Goal: Task Accomplishment & Management: Manage account settings

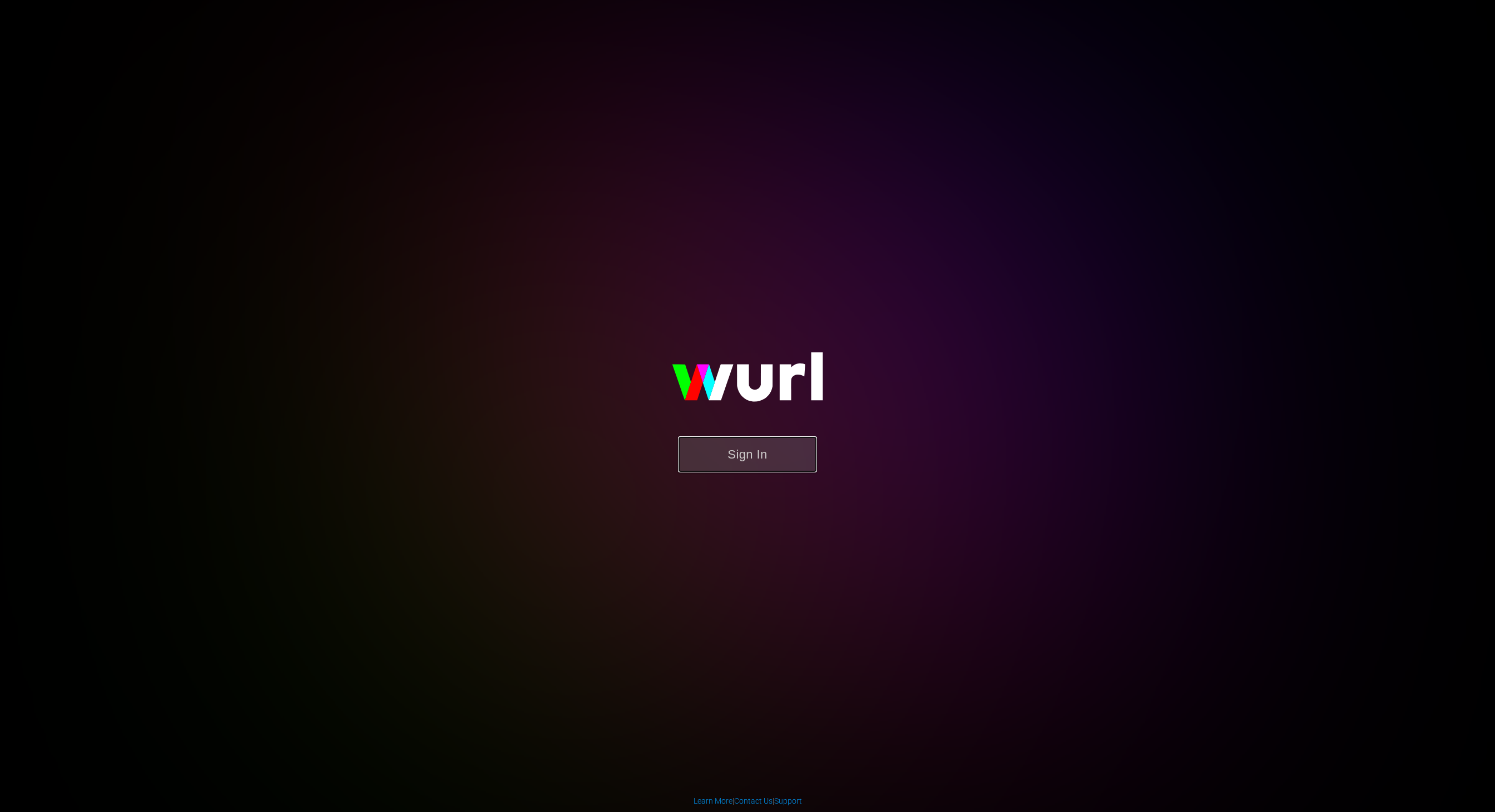
click at [776, 447] on button "Sign In" at bounding box center [748, 454] width 139 height 36
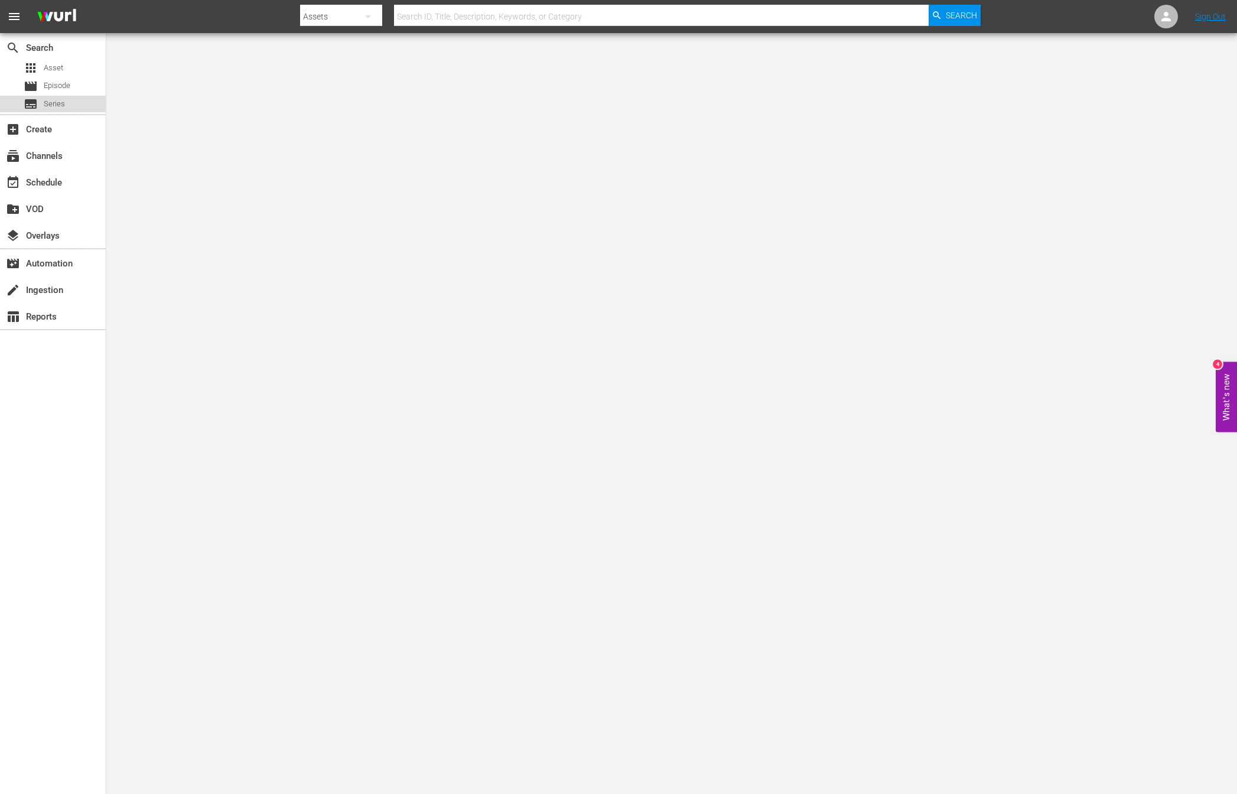
click at [61, 101] on span "Series" at bounding box center [54, 104] width 21 height 12
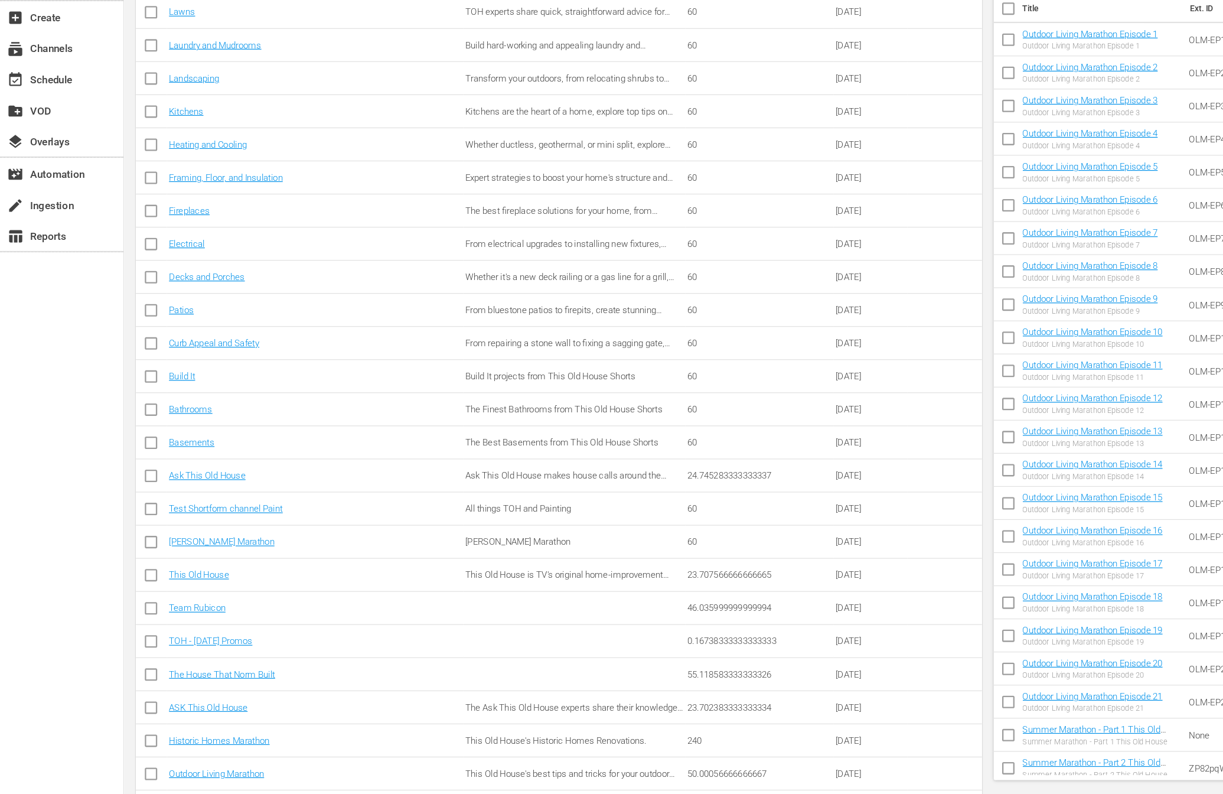
scroll to position [480, 0]
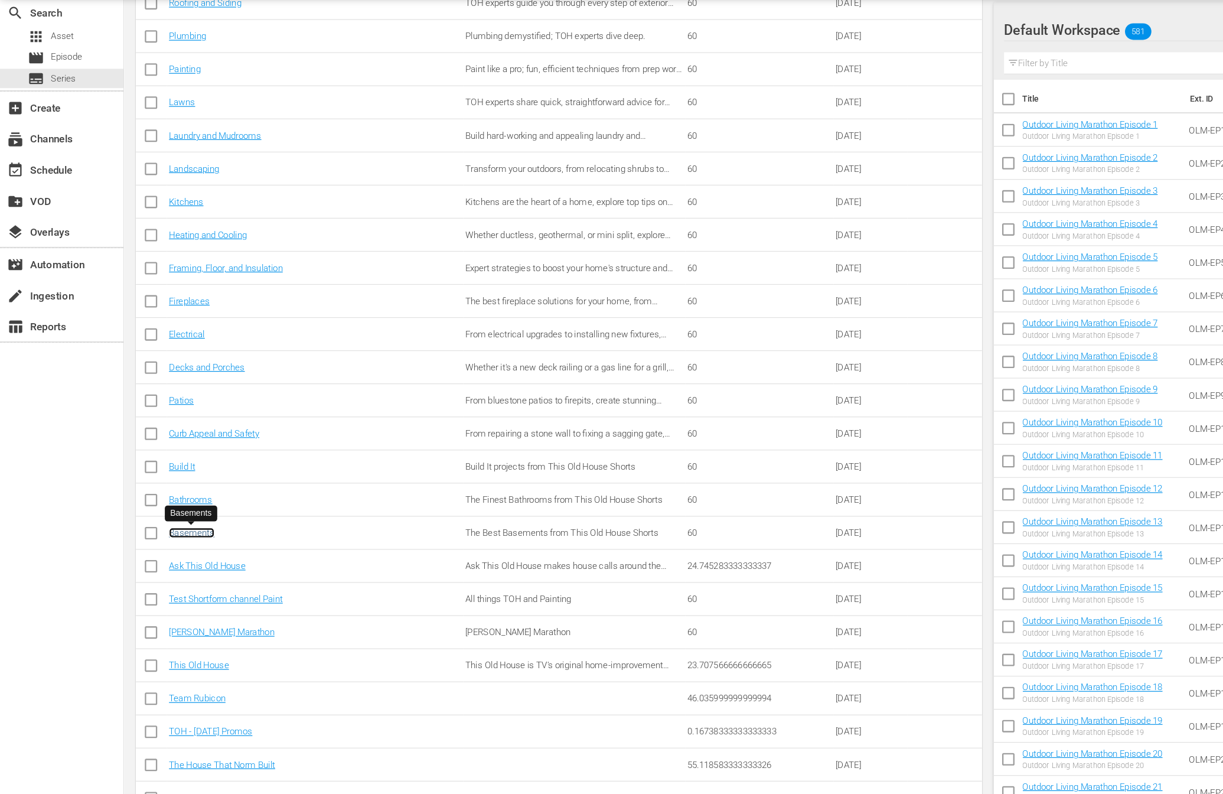
click at [170, 496] on link "Basements" at bounding box center [164, 493] width 39 height 9
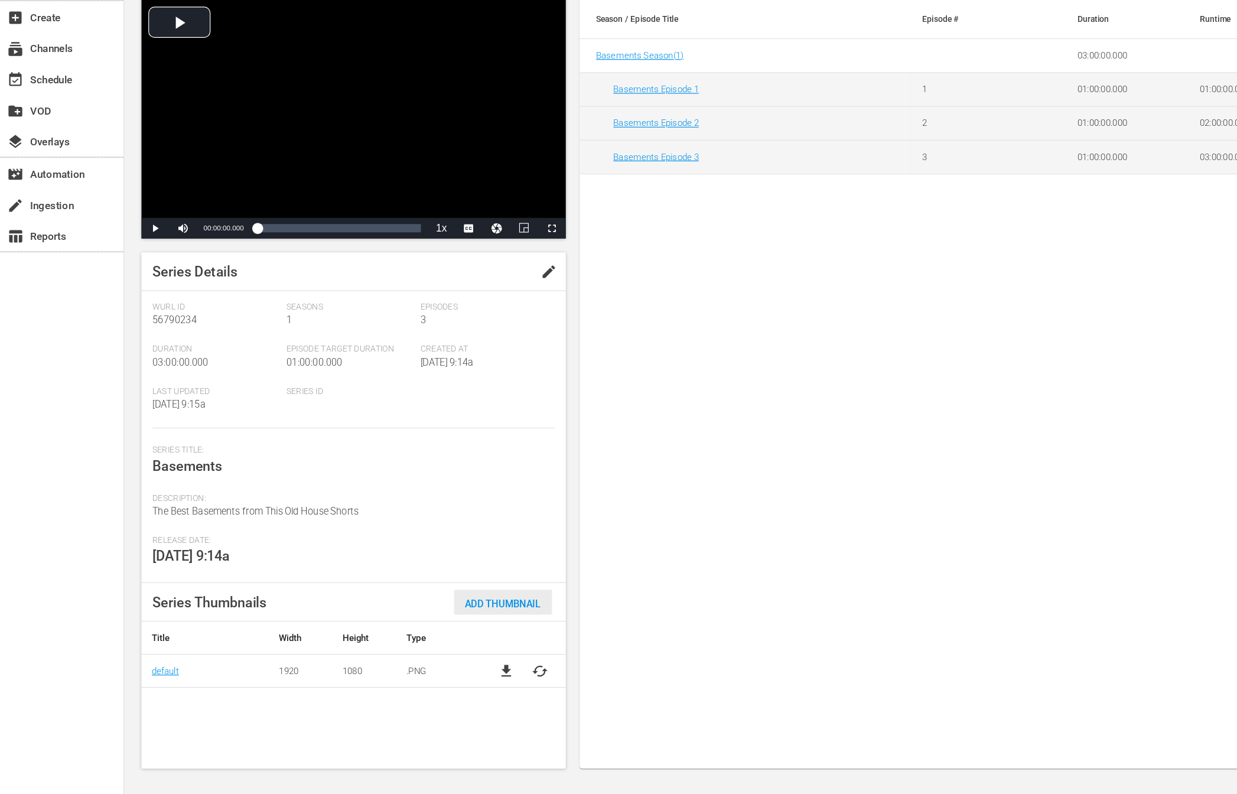
click at [424, 631] on span "Add Thumbnail" at bounding box center [431, 630] width 84 height 9
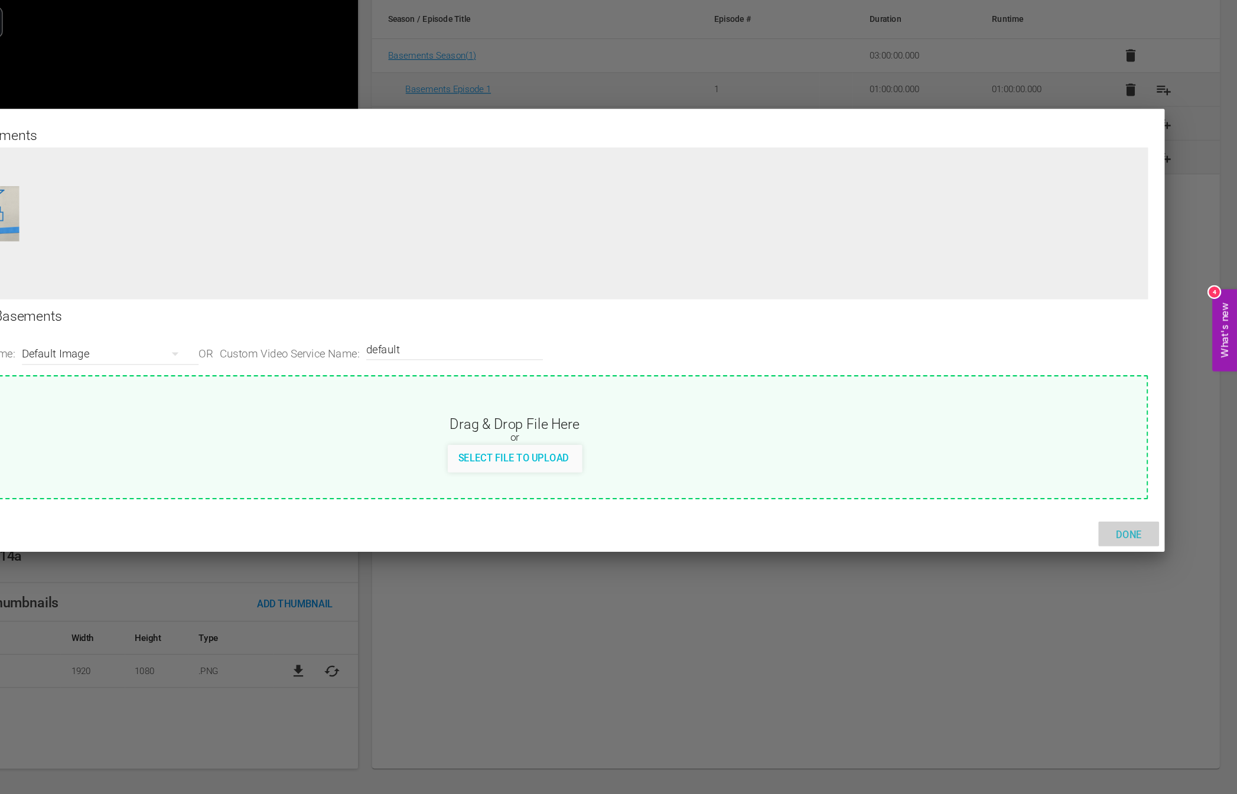
click at [1141, 571] on span "Done" at bounding box center [1144, 571] width 41 height 9
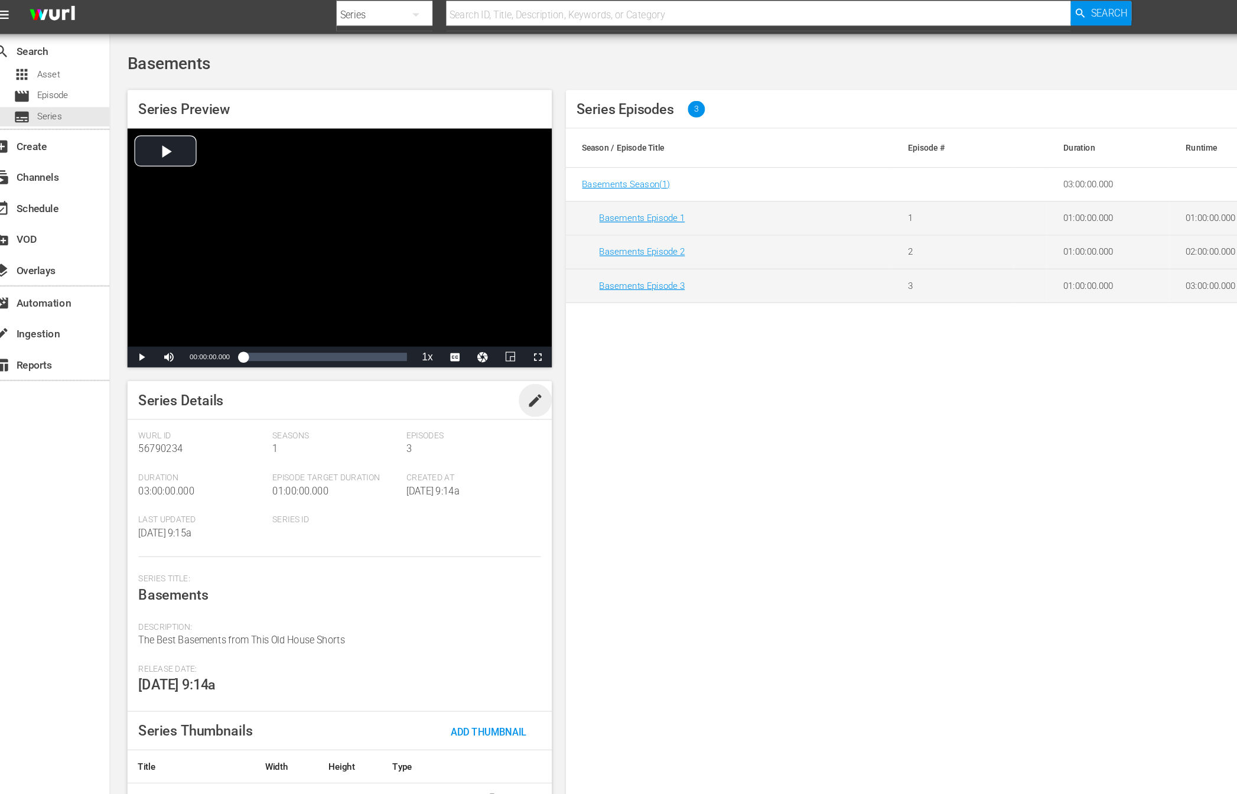
click at [471, 345] on span "edit" at bounding box center [470, 347] width 14 height 14
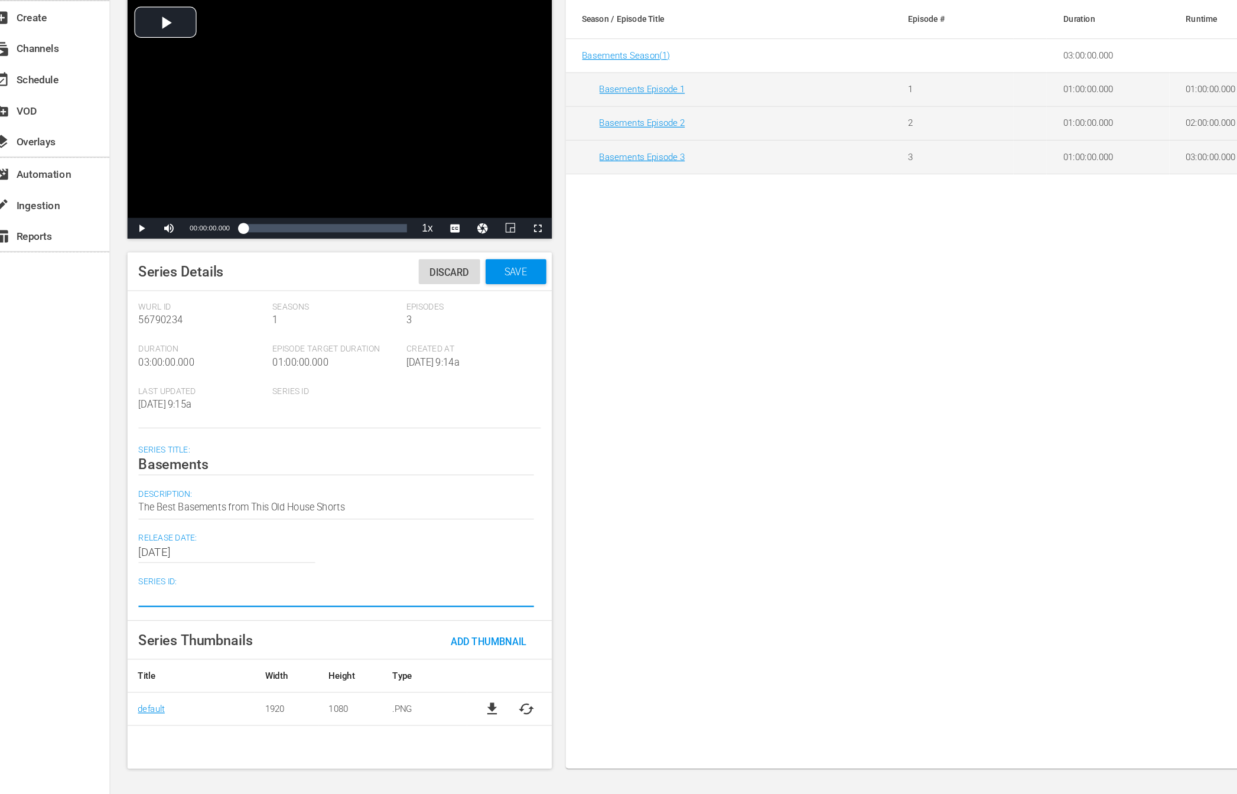
click at [333, 627] on textarea at bounding box center [300, 624] width 338 height 14
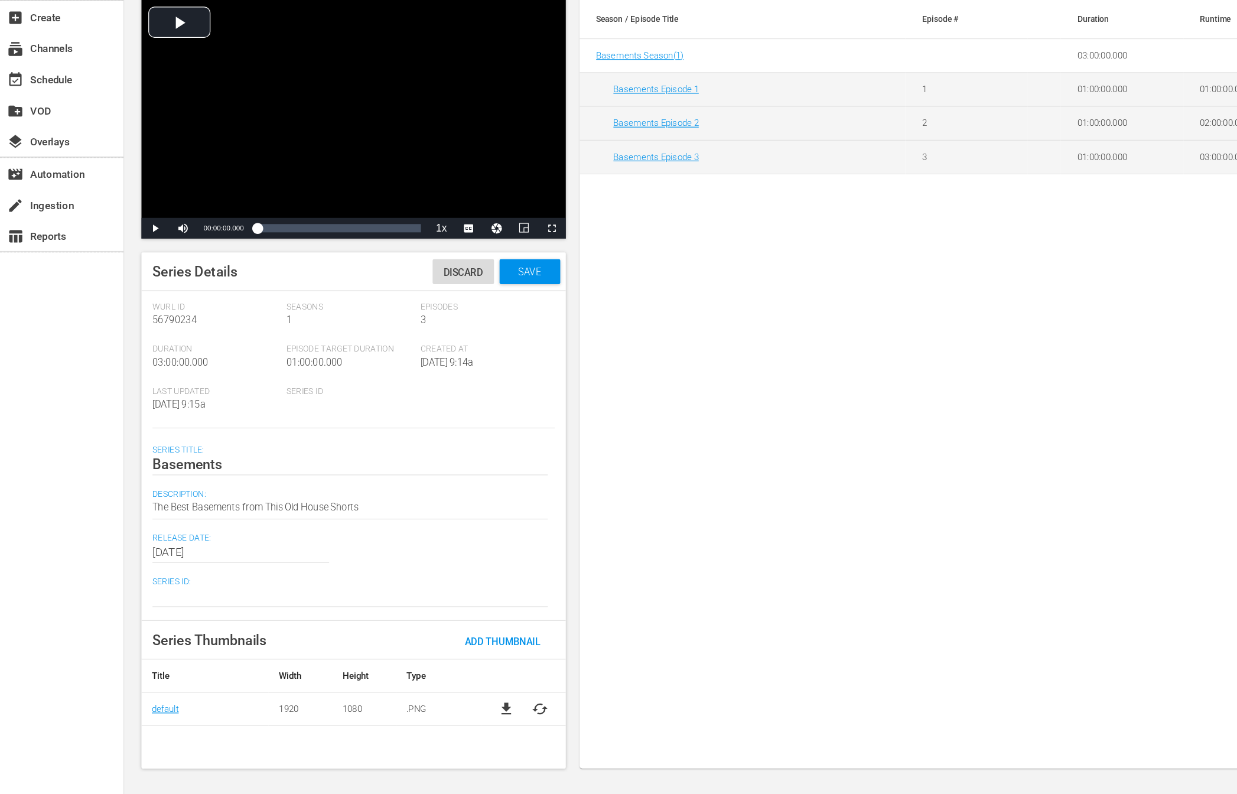
click at [268, 450] on span "Series ID" at bounding box center [299, 449] width 109 height 9
click at [208, 624] on textarea at bounding box center [300, 624] width 338 height 14
paste textarea "SH060363890000"
type textarea "SH060363890000"
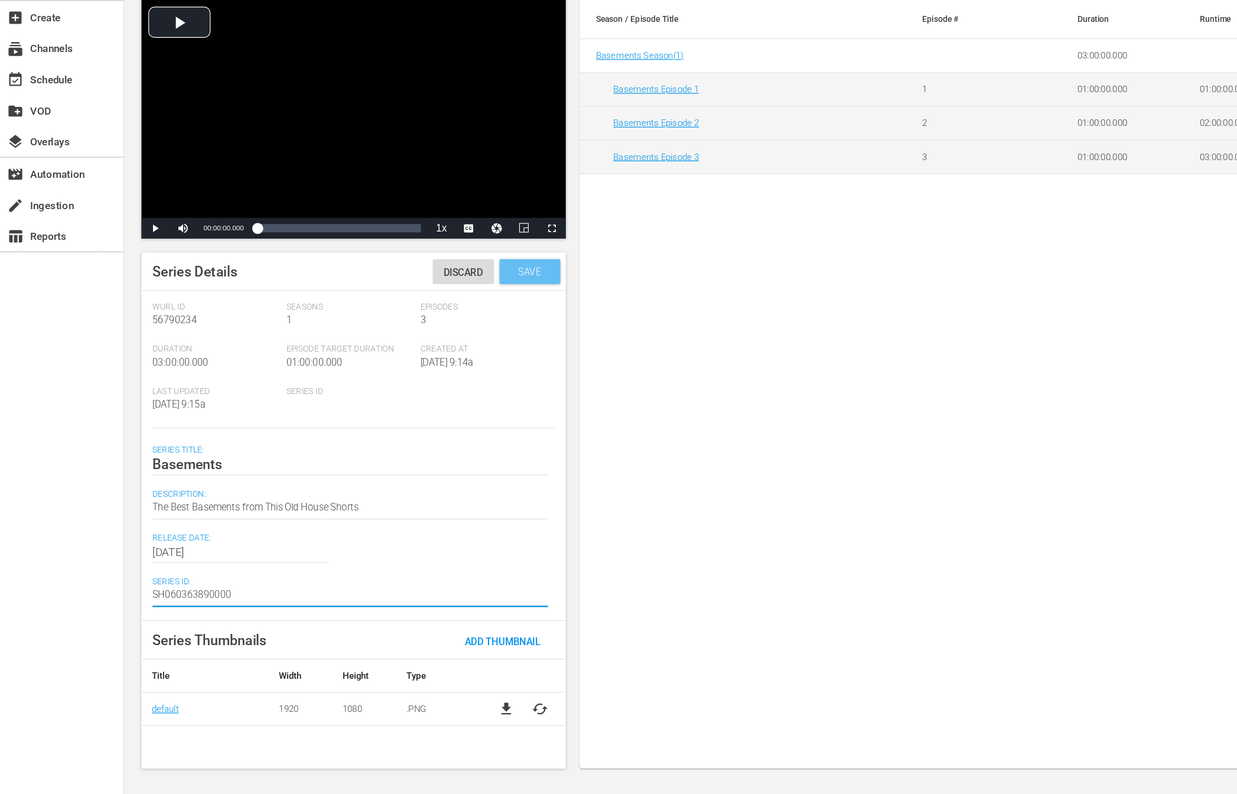
click at [447, 351] on span "Save" at bounding box center [453, 346] width 38 height 9
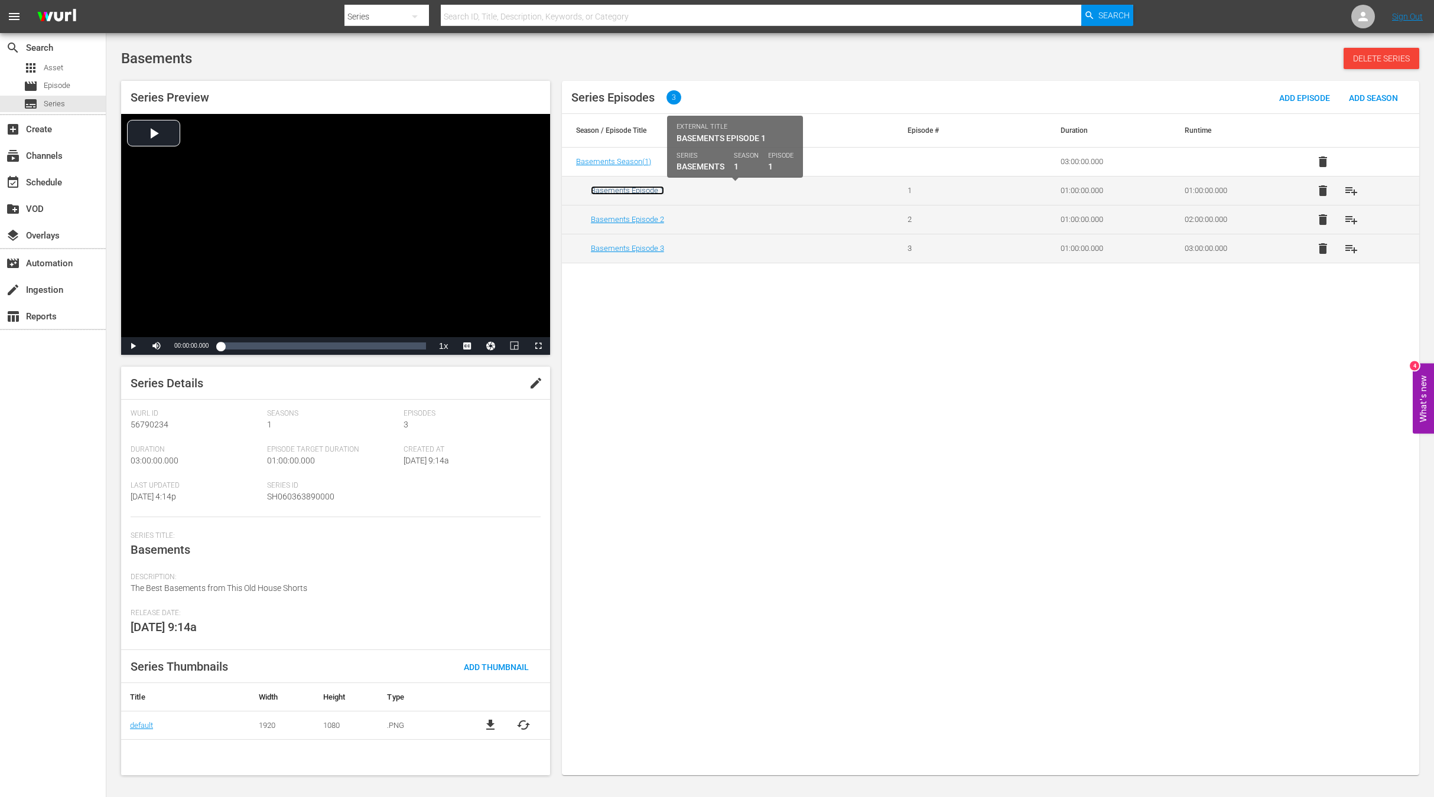
click at [646, 191] on link "Basements Episode 1" at bounding box center [627, 190] width 73 height 9
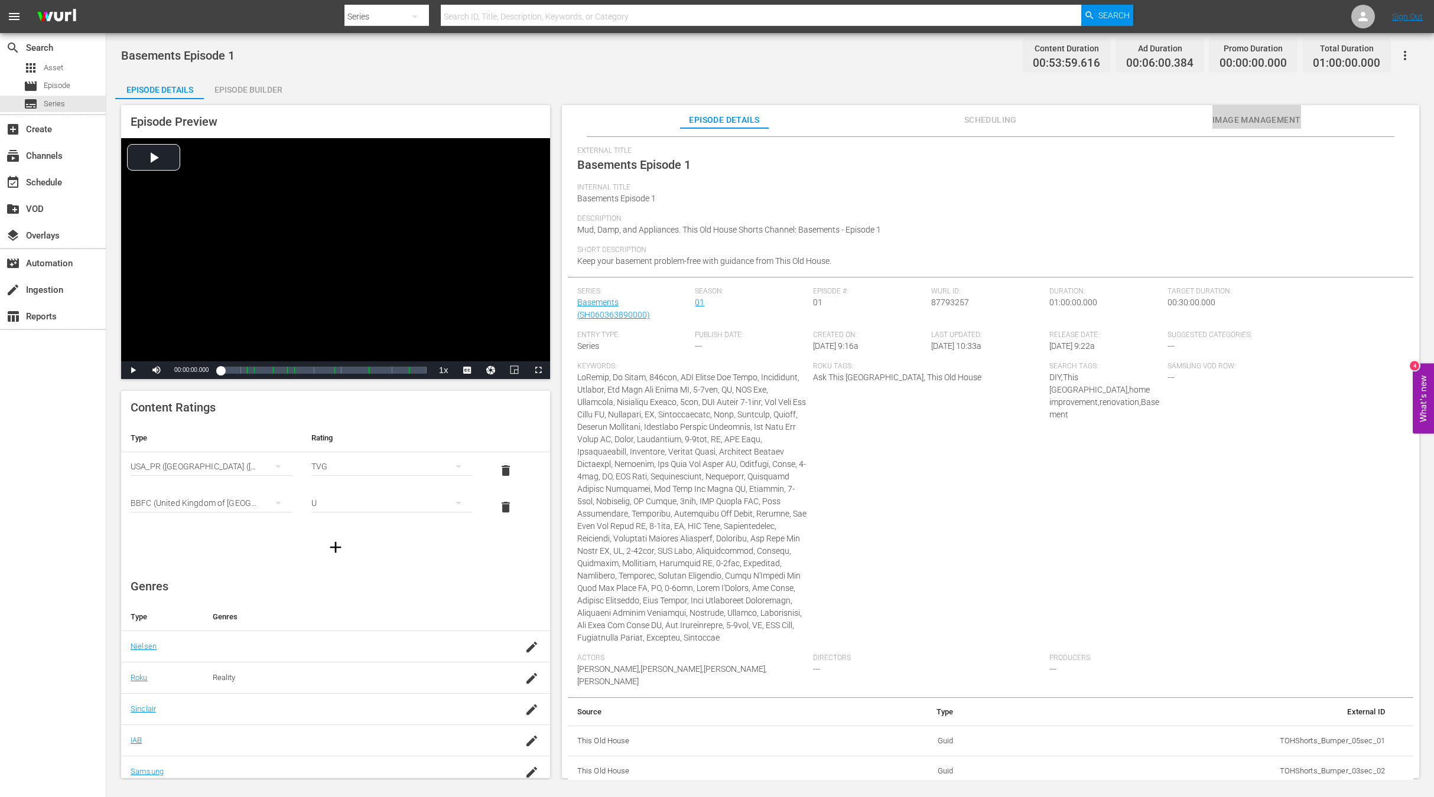
click at [1220, 115] on span "Image Management" at bounding box center [1256, 120] width 89 height 15
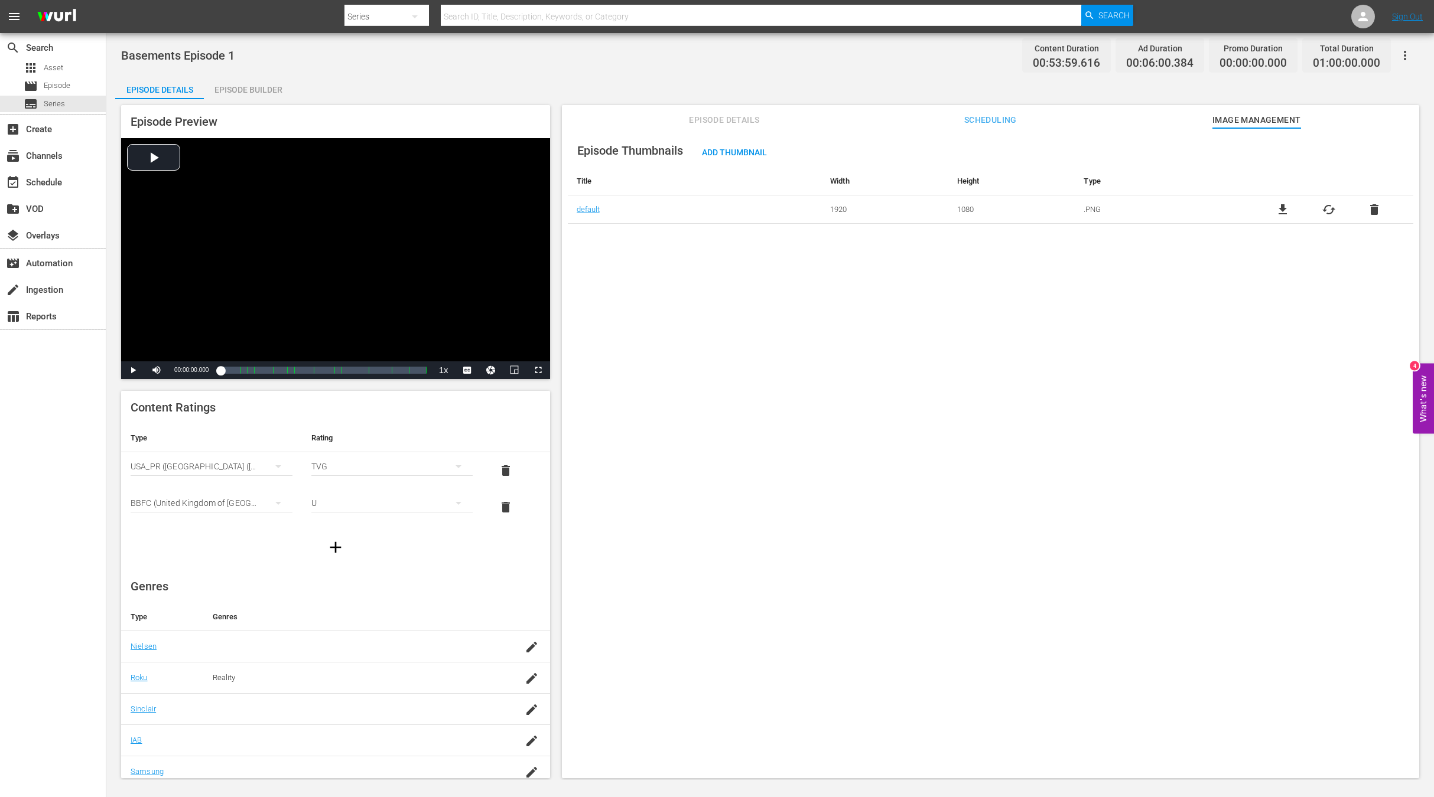
click at [1281, 264] on div "Episode Thumbnails Add Thumbnail Title Width Height Type default 1920 1080 .PNG…" at bounding box center [990, 459] width 857 height 662
click at [739, 149] on span "Add Thumbnail" at bounding box center [734, 152] width 84 height 9
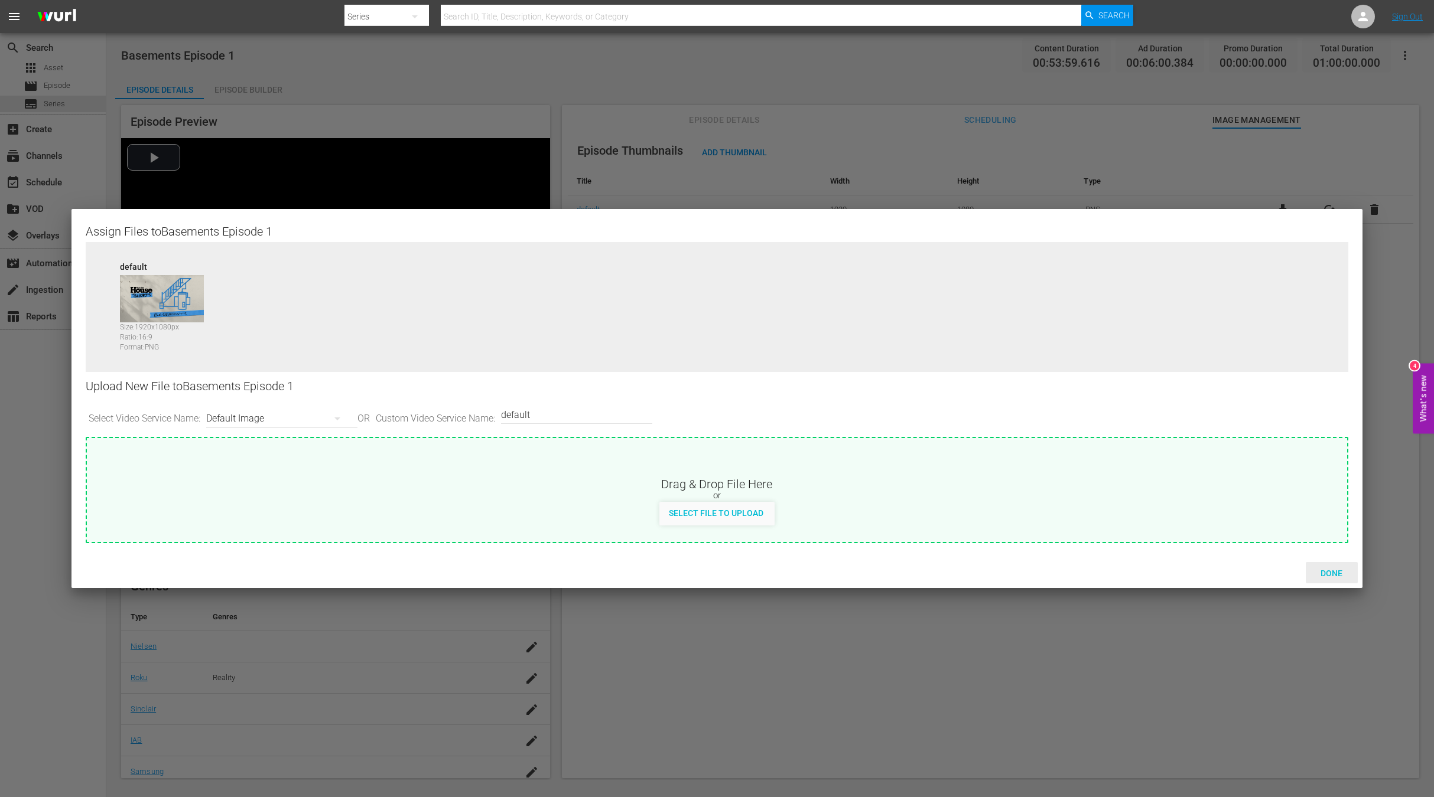
click at [1339, 569] on span "Done" at bounding box center [1331, 573] width 41 height 9
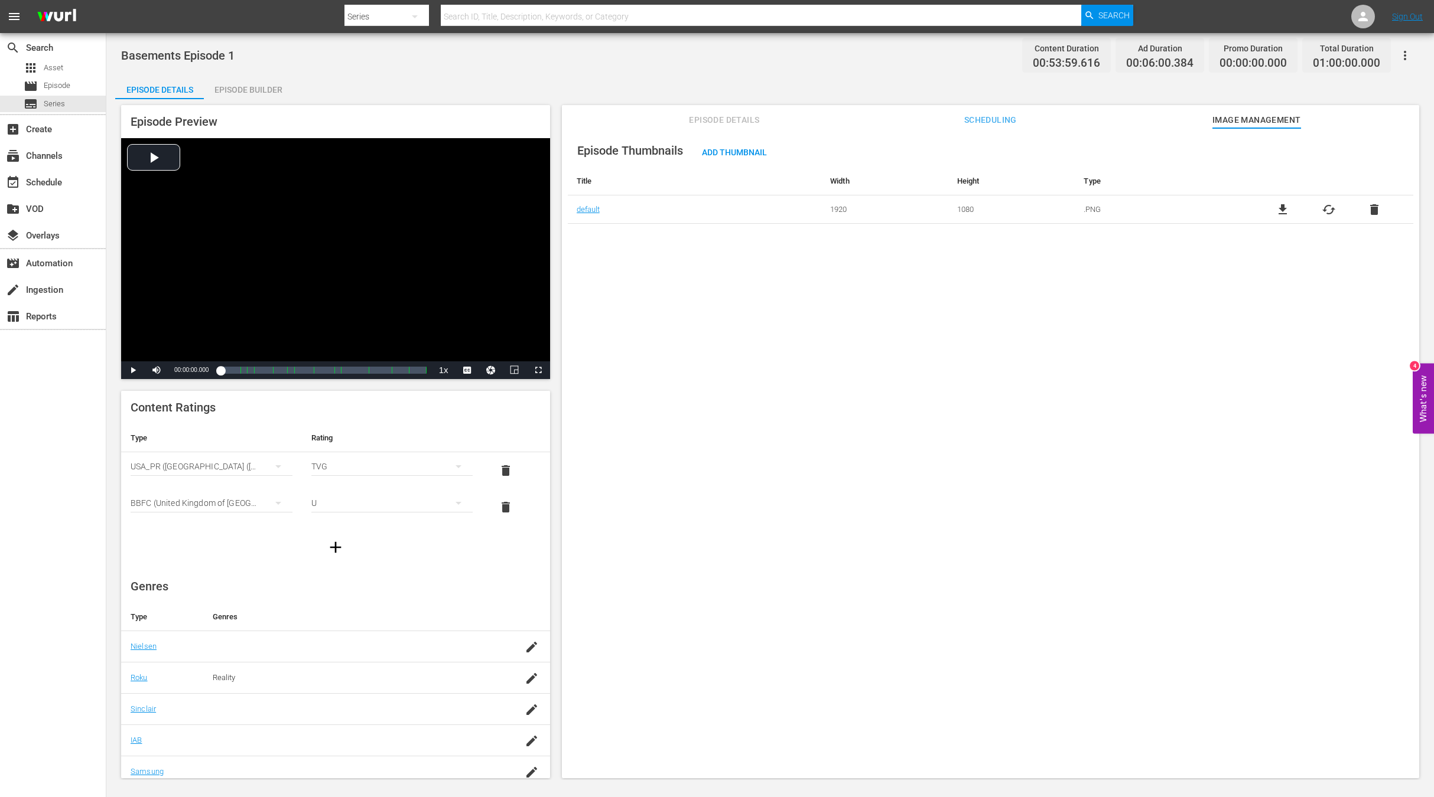
click at [741, 377] on div "Episode Thumbnails Add Thumbnail Title Width Height Type default 1920 1080 .PNG…" at bounding box center [990, 459] width 857 height 662
click at [719, 116] on span "Episode Details" at bounding box center [724, 120] width 89 height 15
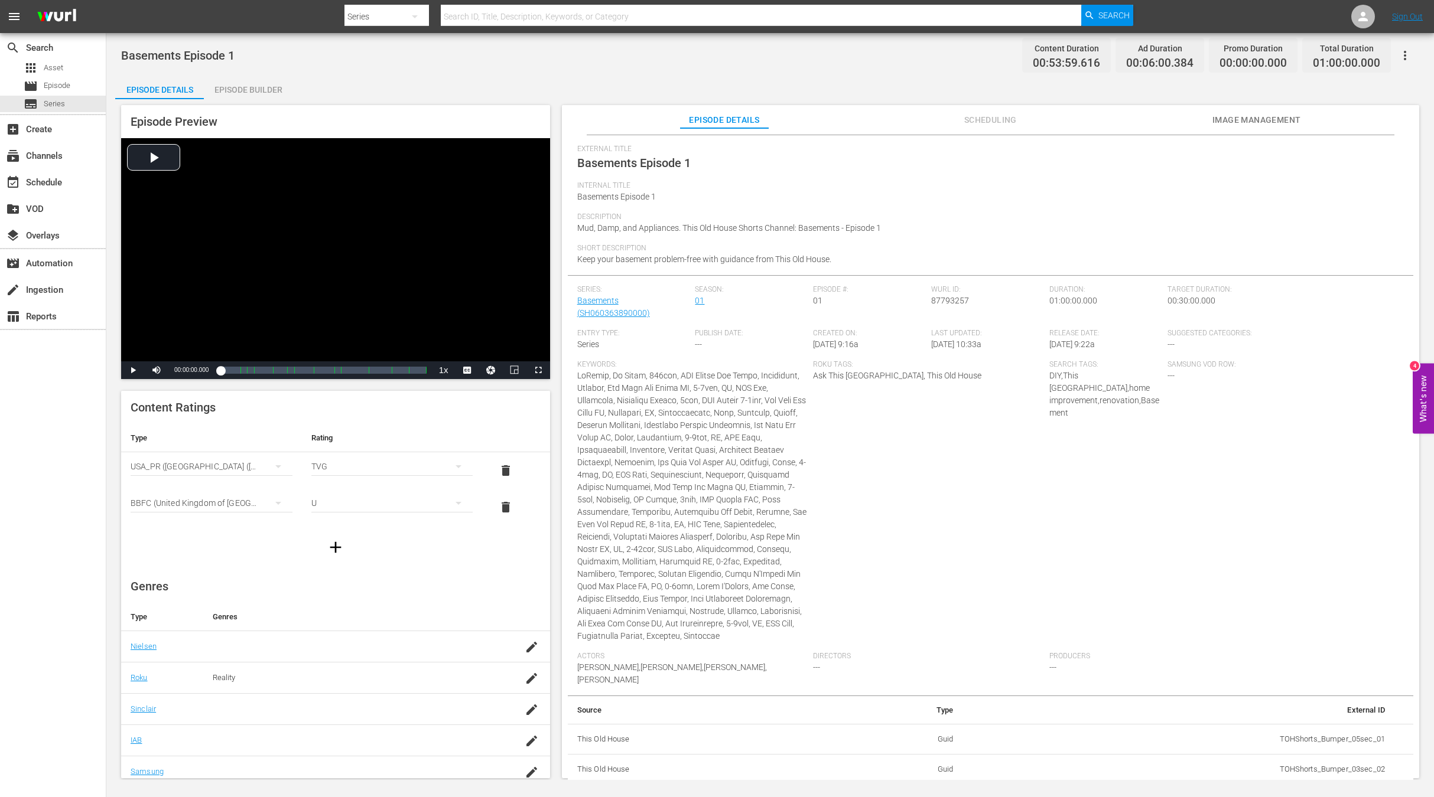
scroll to position [35, 0]
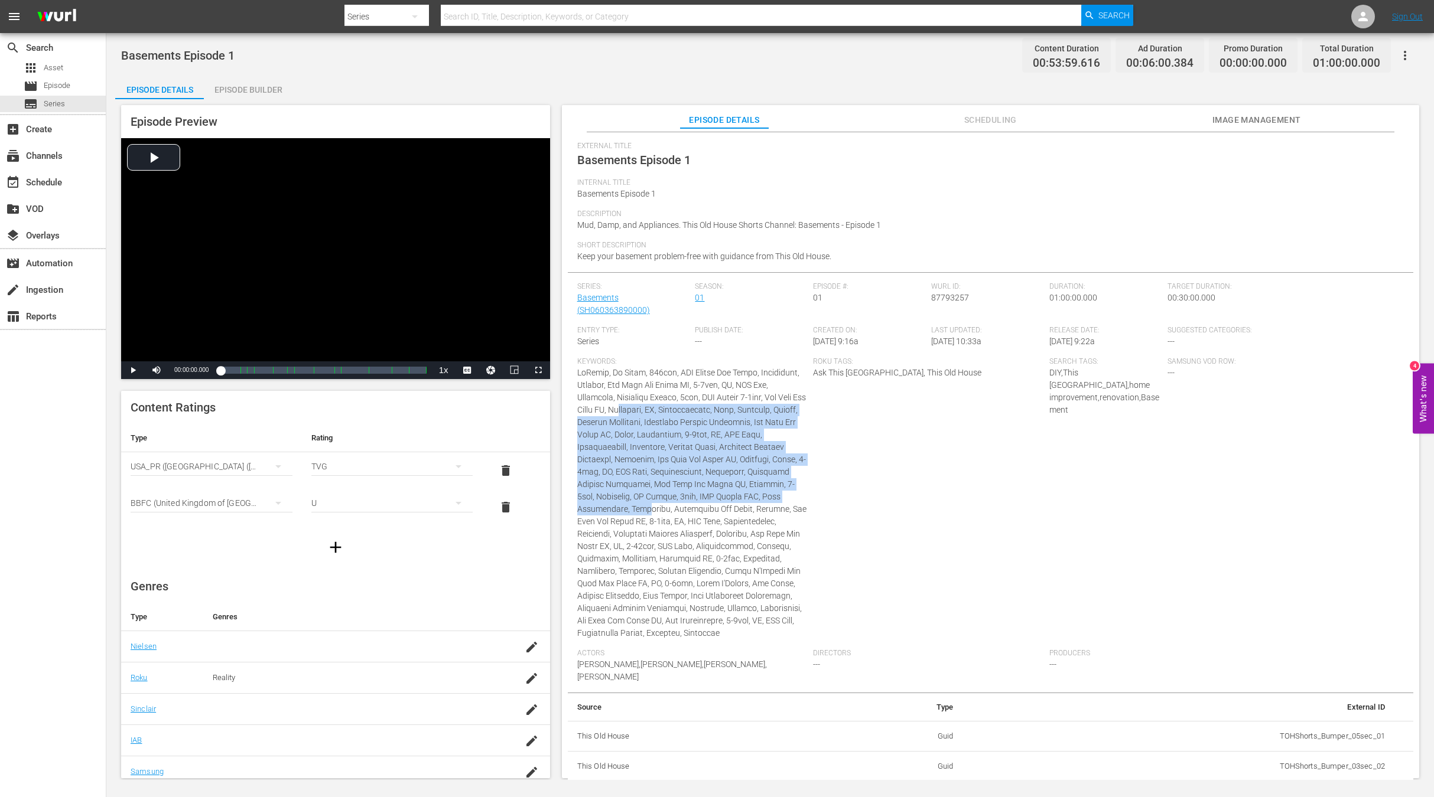
drag, startPoint x: 655, startPoint y: 407, endPoint x: 683, endPoint y: 514, distance: 111.2
click at [683, 514] on div "Keywords:" at bounding box center [695, 503] width 236 height 292
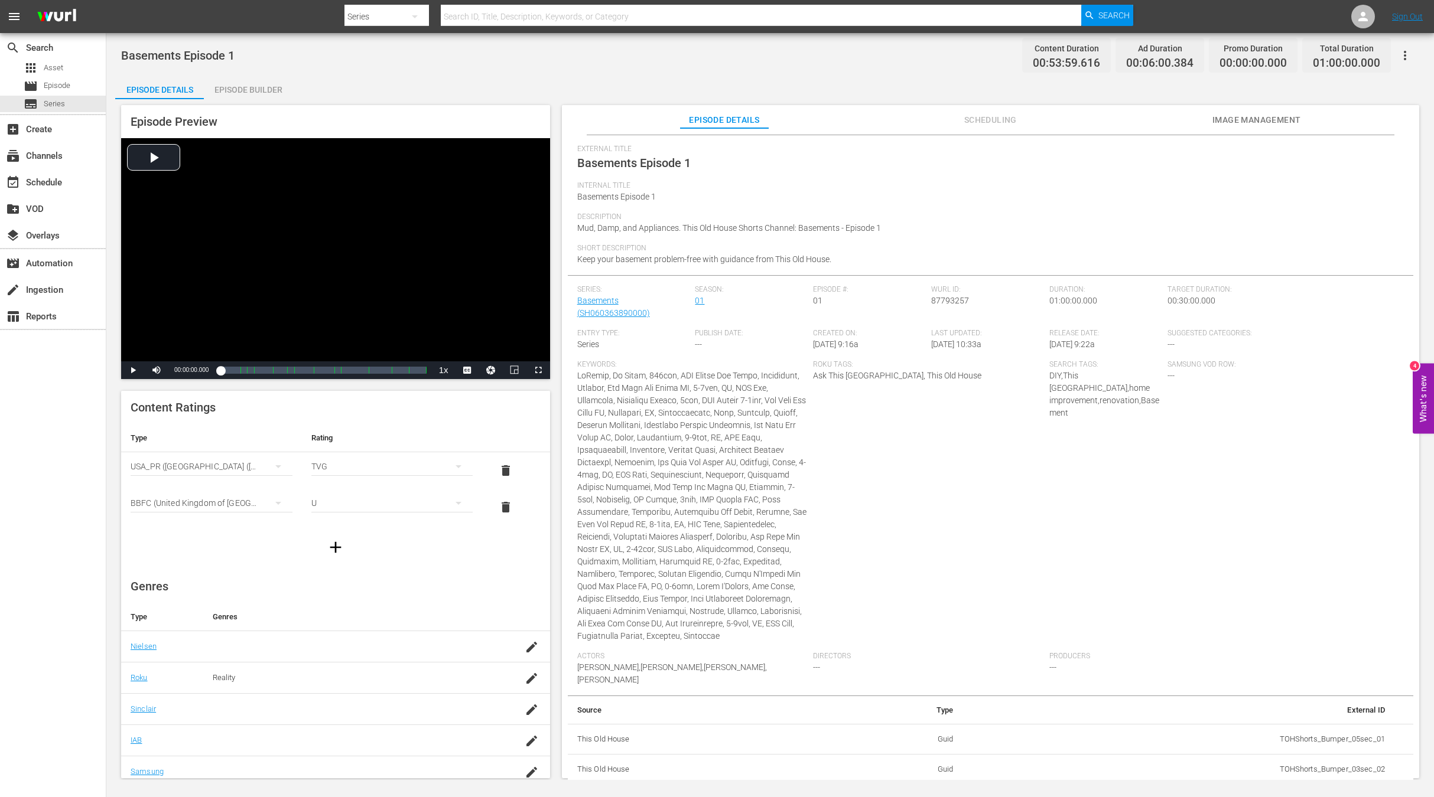
scroll to position [0, 0]
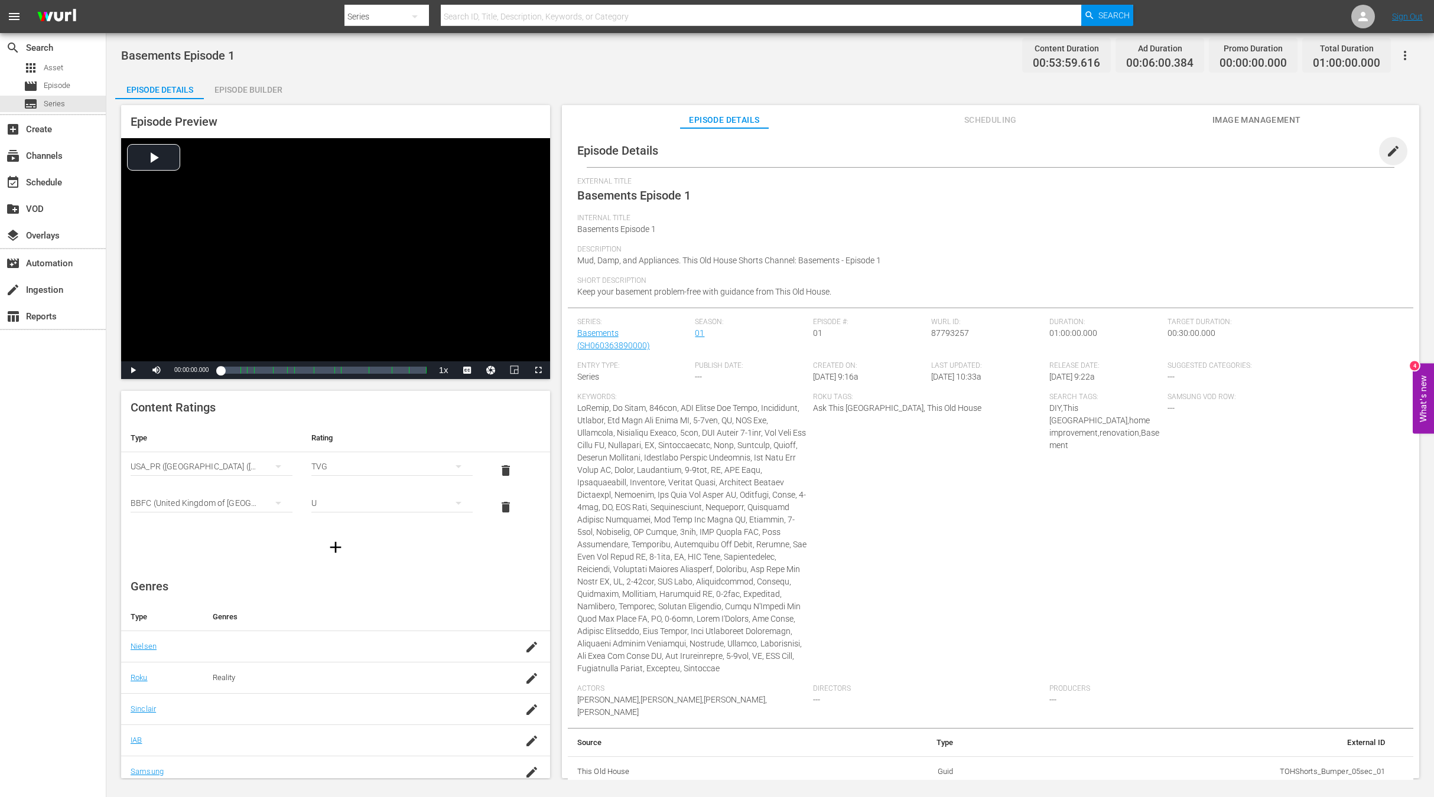
click at [1386, 154] on span "edit" at bounding box center [1393, 151] width 14 height 14
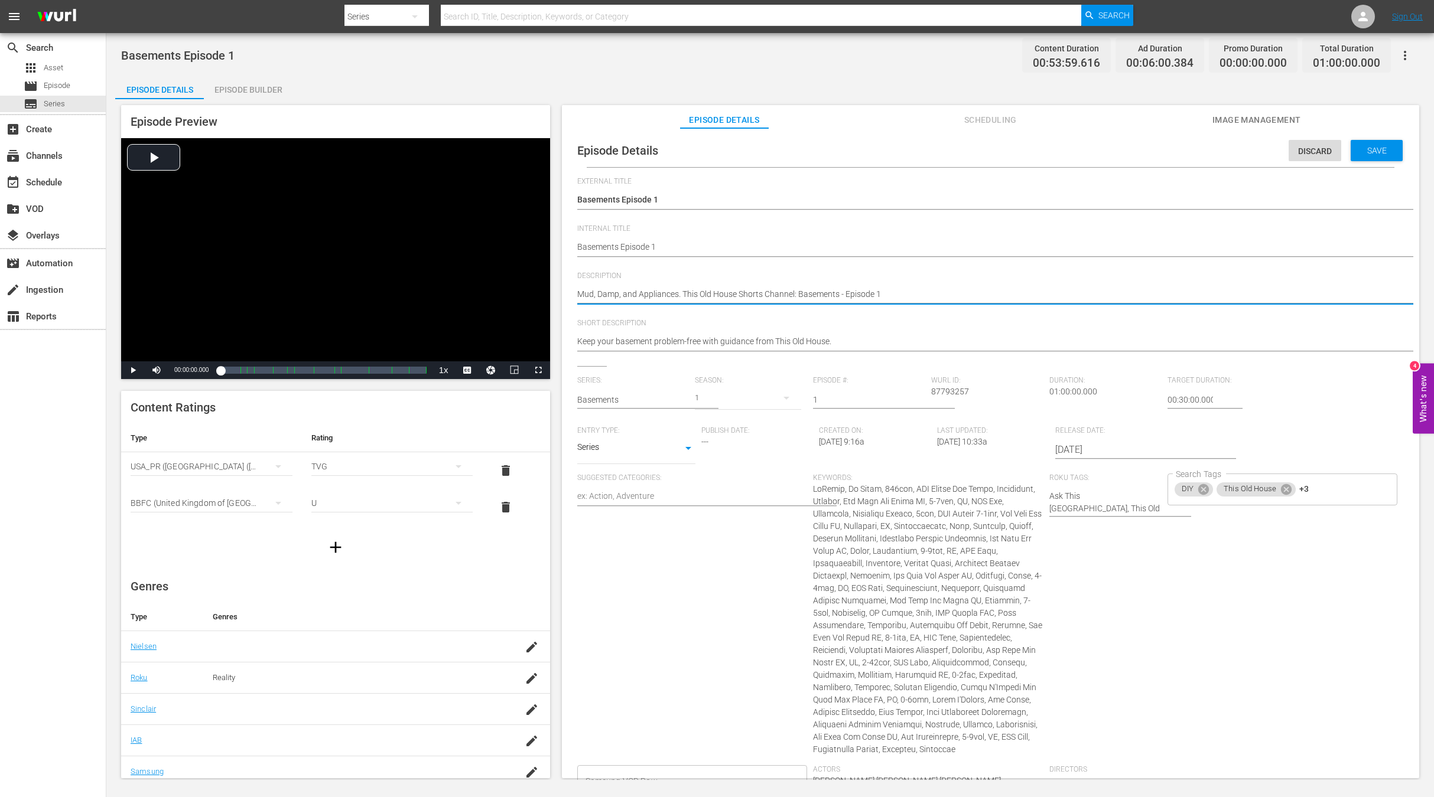
click at [622, 295] on textarea "Mud, Damp, and Appliances. This Old House Shorts Channel: Basements - Episode 1" at bounding box center [987, 295] width 820 height 14
click at [620, 295] on textarea "Mud, Damp, and Appliances. This Old House Shorts Channel: Basements - Episode 1" at bounding box center [987, 295] width 820 height 14
paste textarea "Keep your basement problem-free with guidance from This Old House."
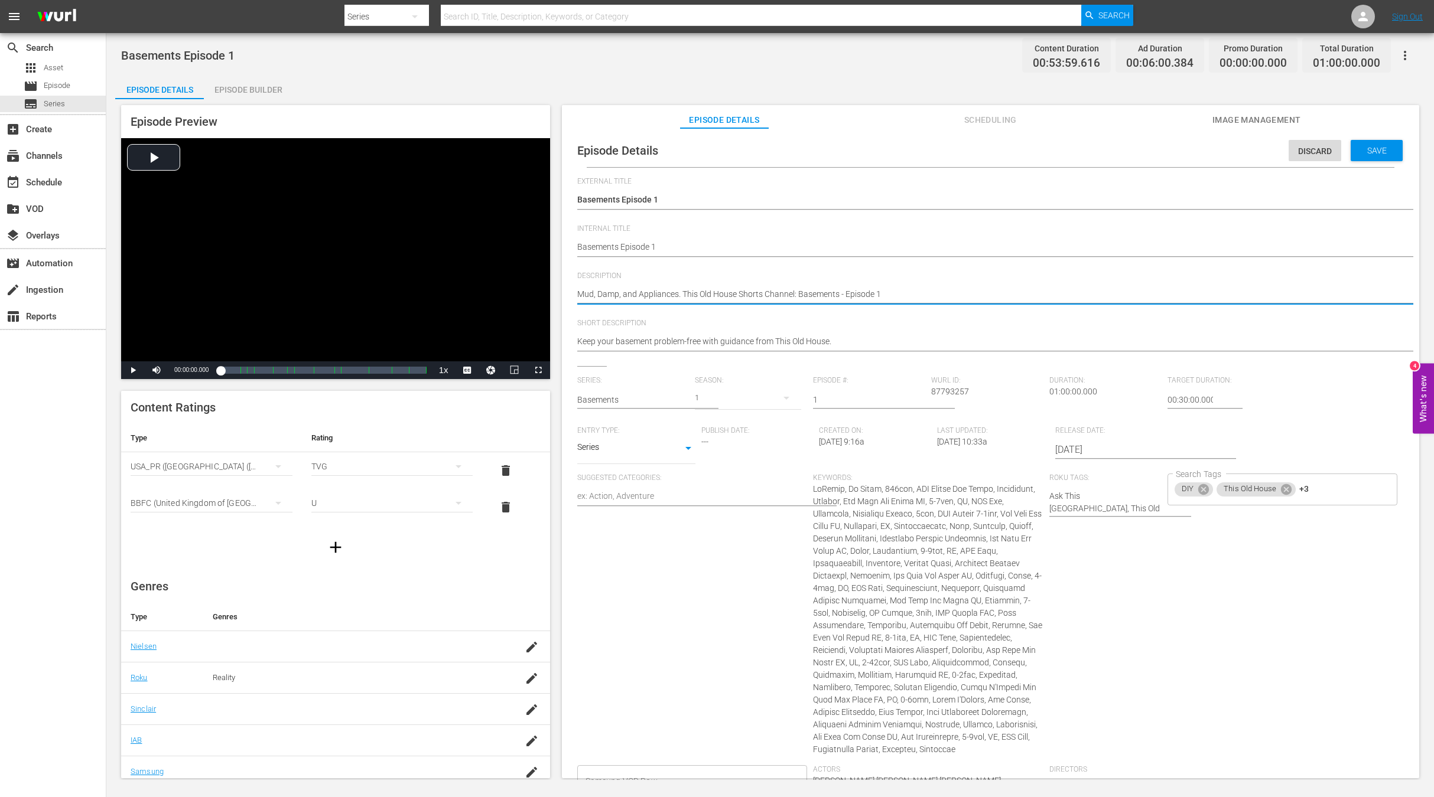
type textarea "Keep your basement problem-free with guidance from This Old House."
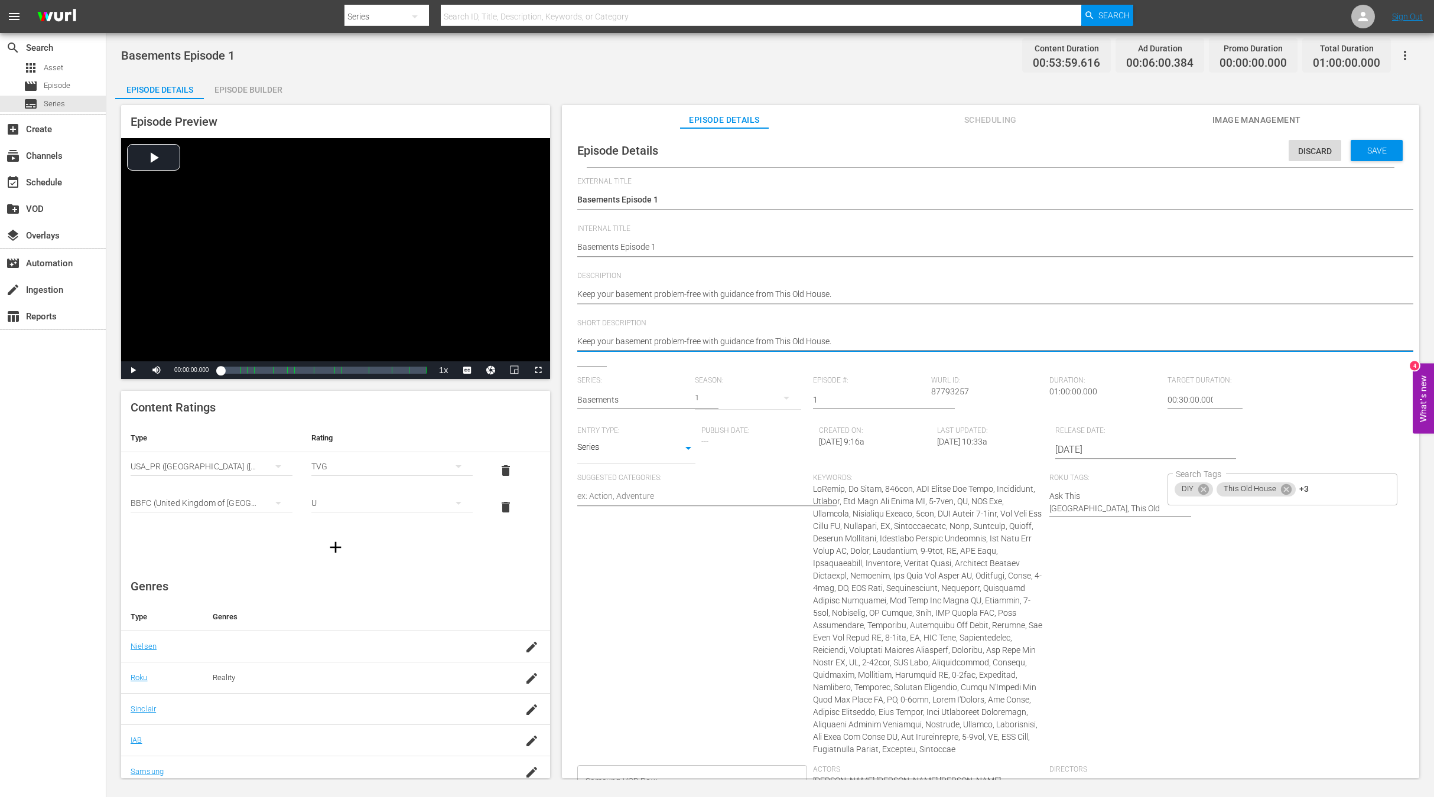
click at [626, 338] on textarea "Keep your basement problem-free with guidance from This Old House." at bounding box center [987, 343] width 820 height 14
paste textarea
type textarea "Keep your basement problem-free with guidance from This Old House."
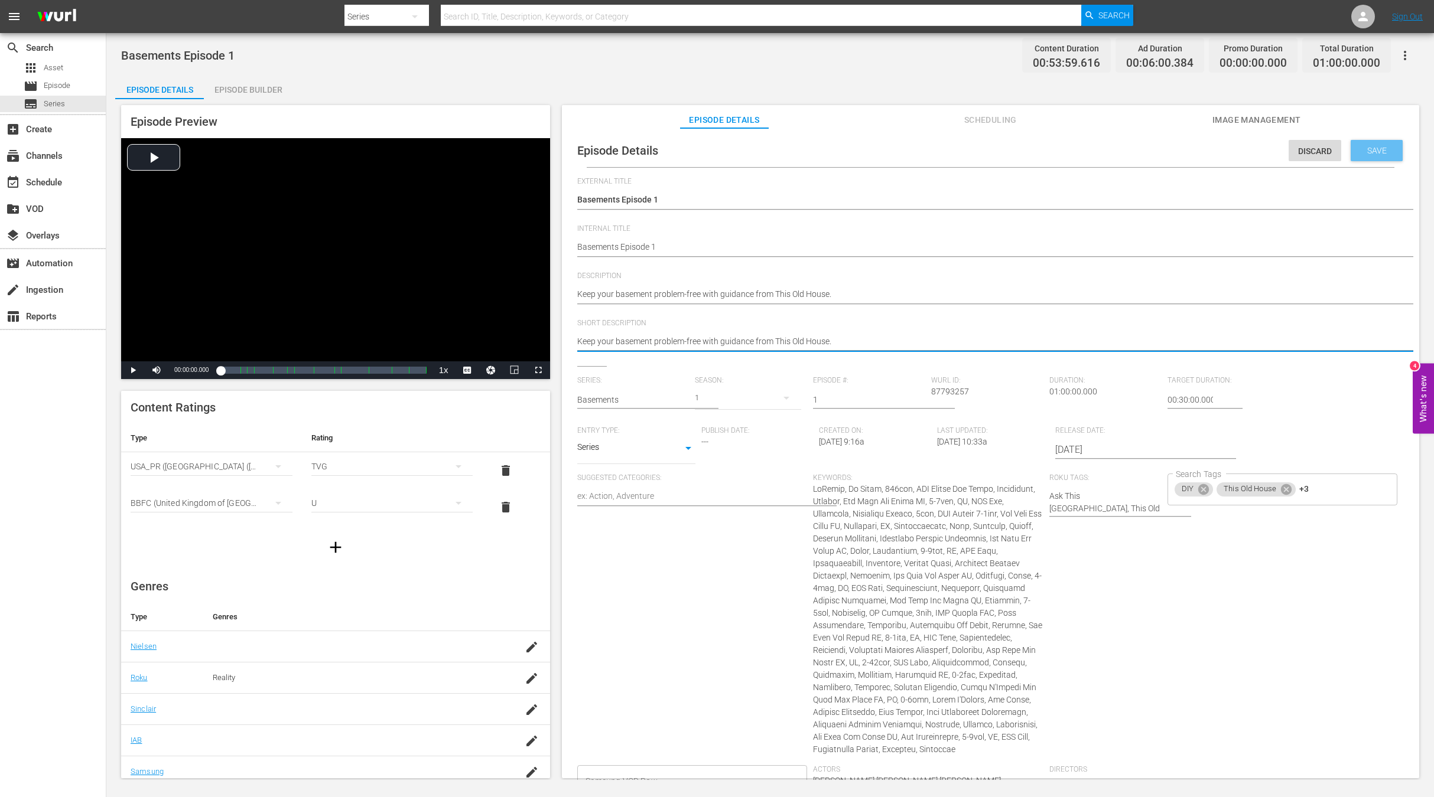
click at [1357, 151] on span "Save" at bounding box center [1376, 150] width 38 height 9
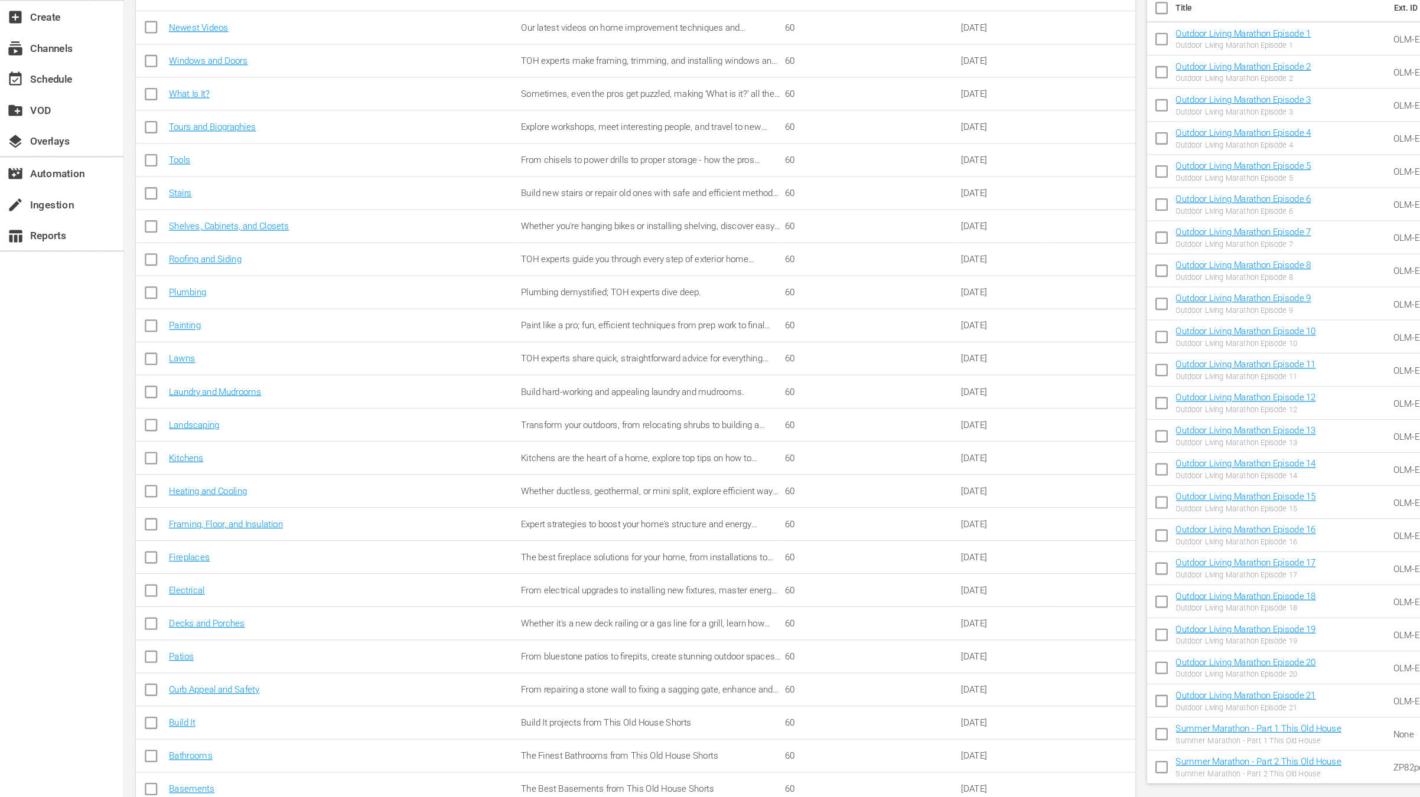
scroll to position [449, 0]
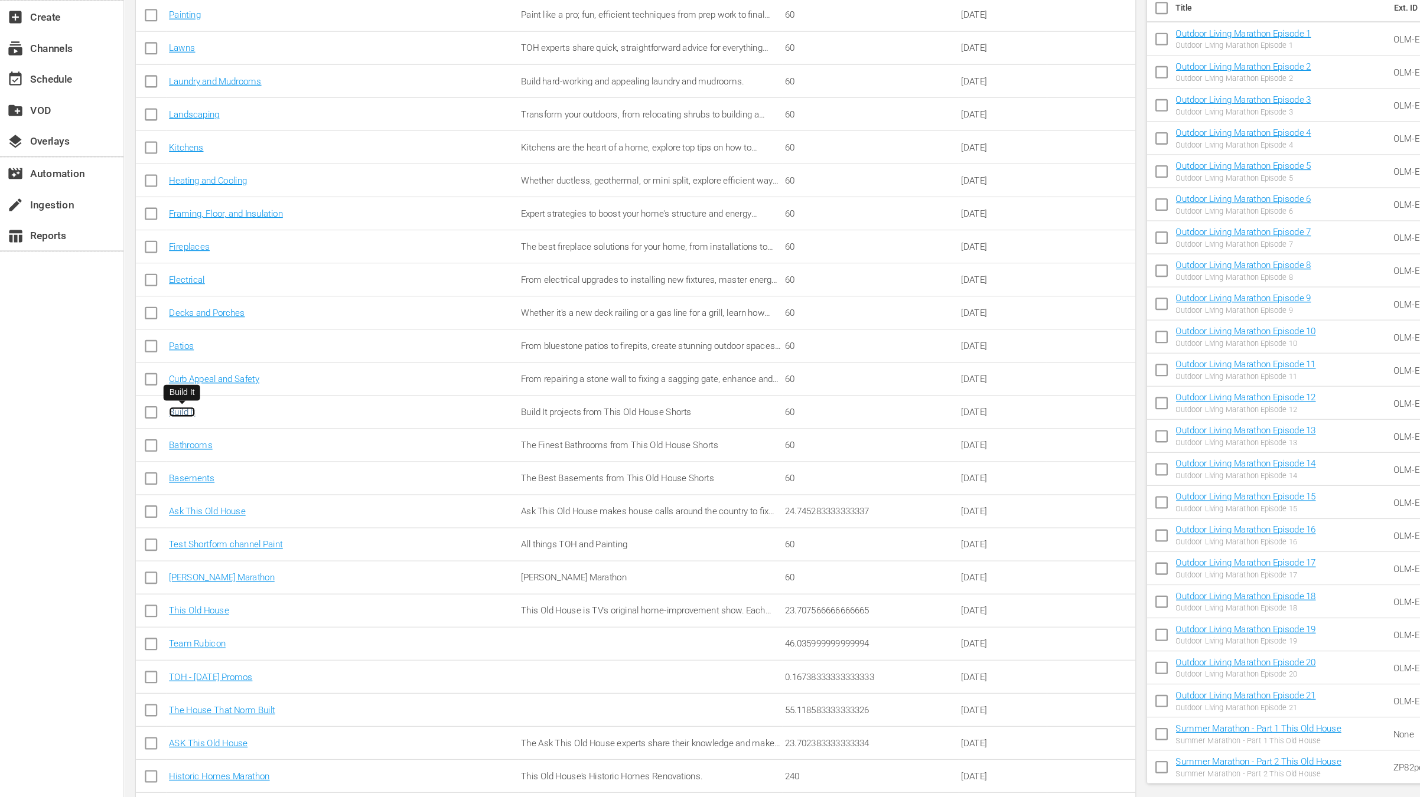
click at [157, 467] on link "Build It" at bounding box center [156, 467] width 22 height 9
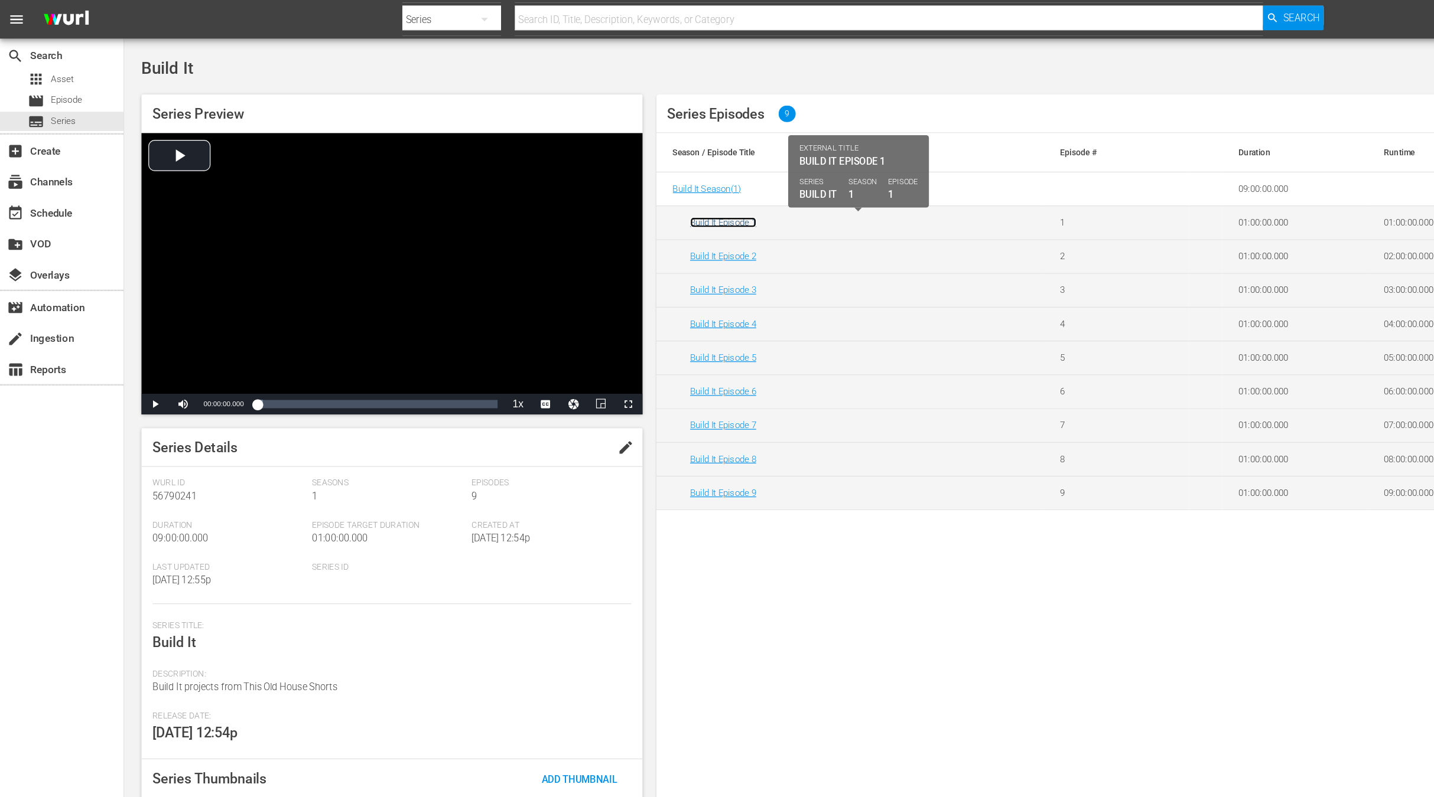
click at [618, 192] on link "Build It Episode 1" at bounding box center [619, 190] width 57 height 9
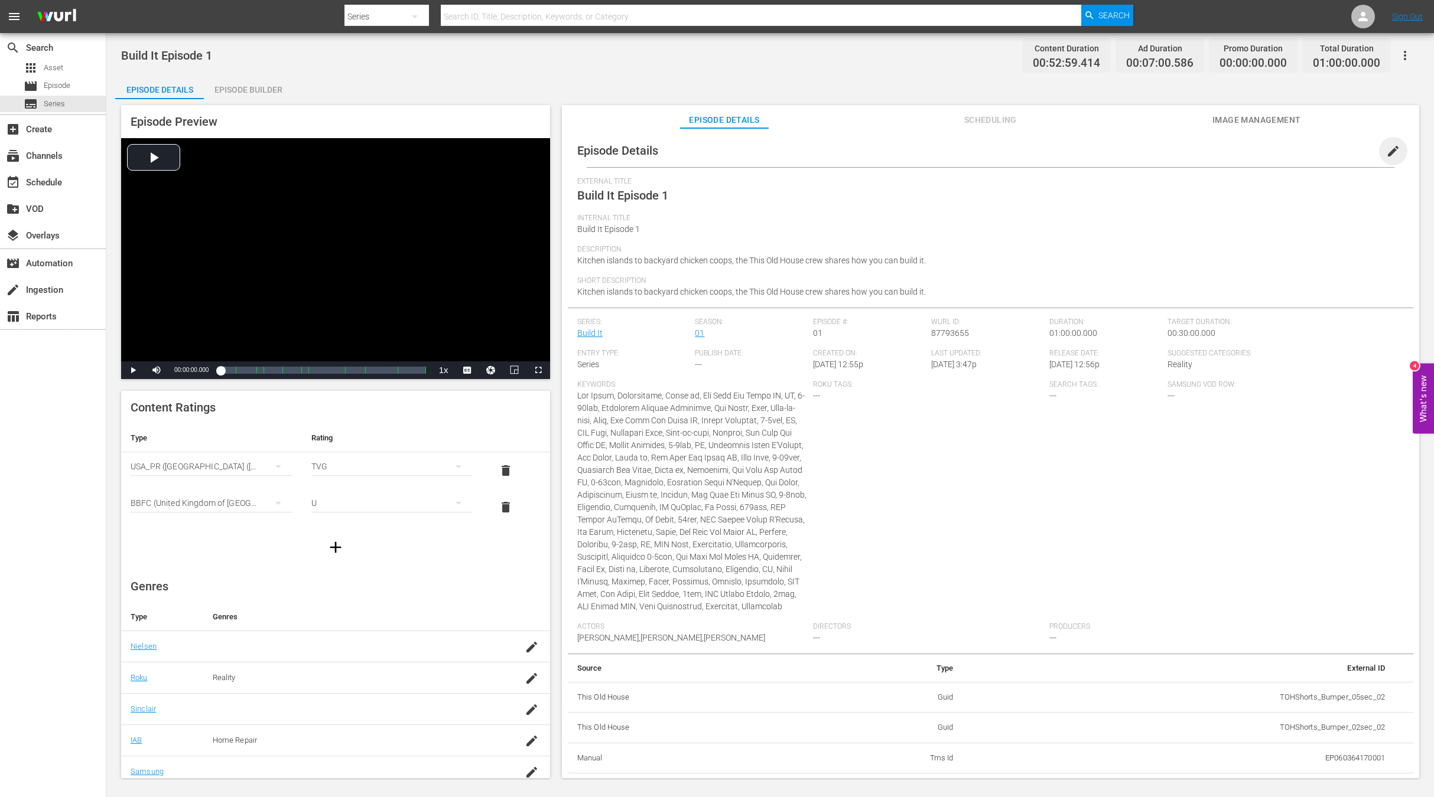
click at [1386, 150] on span "edit" at bounding box center [1393, 151] width 14 height 14
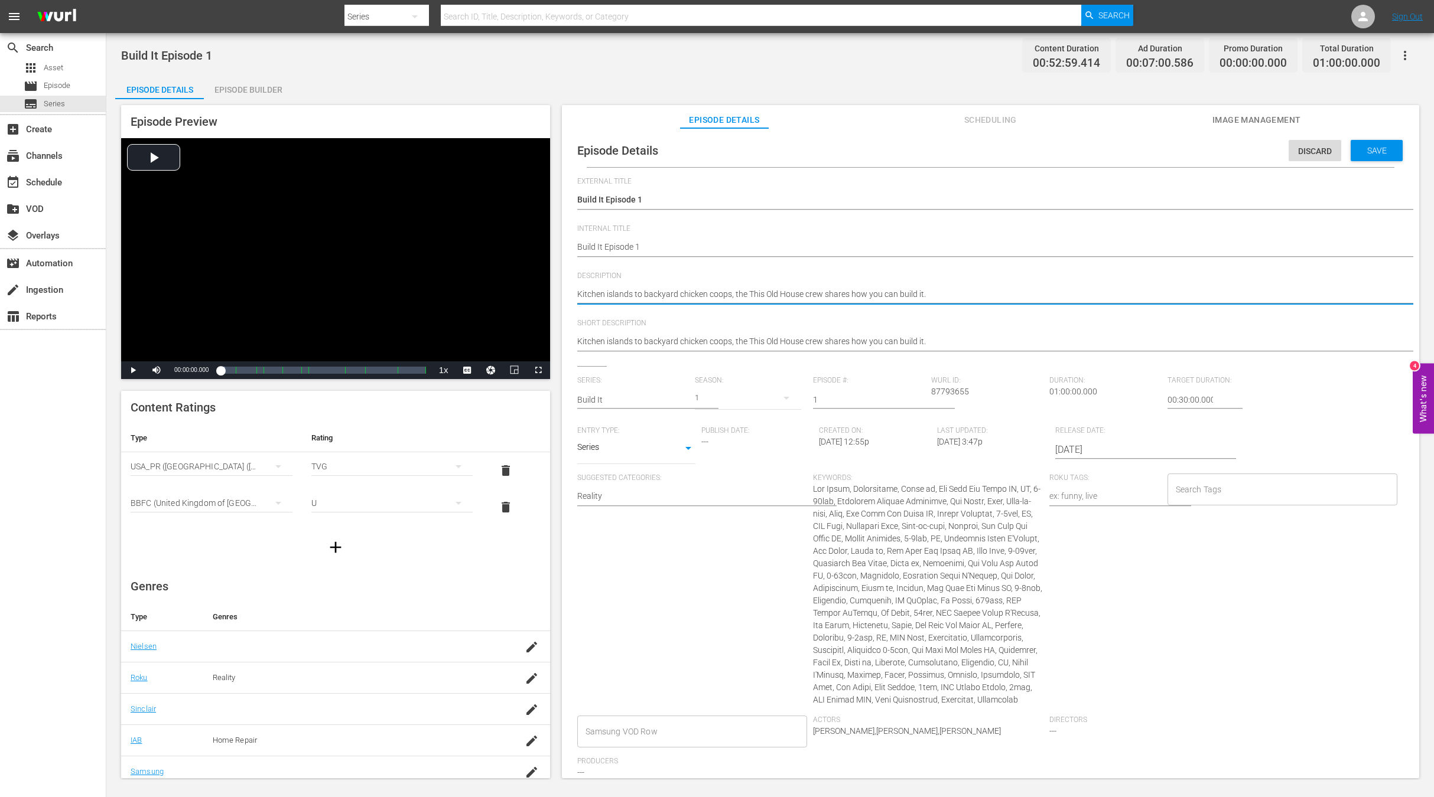
click at [683, 298] on textarea "Kitchen islands to backyard chicken coops, the This Old House crew shares how y…" at bounding box center [987, 295] width 820 height 14
click at [674, 289] on textarea "Kitchen islands to backyard chicken coops, the This Old House crew shares how y…" at bounding box center [987, 295] width 820 height 14
paste textarea
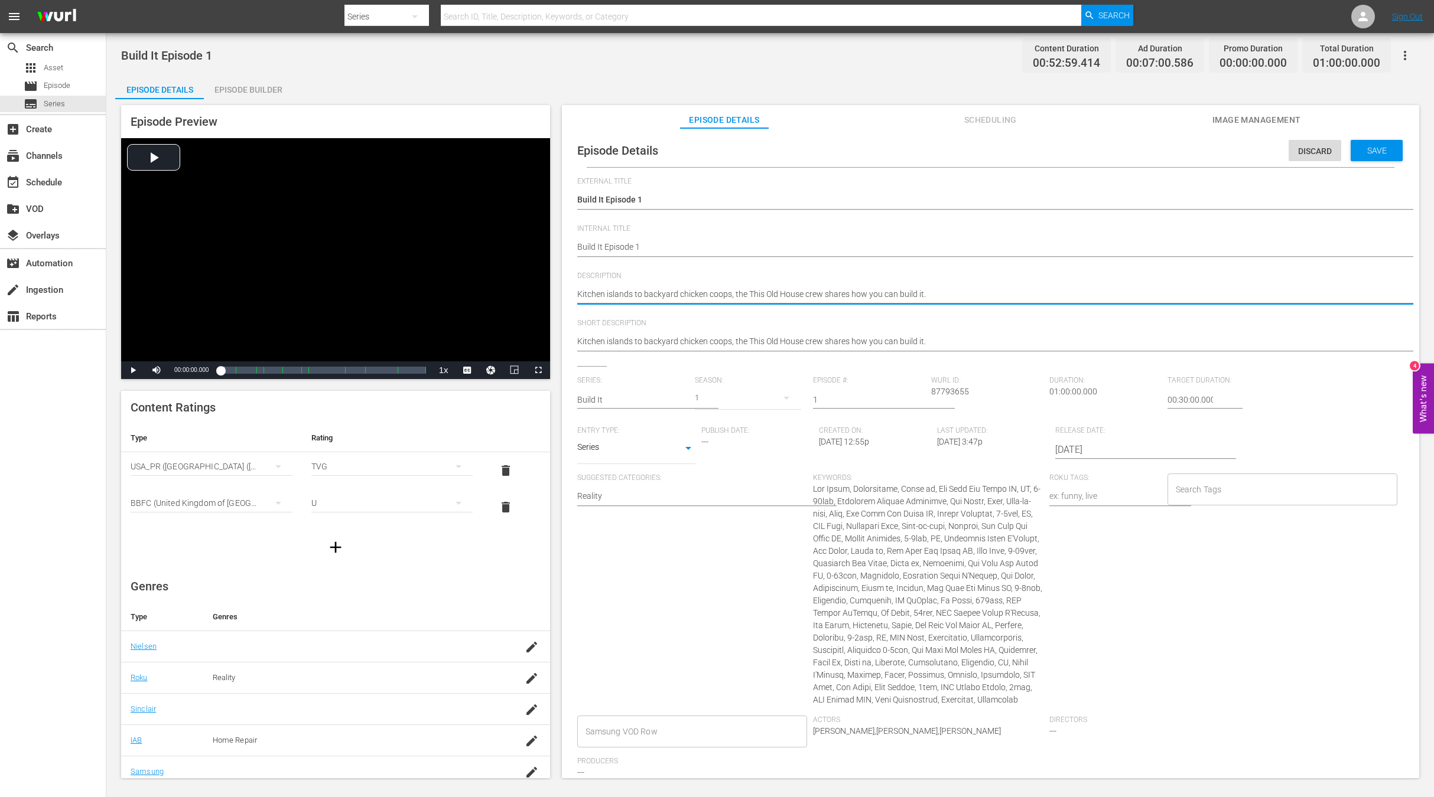
type textarea "Kitchen islands to backyard chicken coops, the This Old House crew shares how y…"
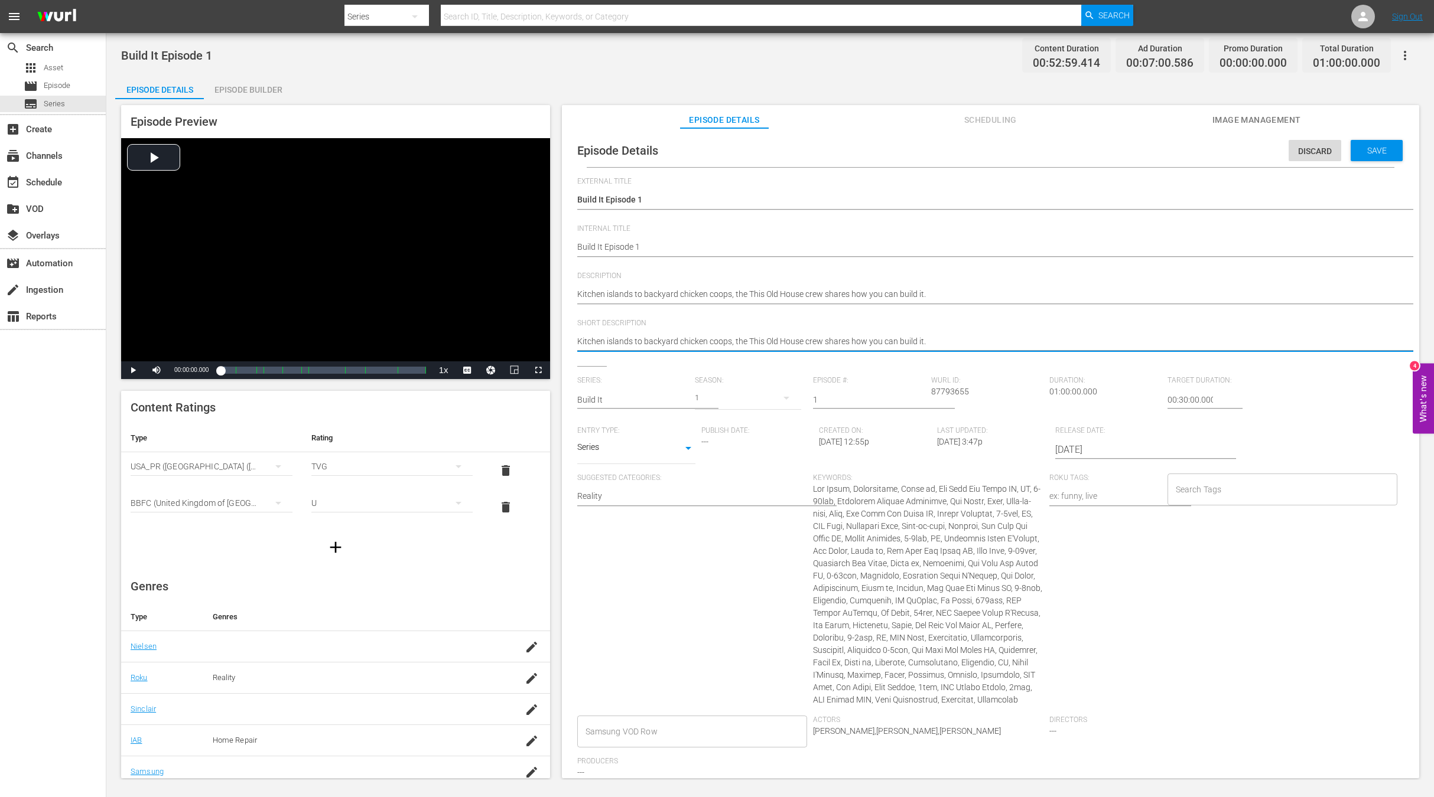
click at [676, 337] on textarea "Kitchen islands to backyard chicken coops, the This Old House crew shares how y…" at bounding box center [987, 343] width 820 height 14
paste textarea
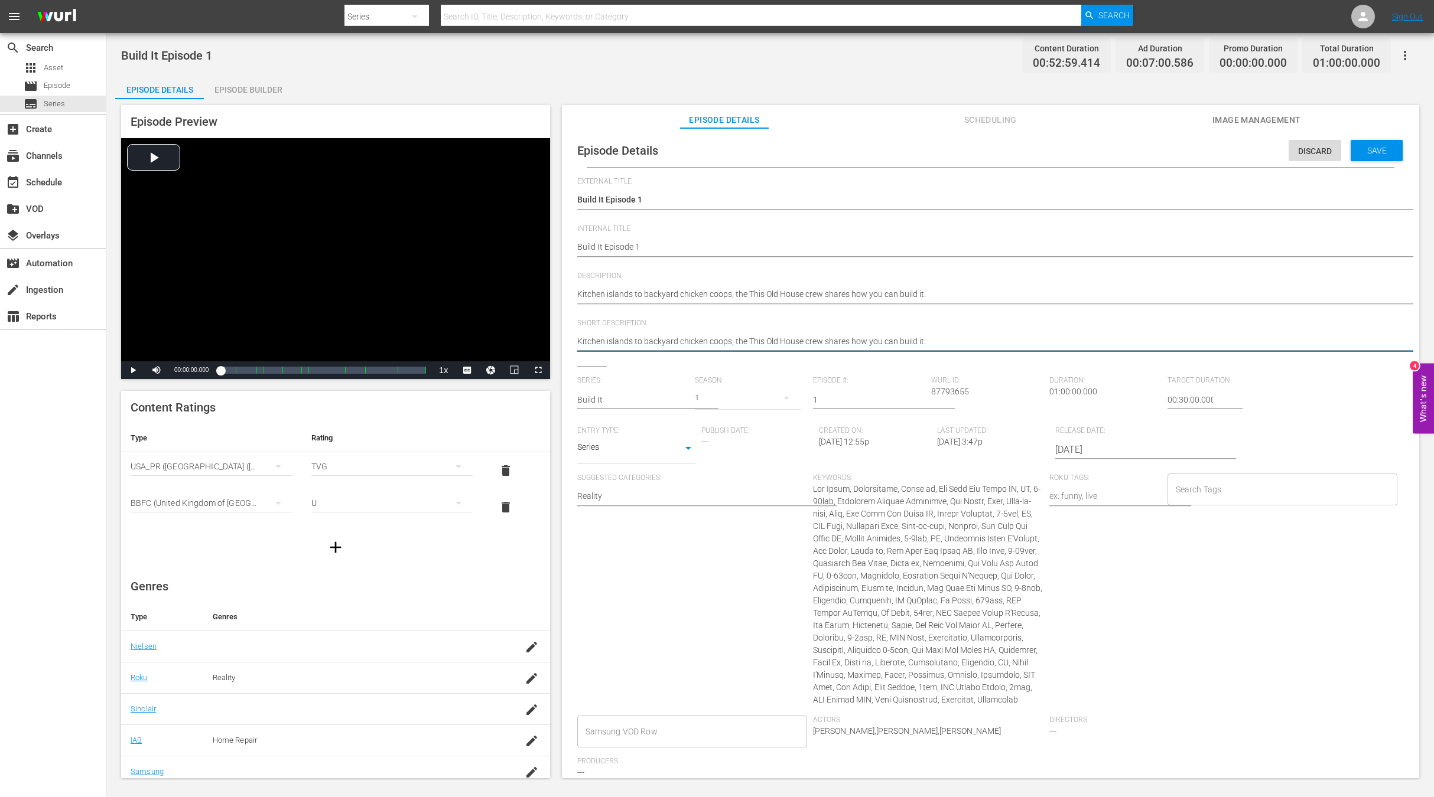
type textarea "Kitchen islands to backyard chicken coops, the This Old House crew shares how y…"
click at [1379, 148] on span "Save" at bounding box center [1376, 150] width 38 height 9
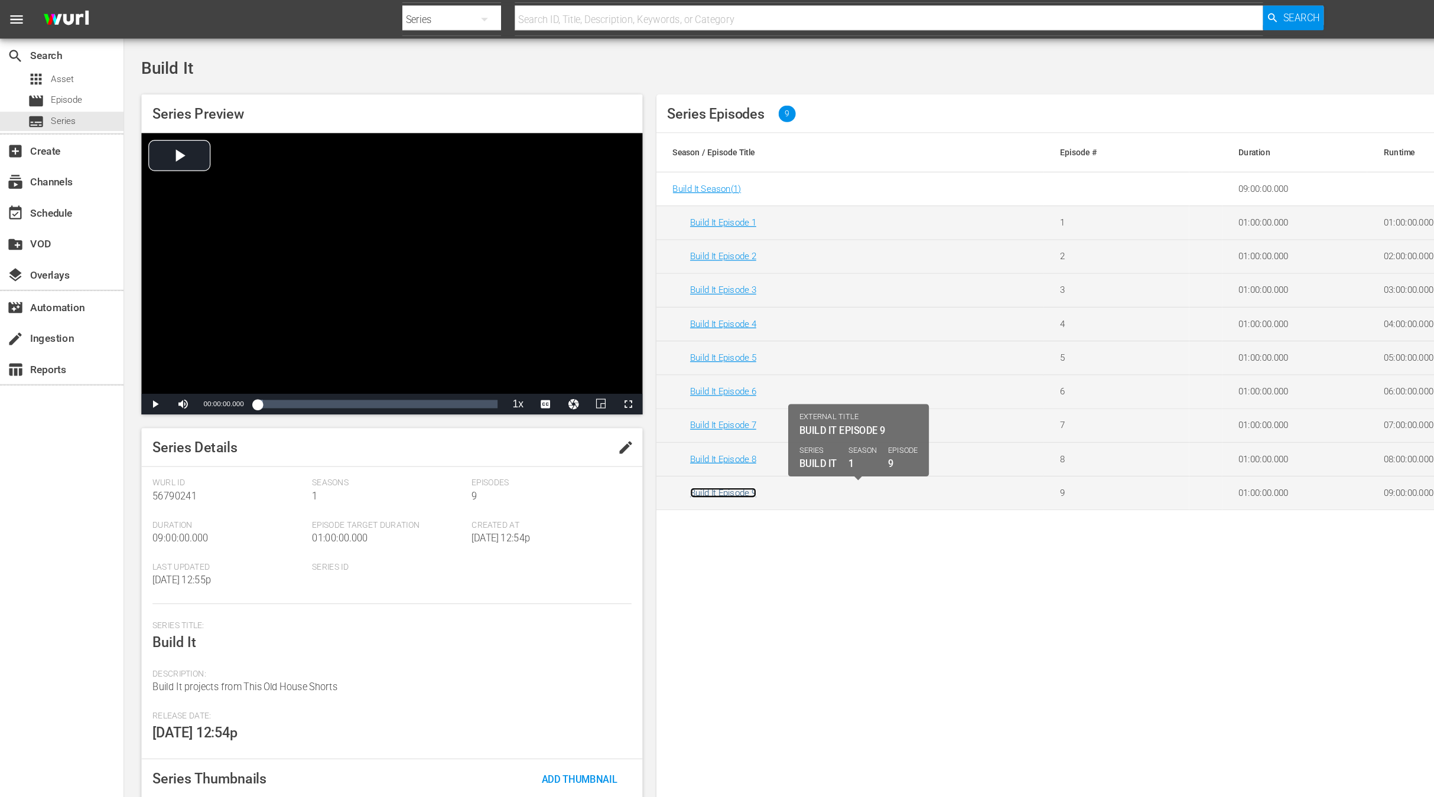
click at [607, 424] on link "Build It Episode 9" at bounding box center [619, 422] width 57 height 9
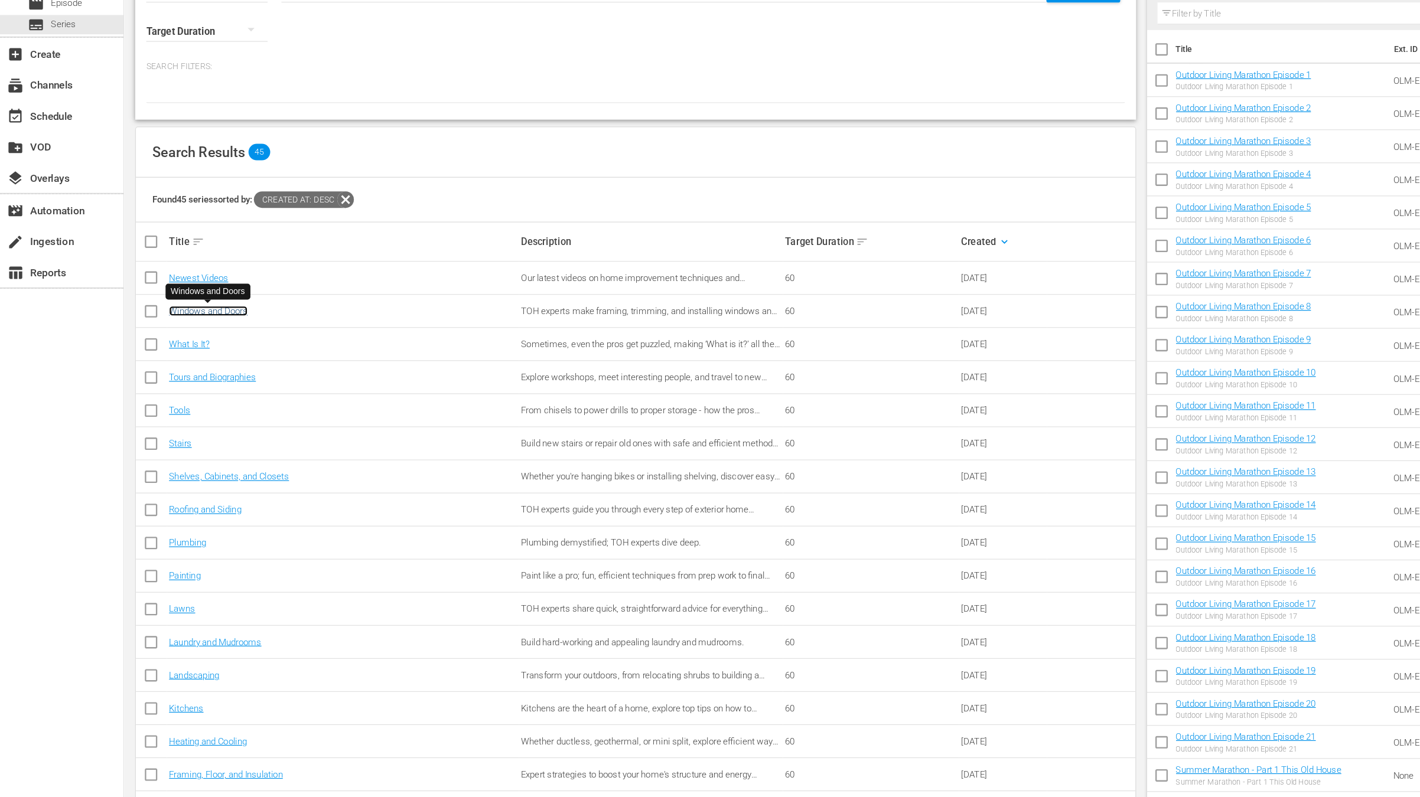
click at [156, 348] on link "Windows and Doors" at bounding box center [178, 349] width 67 height 9
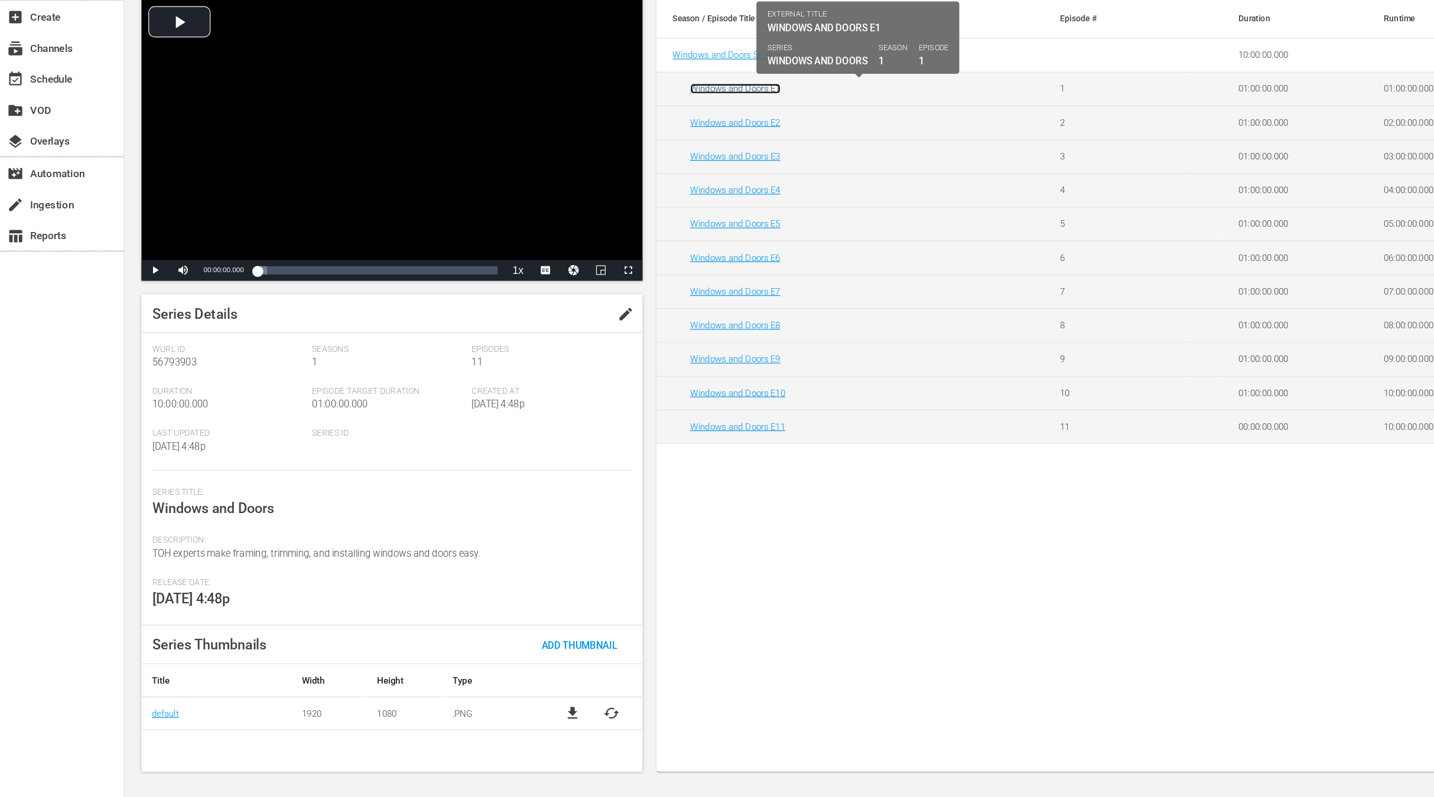
click at [614, 188] on link "Windows and Doors E1" at bounding box center [629, 190] width 77 height 9
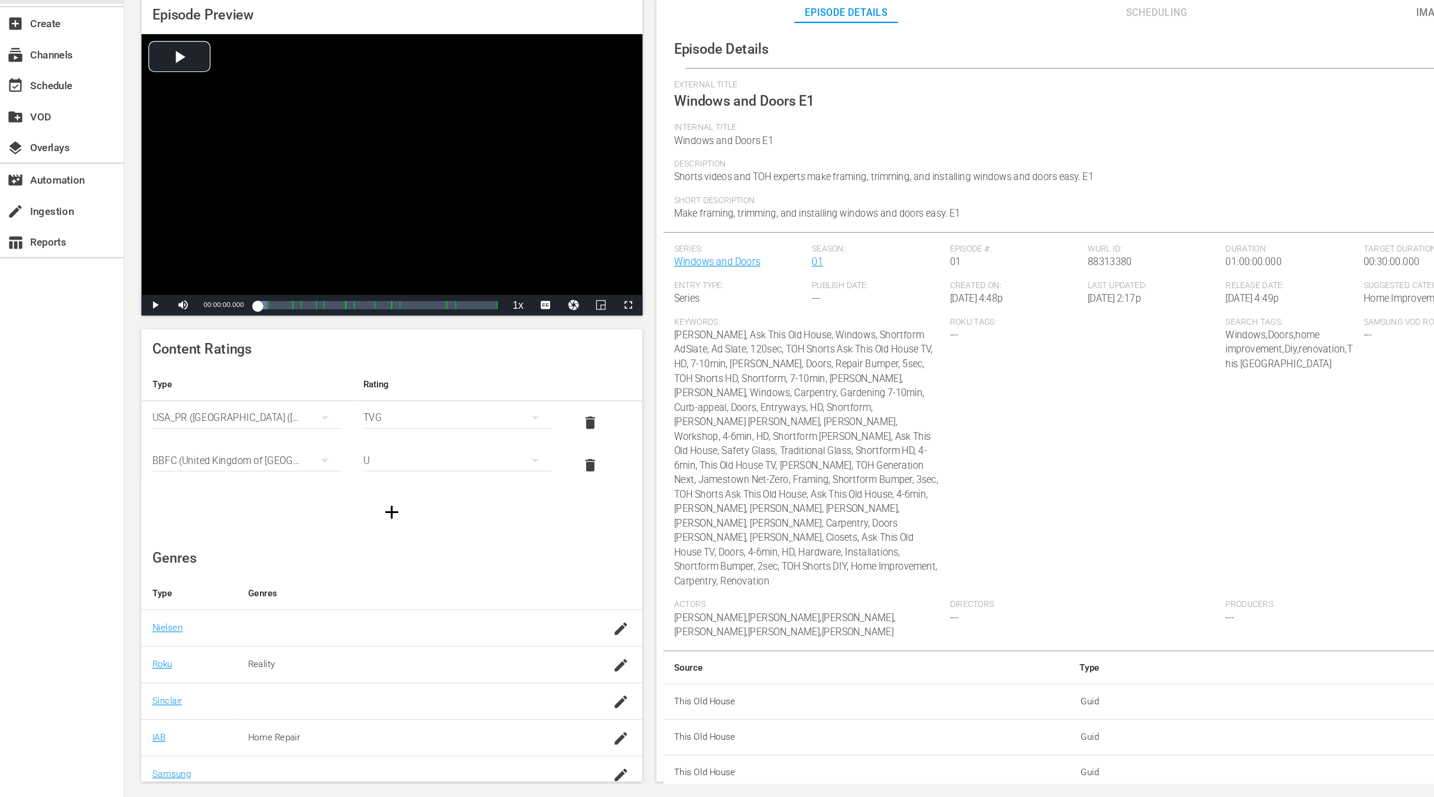
scroll to position [67, 0]
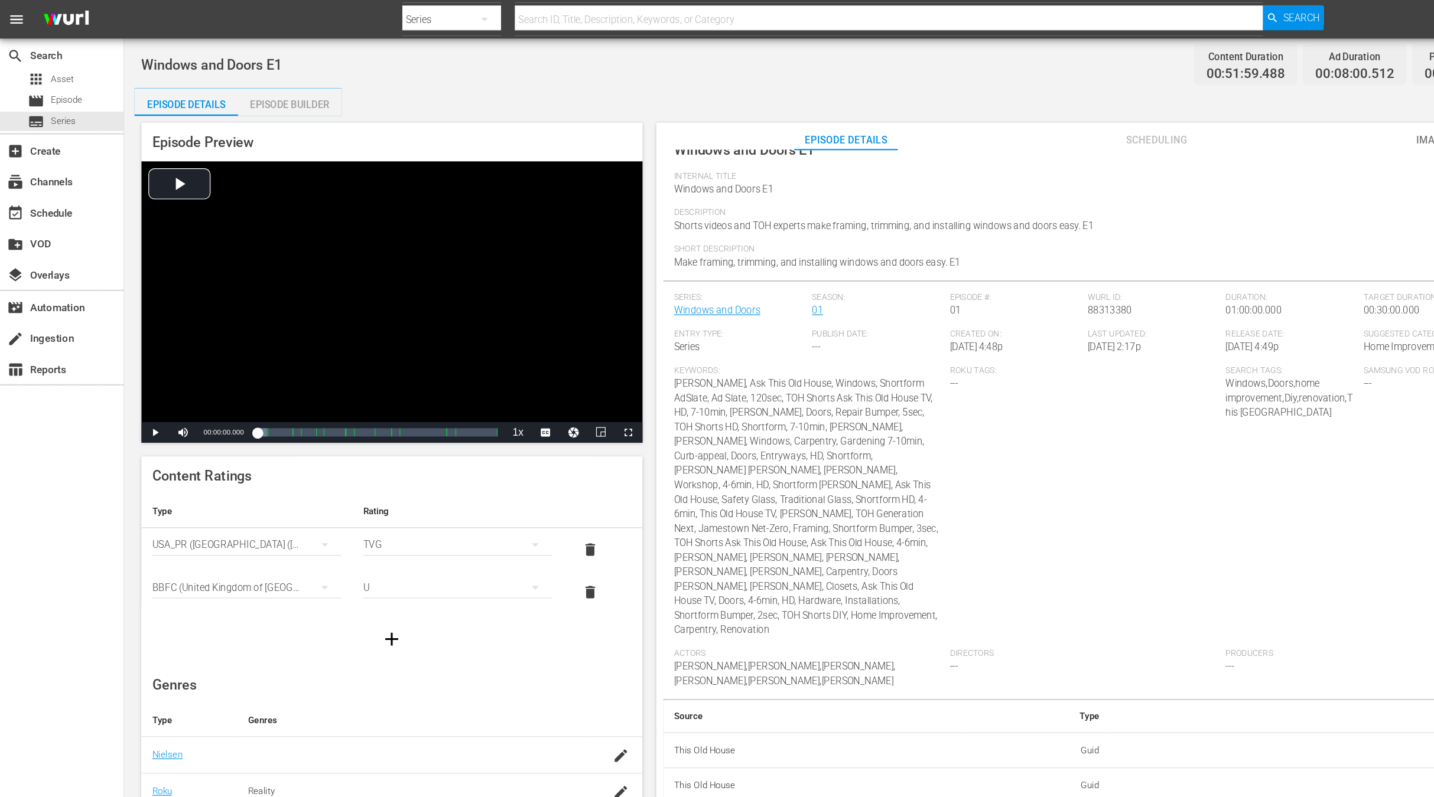
click at [1074, 155] on span "Internal Title" at bounding box center [987, 150] width 820 height 9
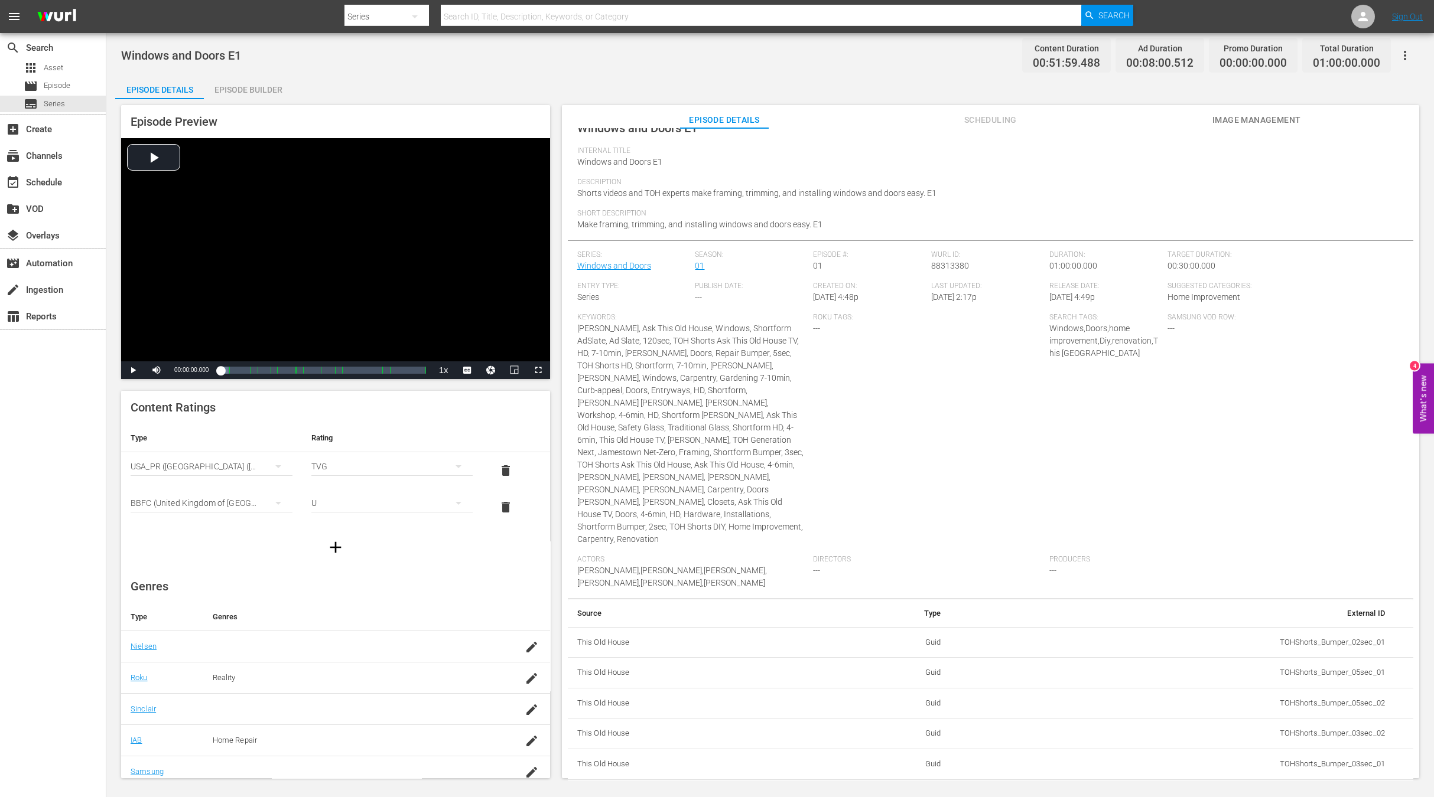
scroll to position [0, 0]
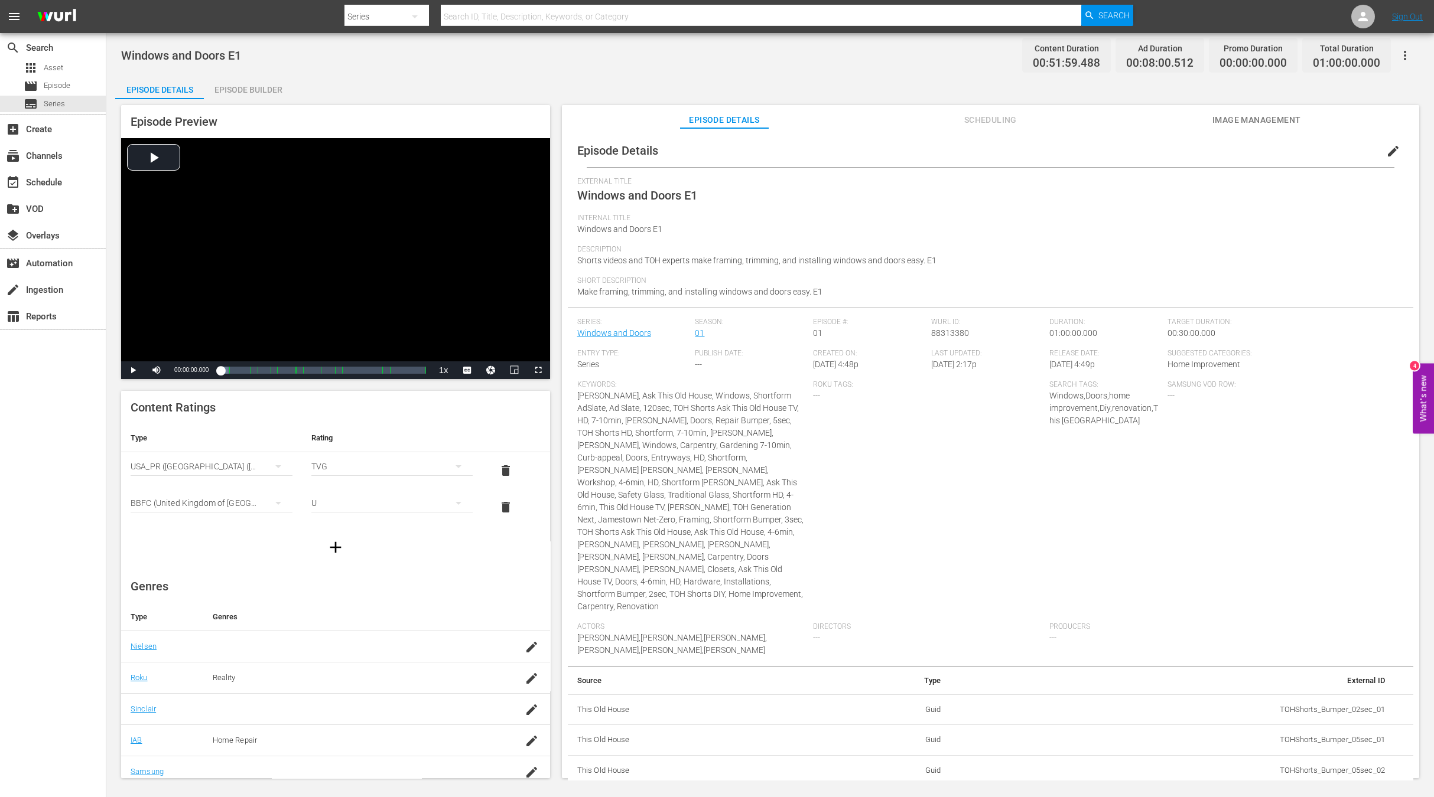
click at [1386, 147] on span "edit" at bounding box center [1393, 151] width 14 height 14
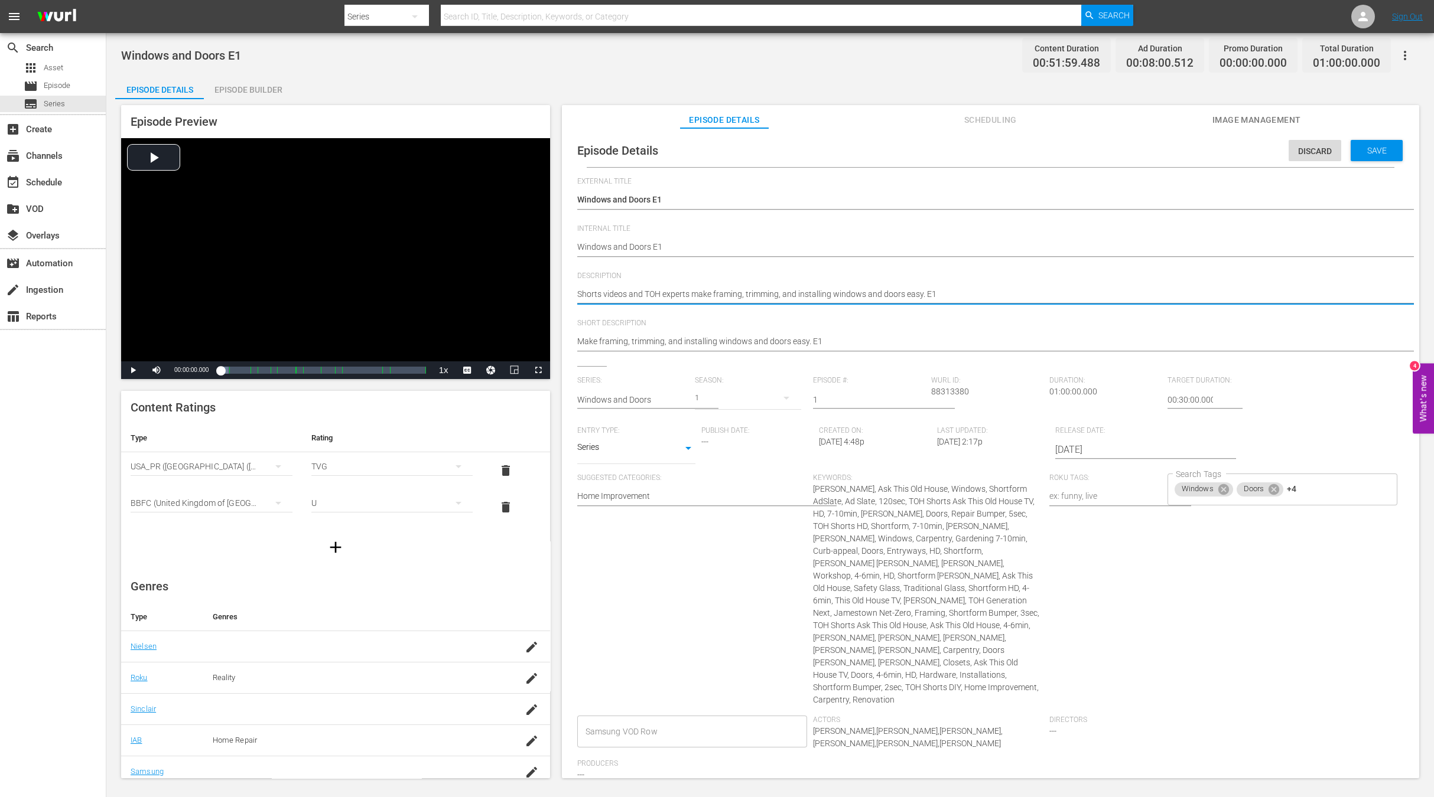
click at [781, 291] on textarea "Shorts videos and TOH experts make framing, trimming, and installing windows an…" at bounding box center [987, 295] width 820 height 14
paste textarea "This Old House experts make framing, trimming, and installing windows and doors…"
type textarea "This Old House experts make framing, trimming, and installing windows and doors…"
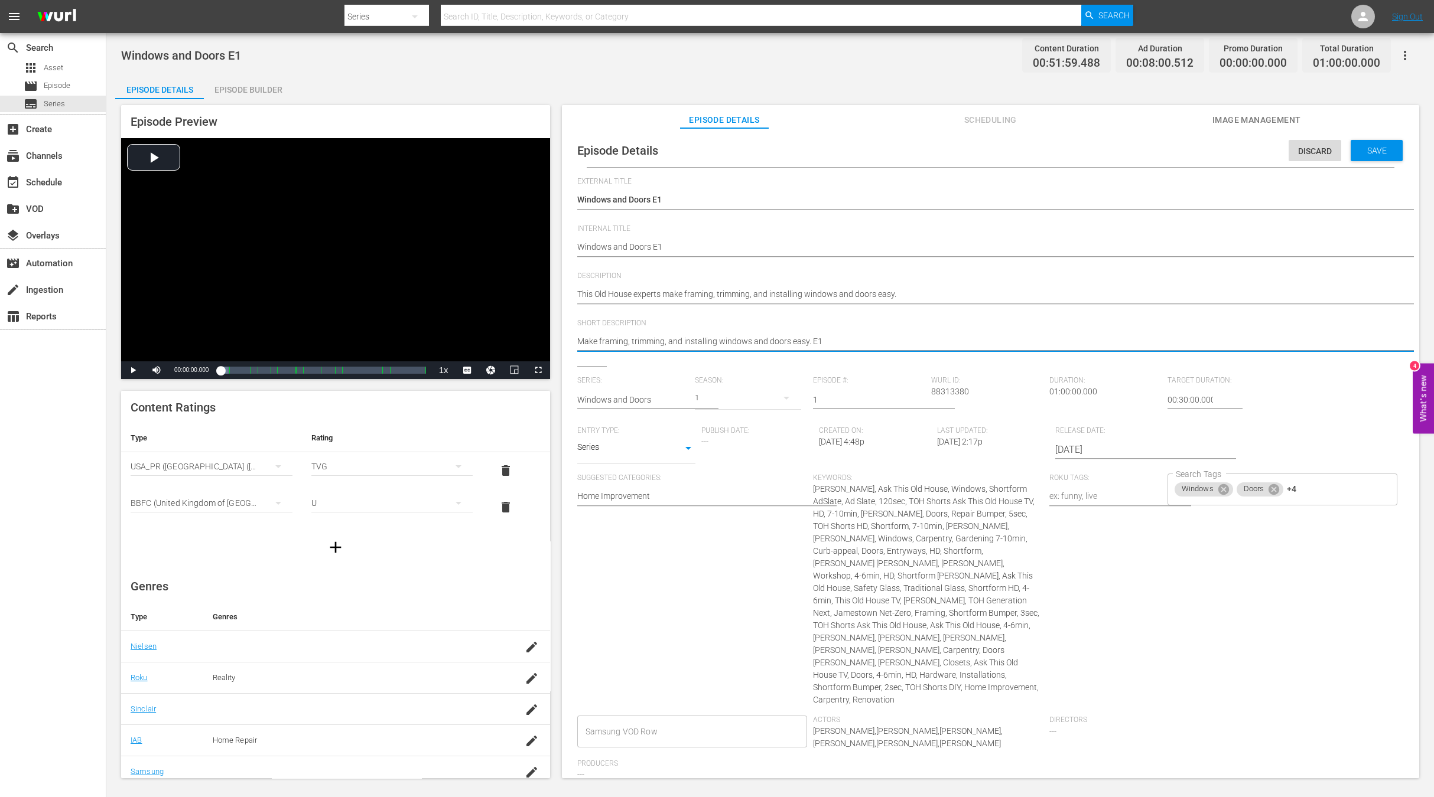
click at [745, 337] on textarea "Make framing, trimming, and installing windows and doors easy. E1" at bounding box center [987, 343] width 820 height 14
paste textarea "This Old House experts make framing, trimming, and installing windows and doors…"
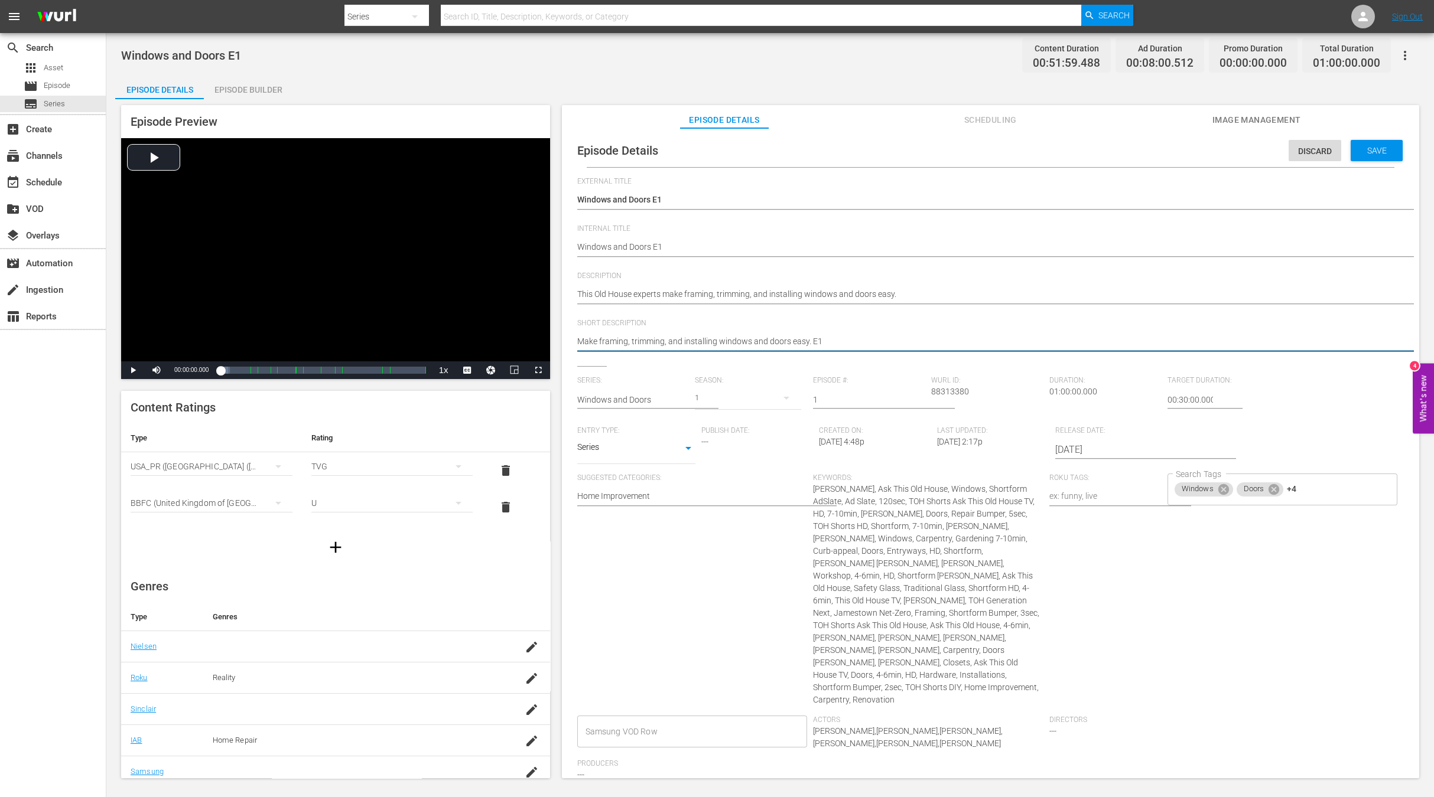
type textarea "This Old House experts make framing, trimming, and installing windows and doors…"
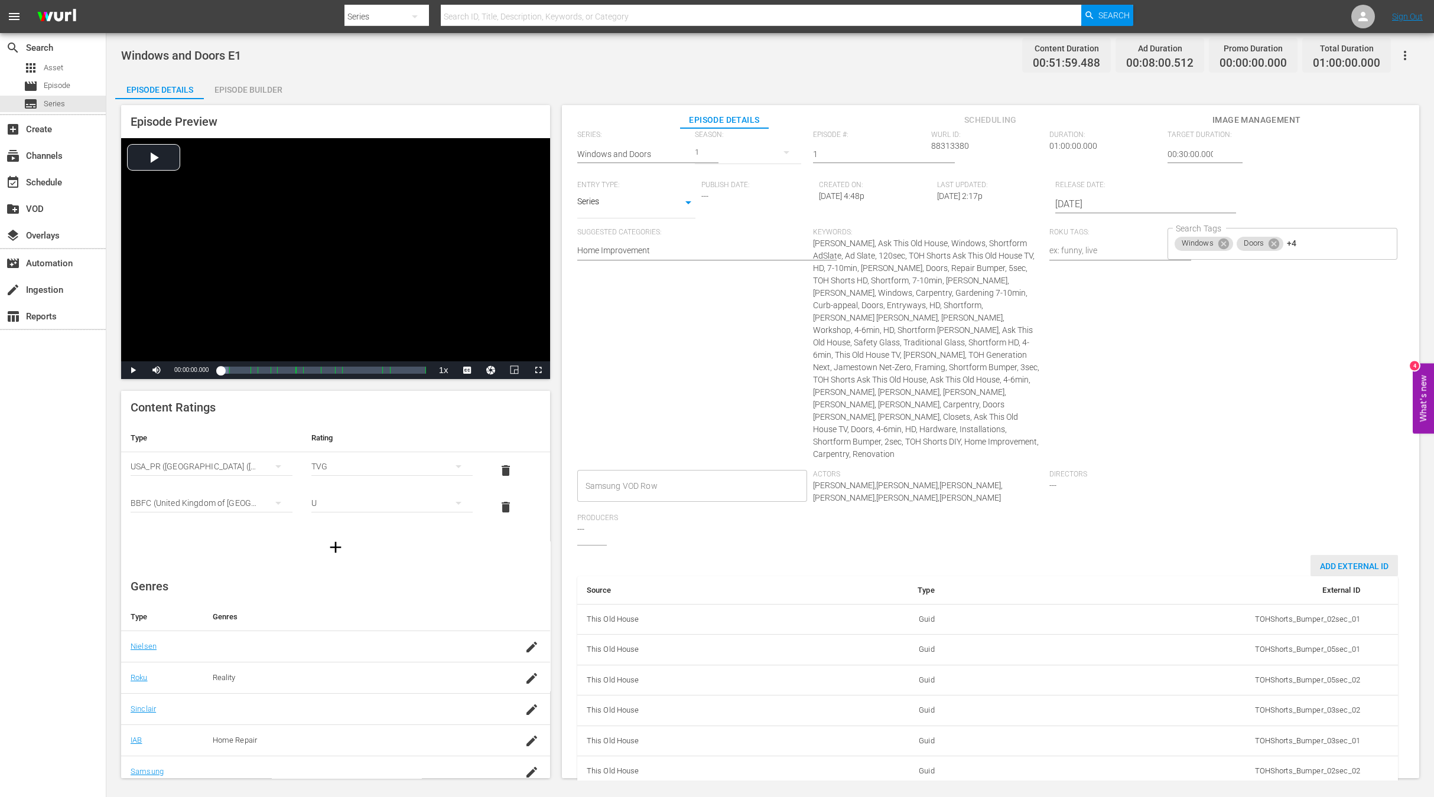
type textarea "This Old House experts make framing, trimming, and installing windows and doors…"
click at [1323, 562] on span "Add External Id" at bounding box center [1353, 566] width 87 height 9
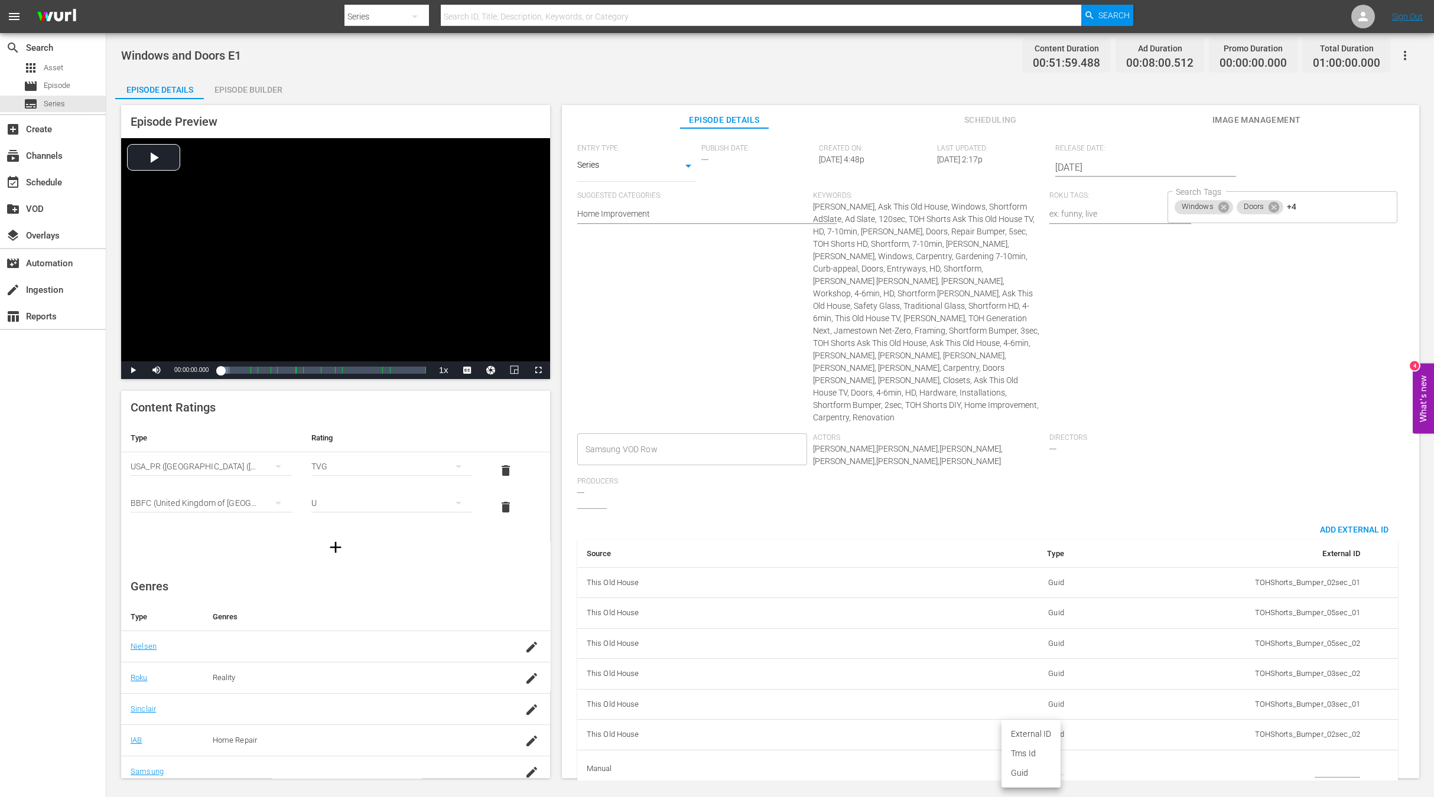
click at [1039, 742] on body "menu Search By Series Search ID, Title, Description, Keywords, or Category Sear…" at bounding box center [717, 398] width 1434 height 797
click at [1035, 754] on li "Tms Id" at bounding box center [1030, 753] width 59 height 19
type input "tmsId"
click at [1318, 760] on input "simple table" at bounding box center [1336, 769] width 45 height 18
paste input "EP060365350001"
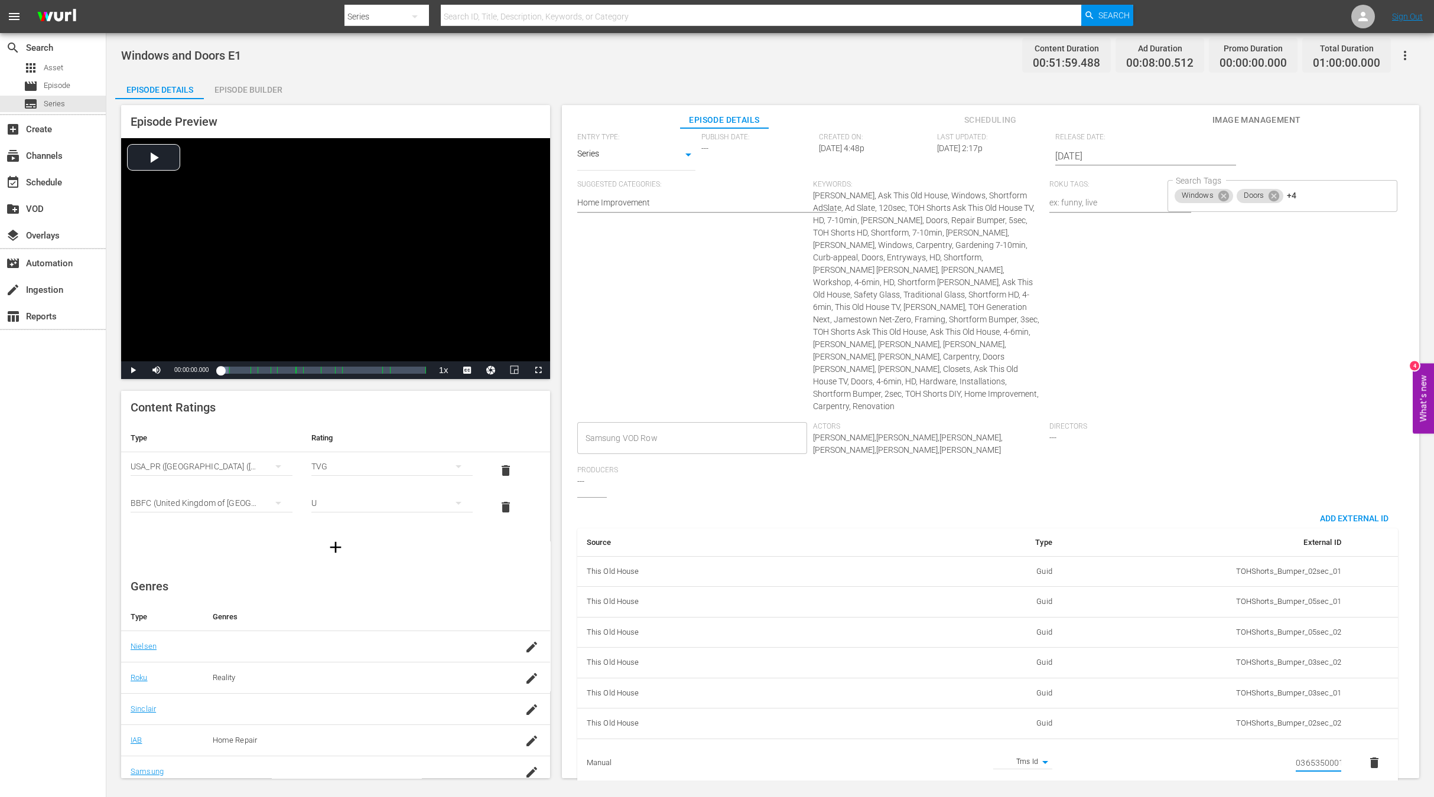
scroll to position [0, 0]
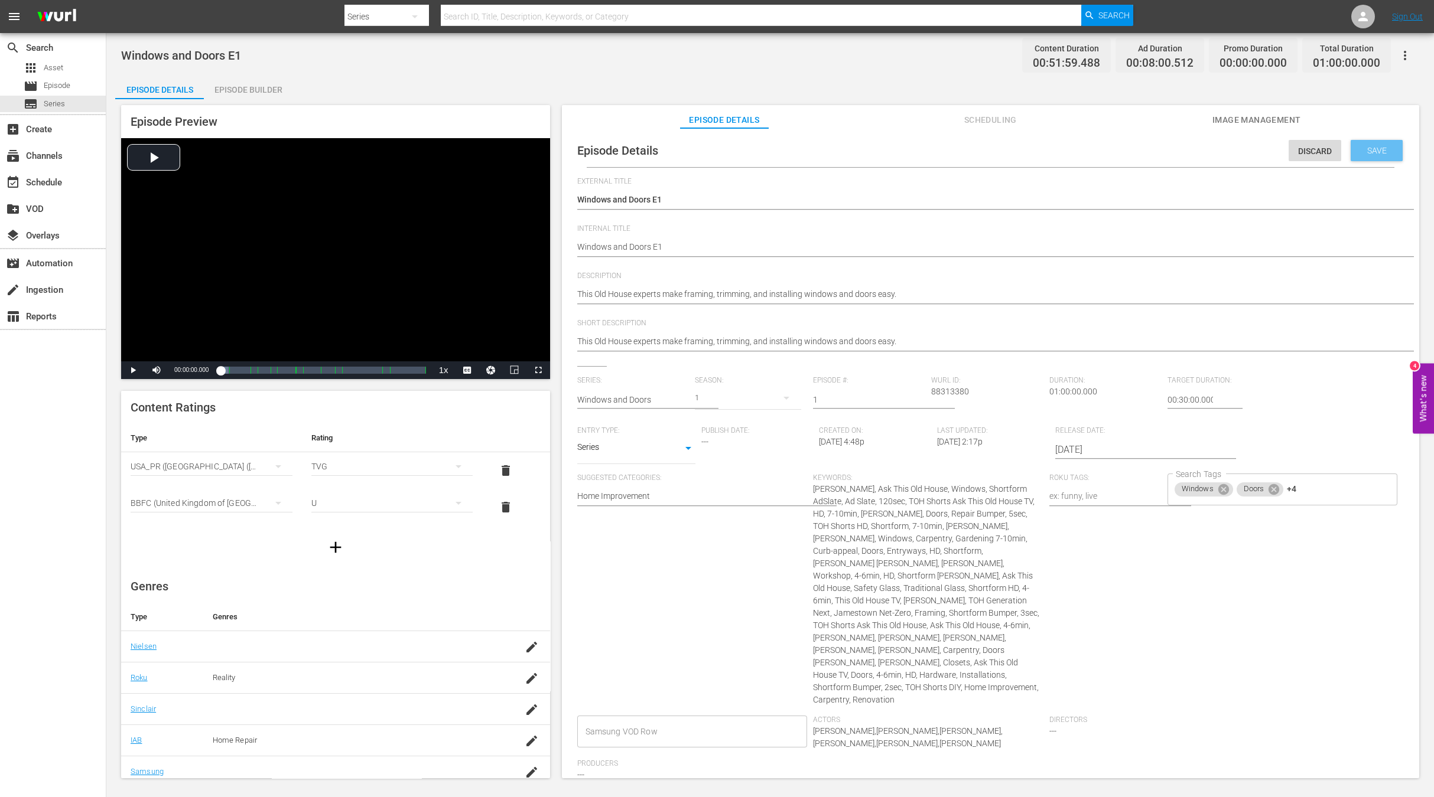
type input "EP060365350001"
click at [1367, 148] on span "Save" at bounding box center [1376, 150] width 38 height 9
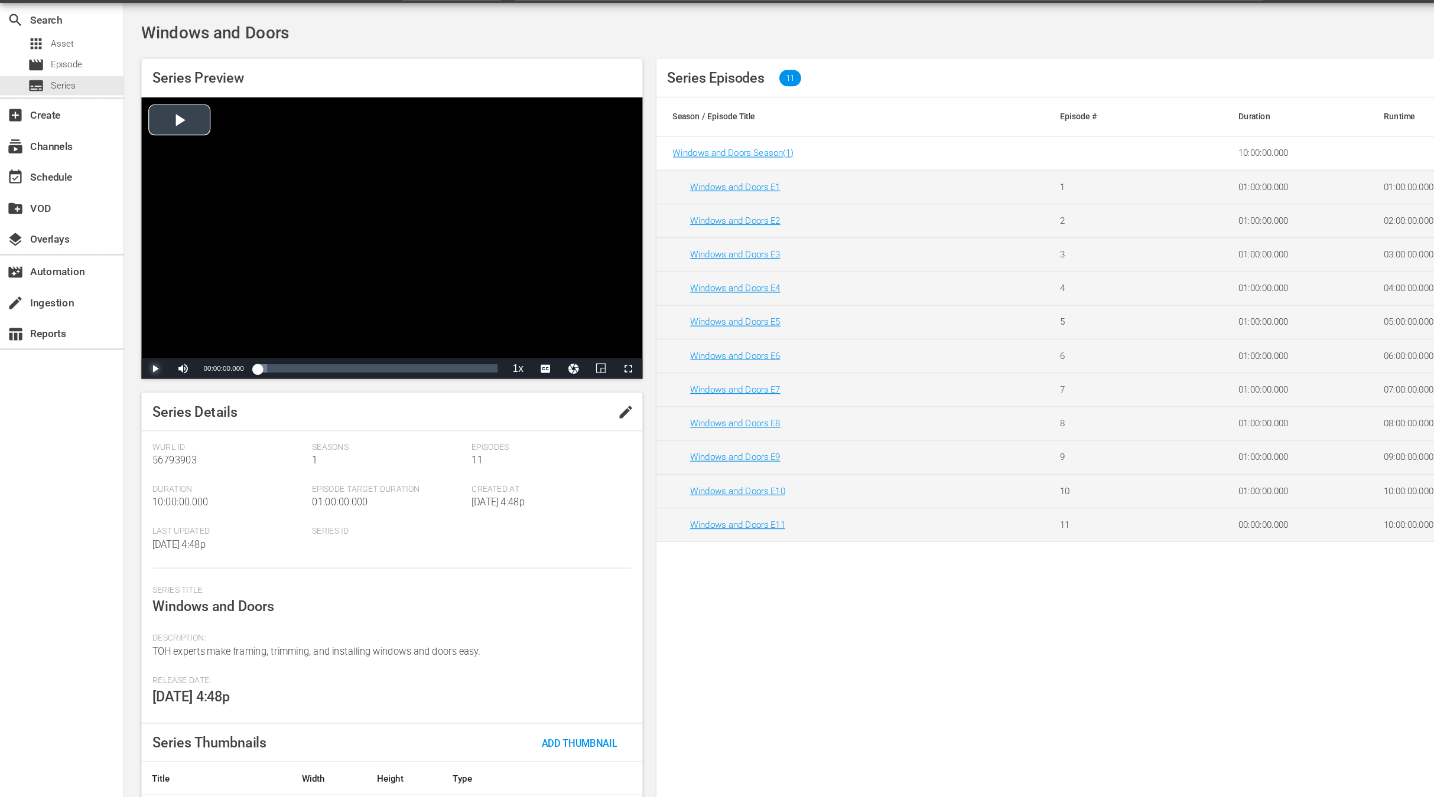
click at [133, 346] on span "Video Player" at bounding box center [133, 346] width 0 height 0
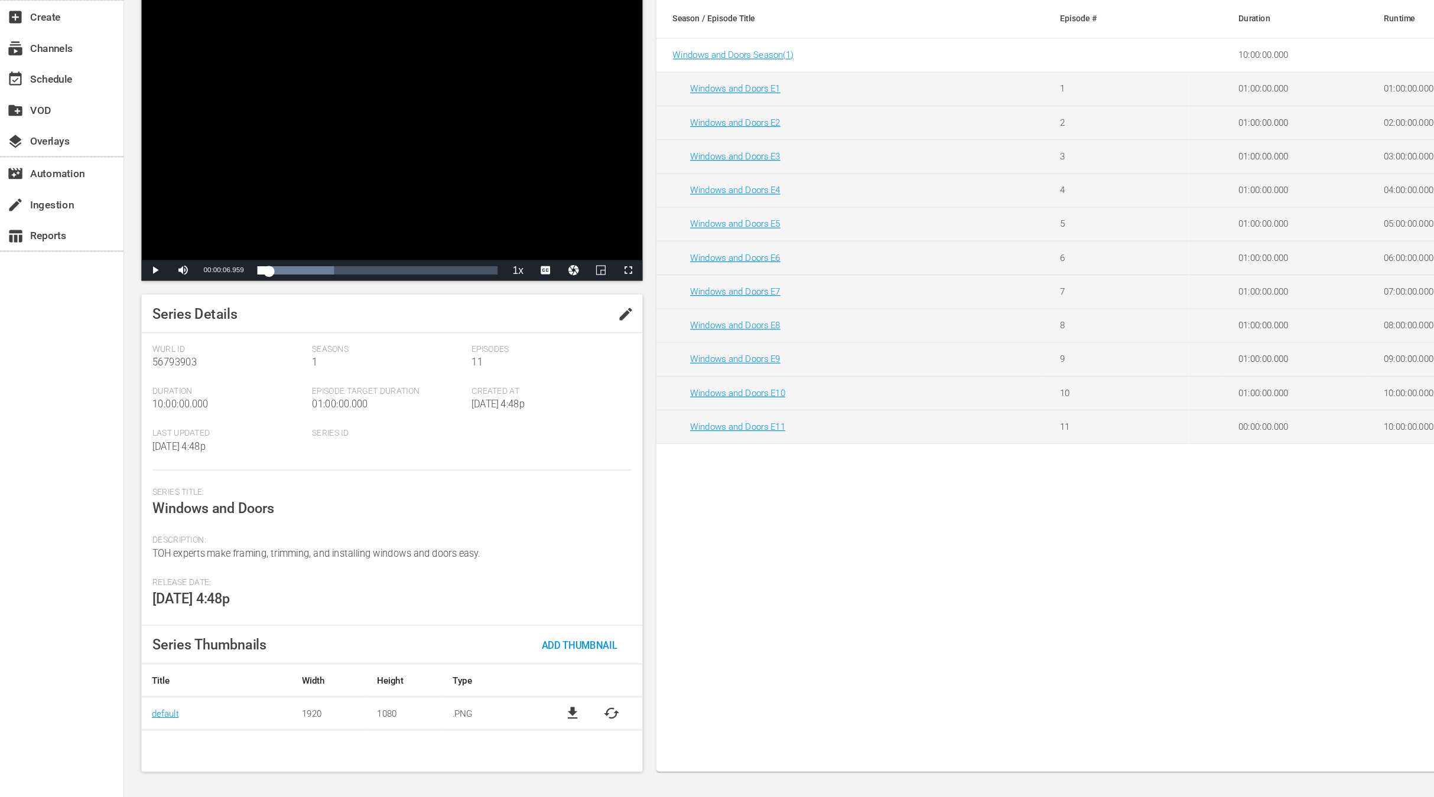
click at [685, 662] on div "Series Episodes 11 Add Episode Add Season Season / Episode Title Episode # Dura…" at bounding box center [990, 428] width 857 height 695
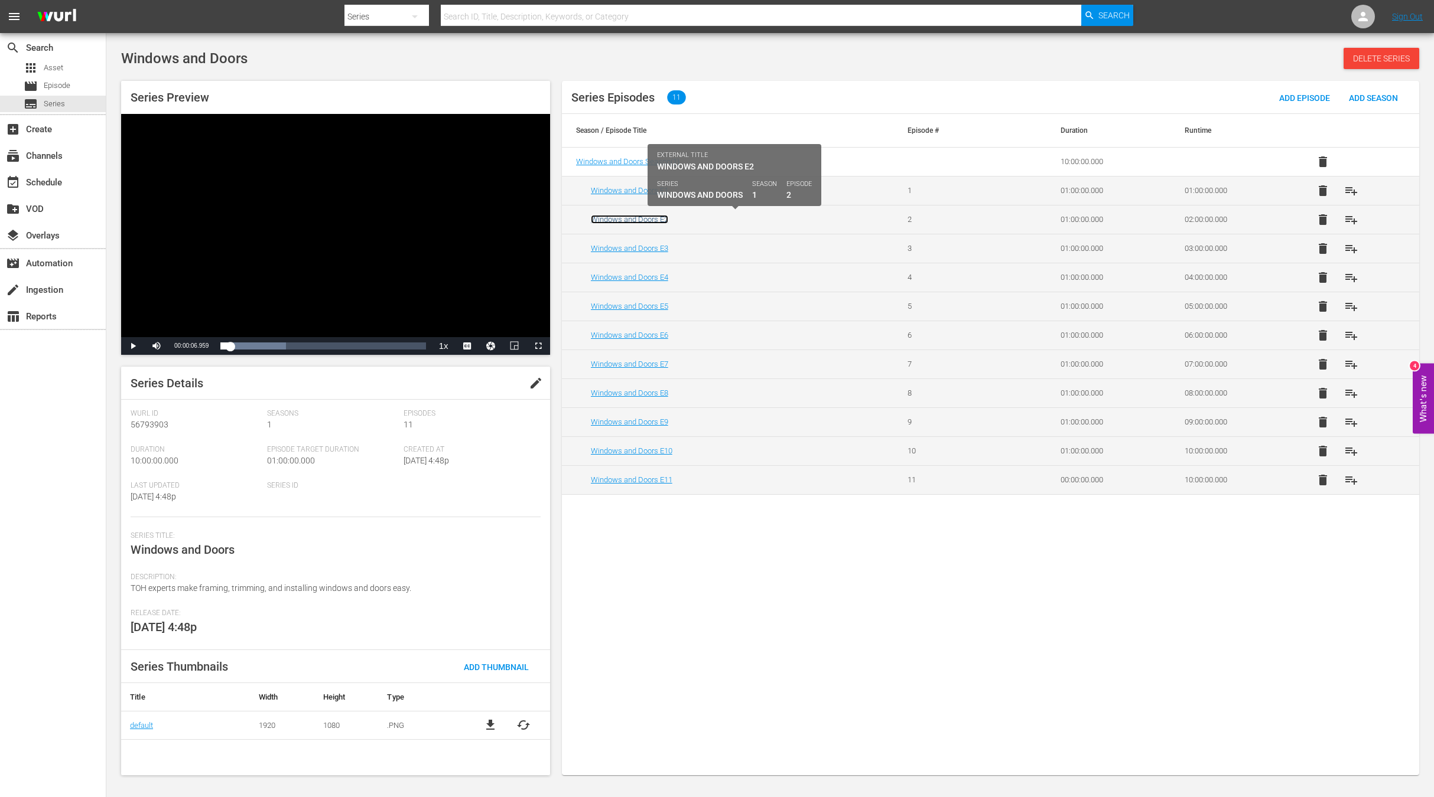
click at [650, 219] on link "Windows and Doors E2" at bounding box center [629, 219] width 77 height 9
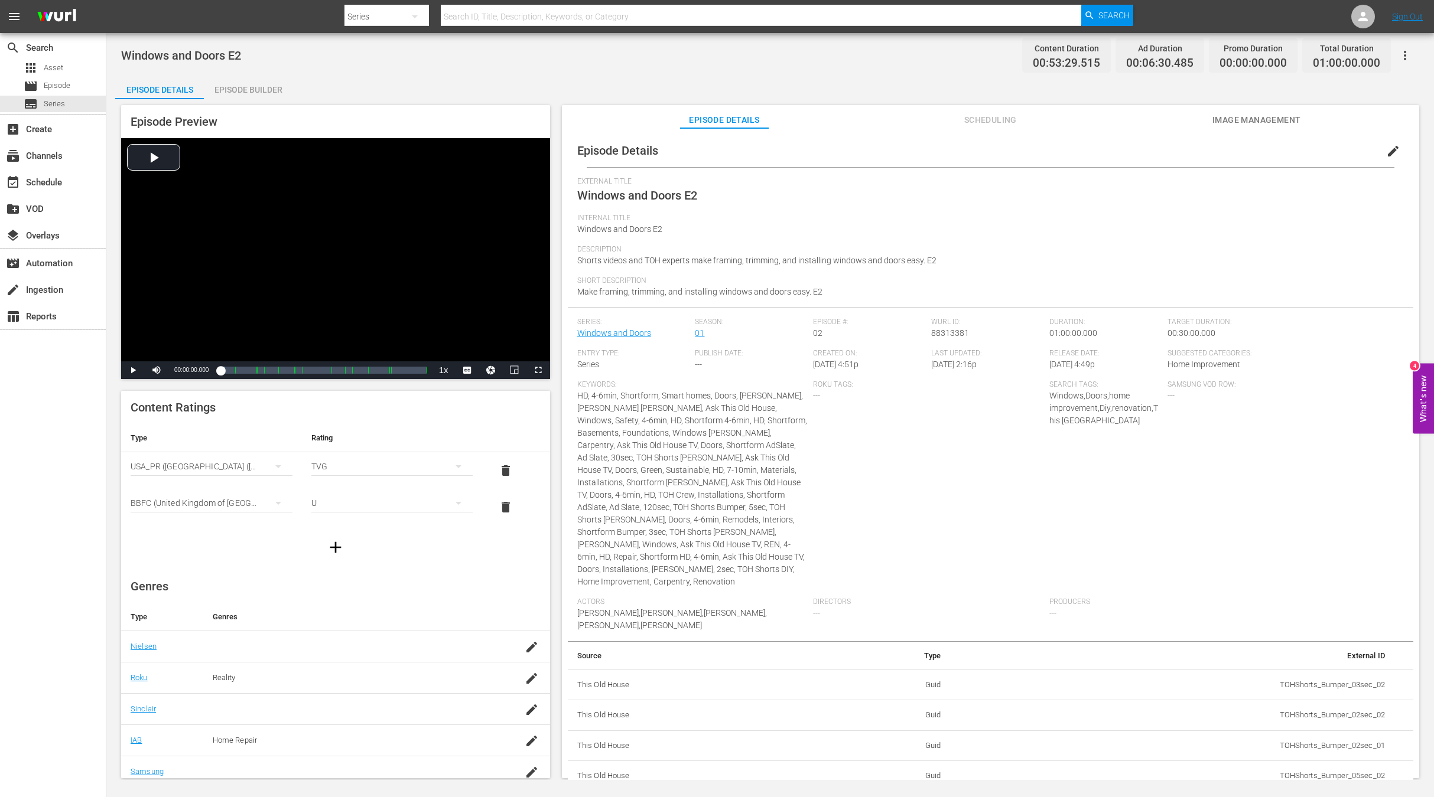
click at [1265, 118] on span "Image Management" at bounding box center [1256, 120] width 89 height 15
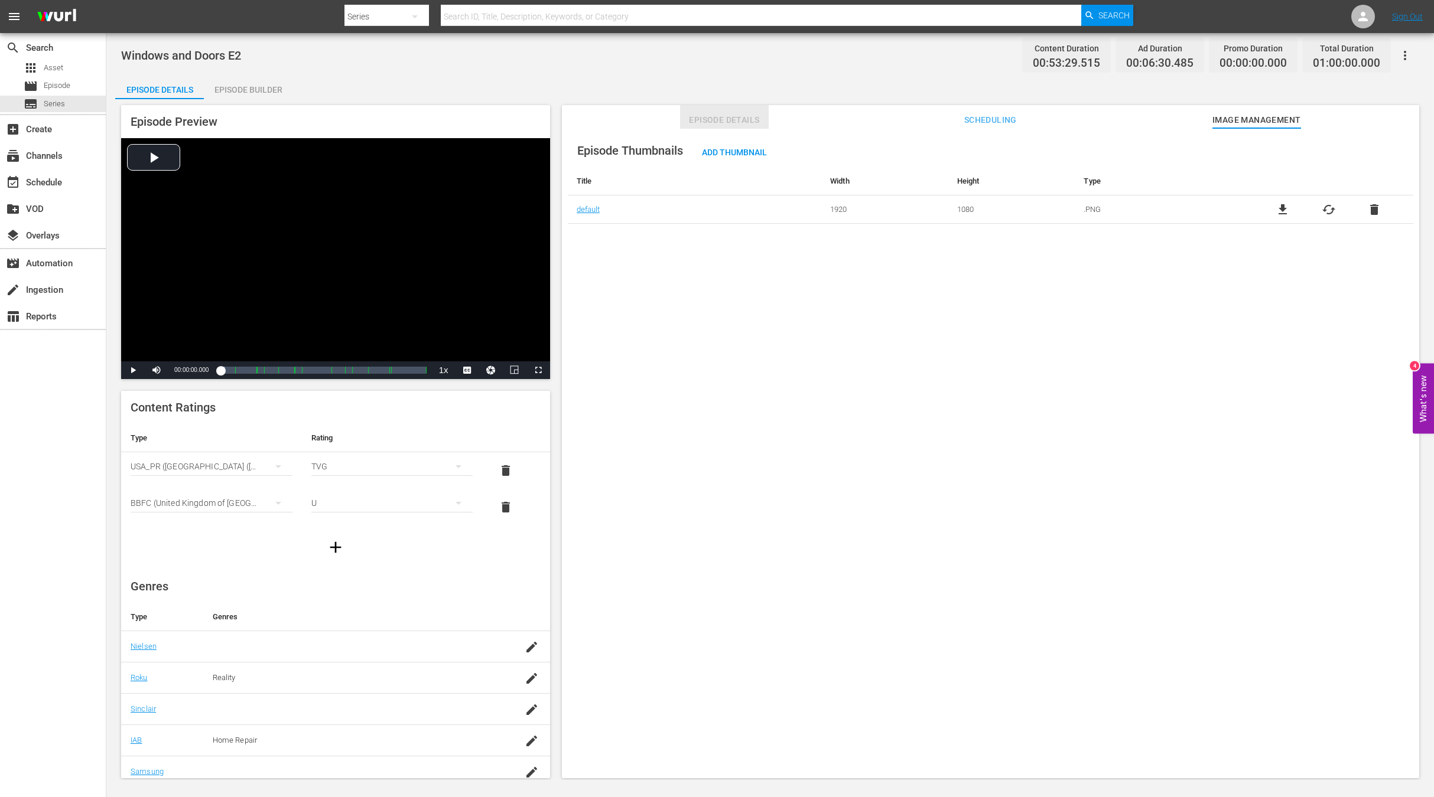
click at [715, 113] on span "Episode Details" at bounding box center [724, 120] width 89 height 15
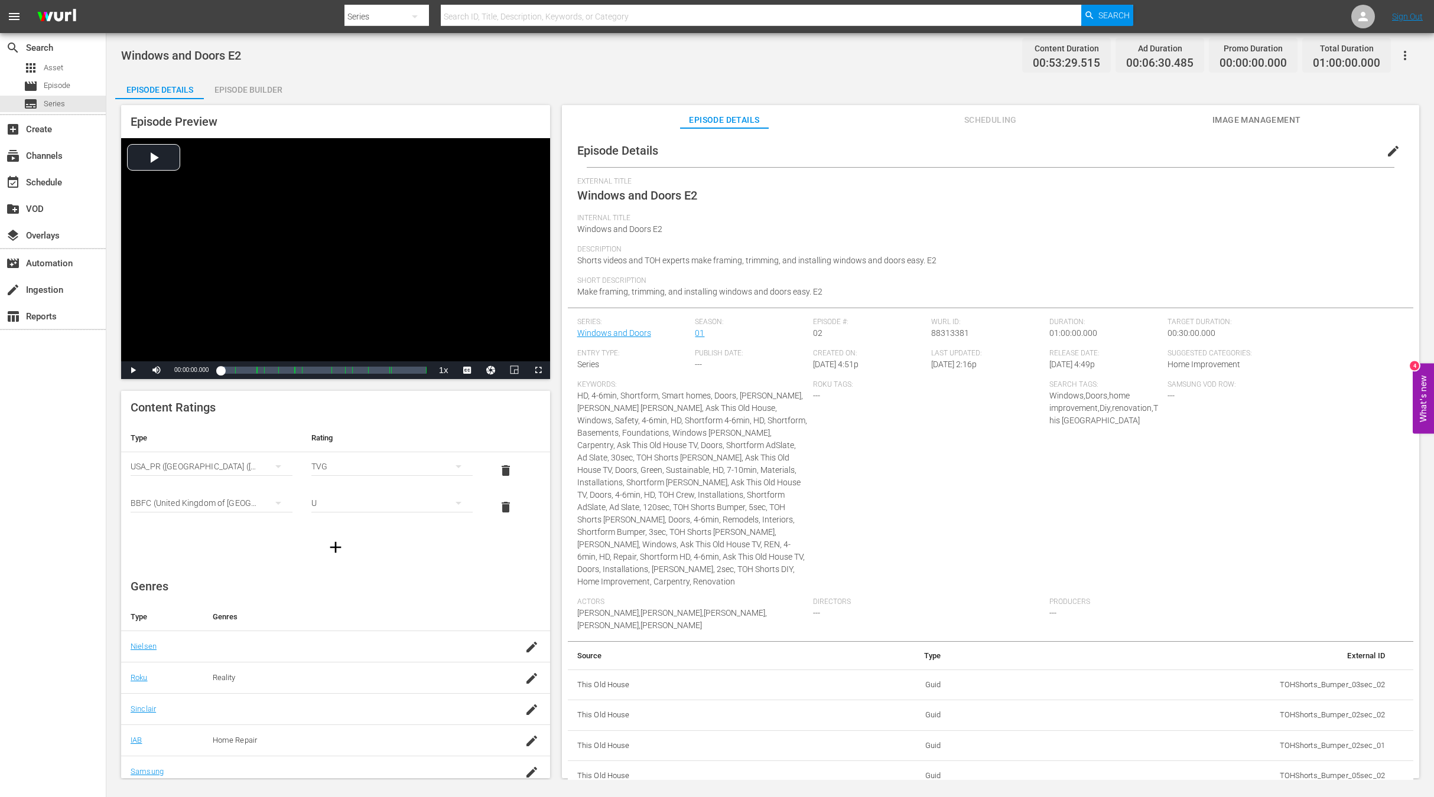
click at [779, 259] on span "Shorts videos and TOH experts make framing, trimming, and installing windows an…" at bounding box center [756, 260] width 359 height 9
click at [1388, 152] on span "edit" at bounding box center [1393, 151] width 14 height 14
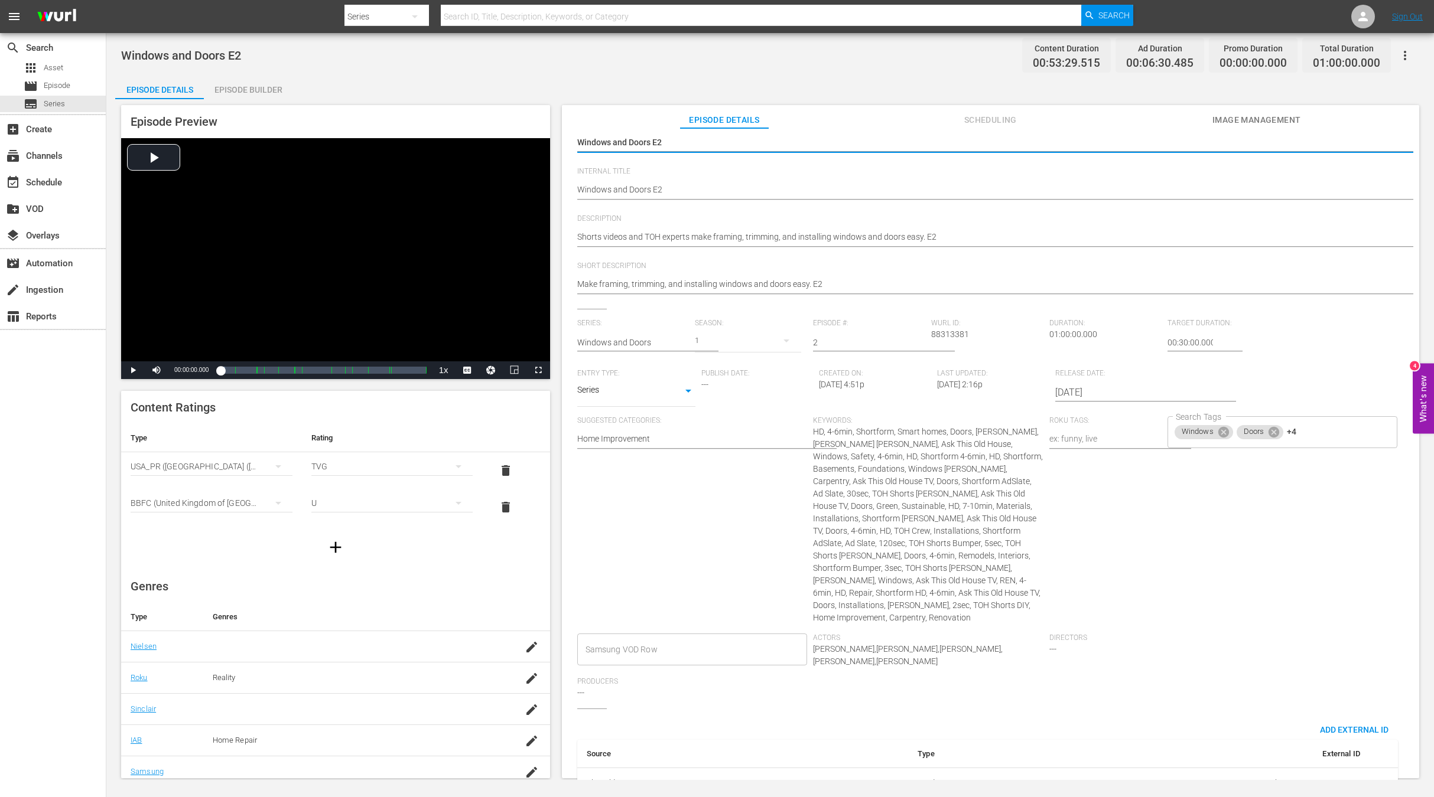
scroll to position [203, 0]
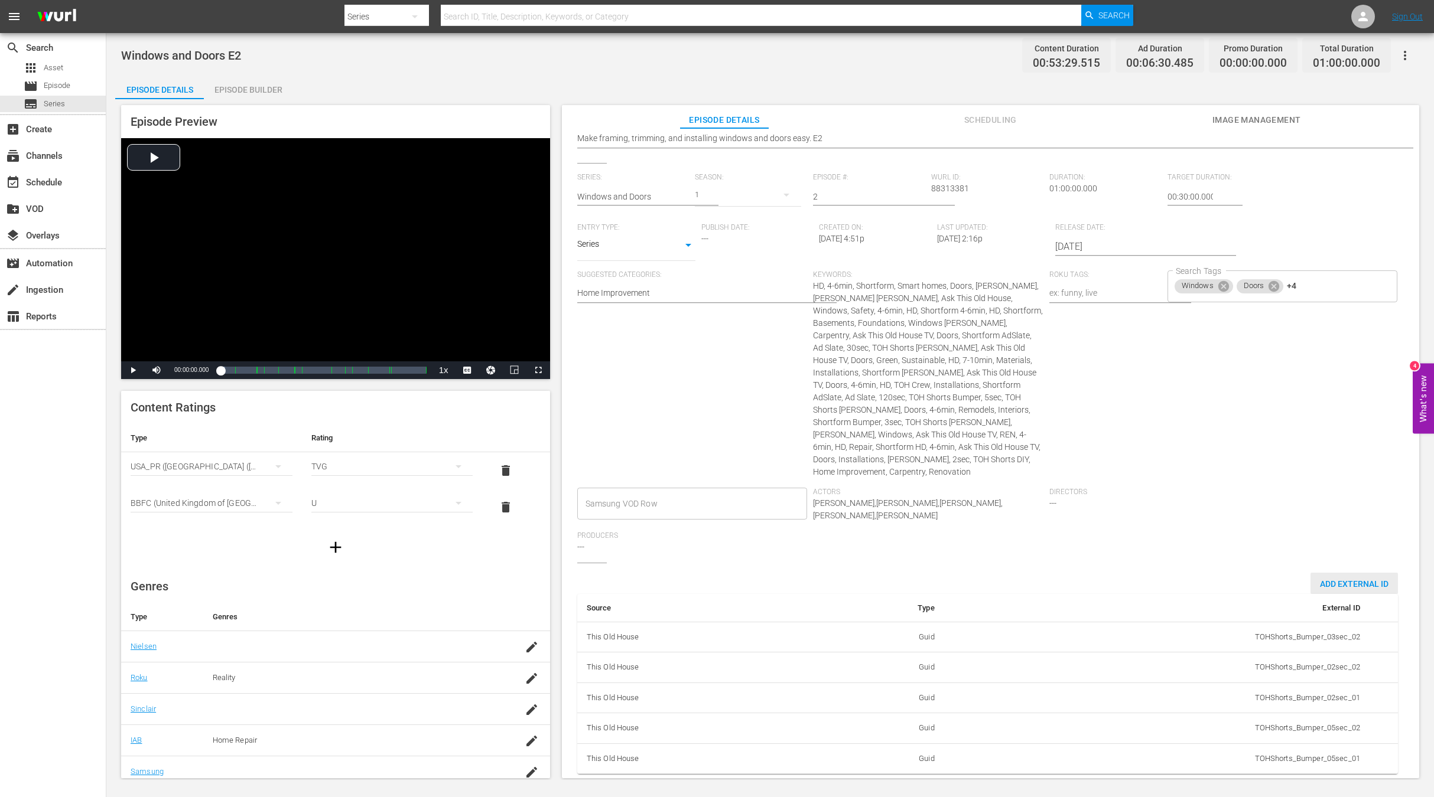
click at [1314, 579] on span "Add External Id" at bounding box center [1353, 583] width 87 height 9
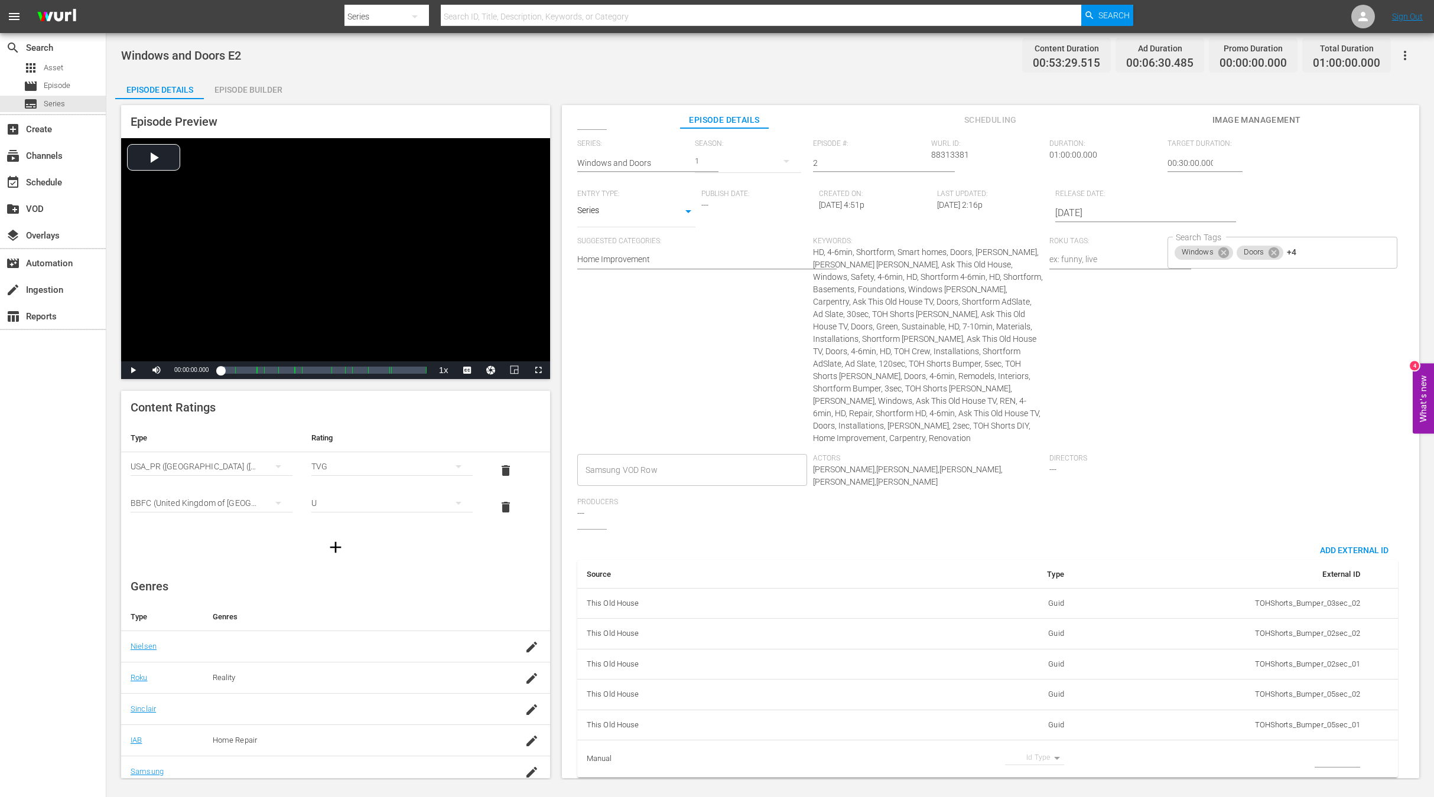
scroll to position [240, 0]
click at [1035, 741] on body "menu Search By Series Search ID, Title, Description, Keywords, or Category Sear…" at bounding box center [717, 398] width 1434 height 797
click at [1027, 753] on li "Tms Id" at bounding box center [1030, 753] width 59 height 19
type input "tmsId"
click at [1319, 747] on input "simple table" at bounding box center [1336, 756] width 45 height 18
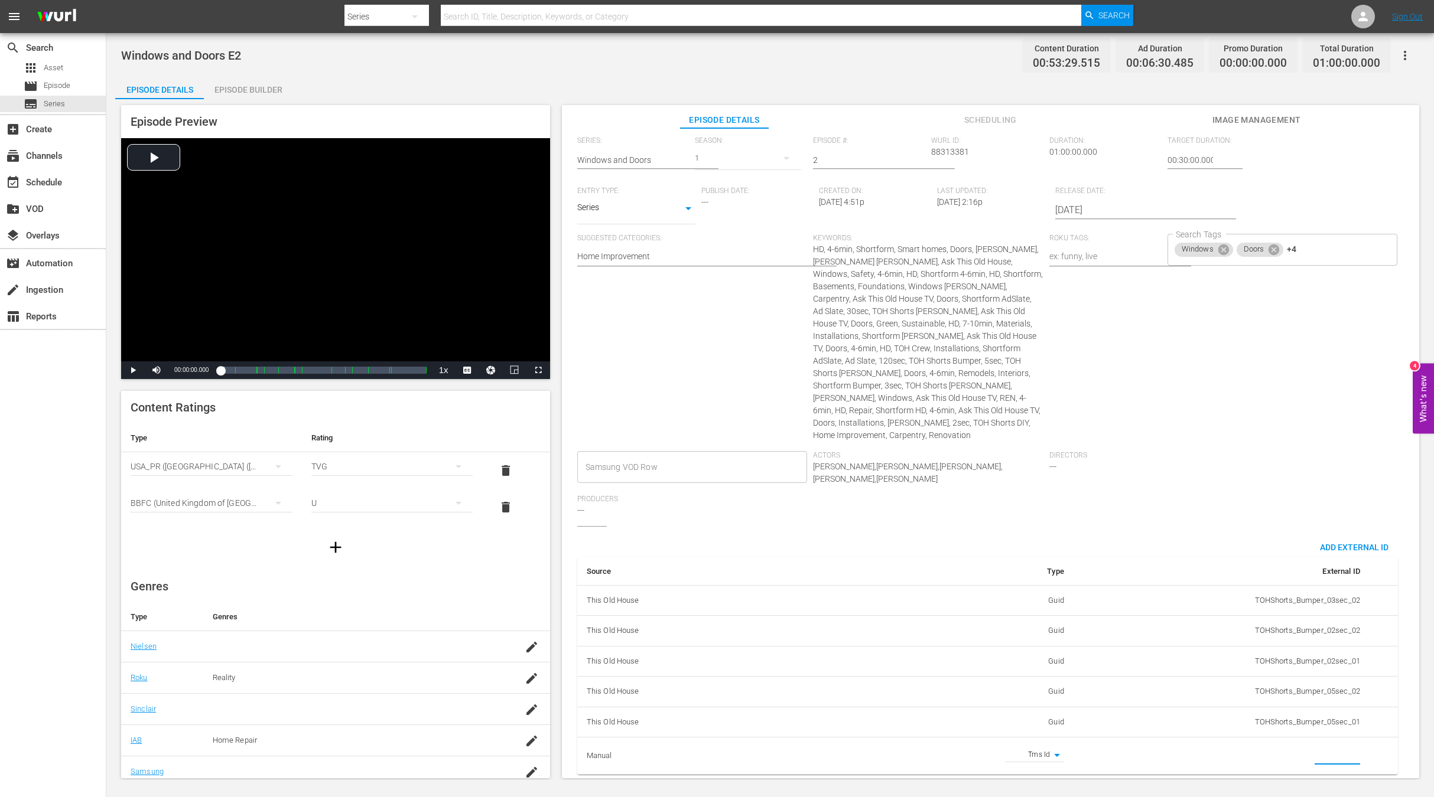
paste input "EP060365350002"
type input "EP060365350002"
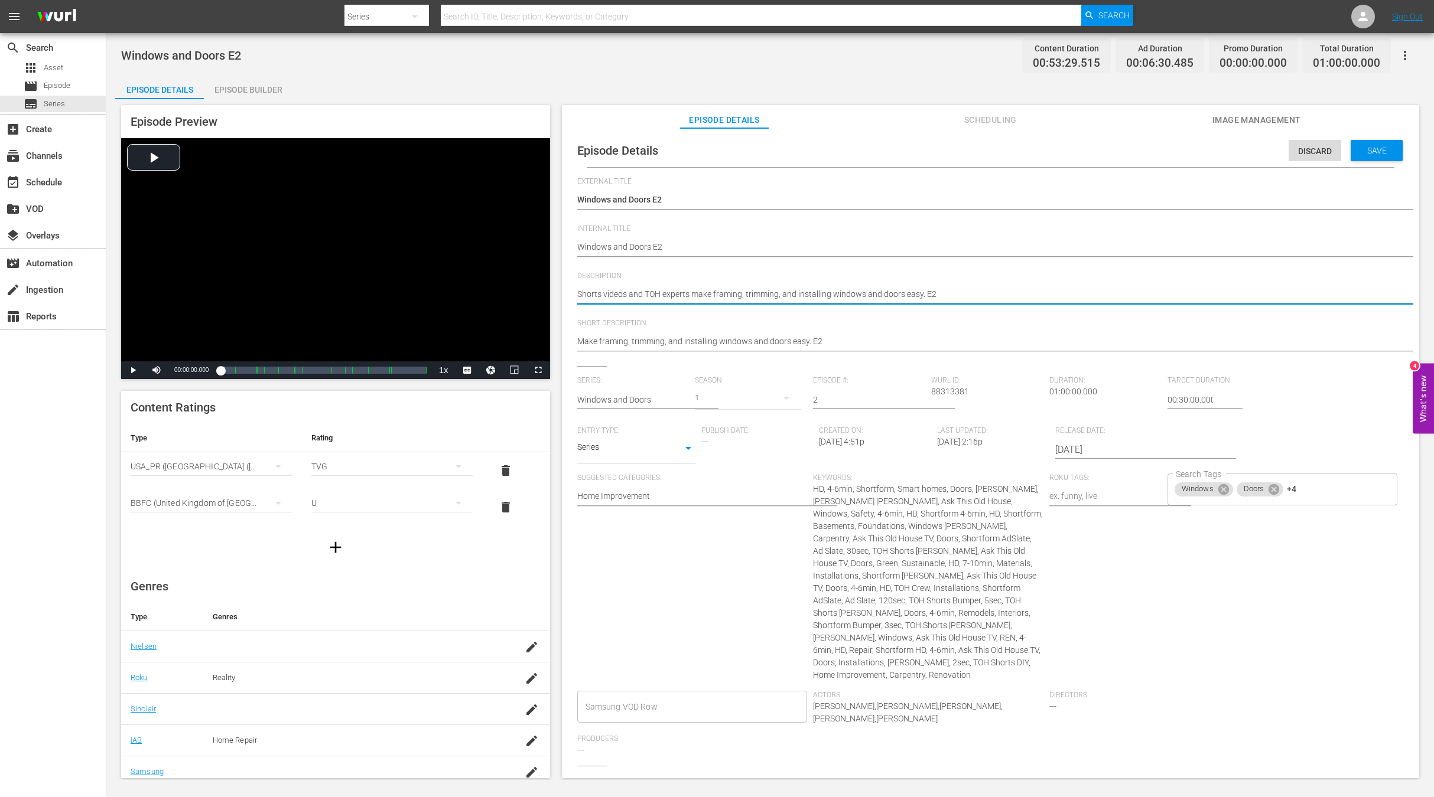
click at [660, 291] on textarea "Shorts videos and TOH experts make framing, trimming, and installing windows an…" at bounding box center [987, 295] width 820 height 14
paste textarea "Framing, trimming, and installing windows and doors made simple by This Old Hou…"
type textarea "Framing, trimming, and installing windows and doors made simple by This Old Hou…"
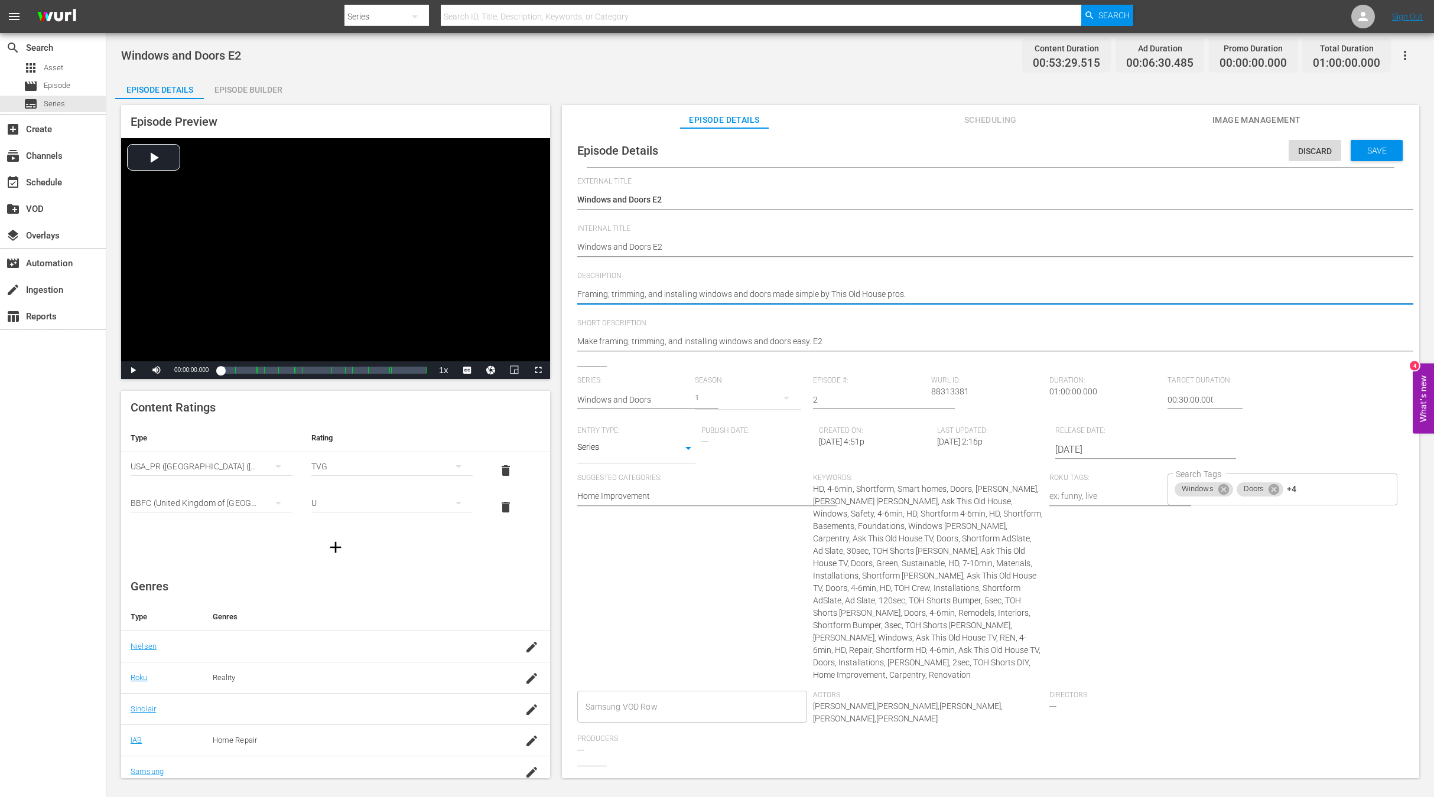
type textarea "Framing, trimming, and installing windows and doors made simple by This Old Hou…"
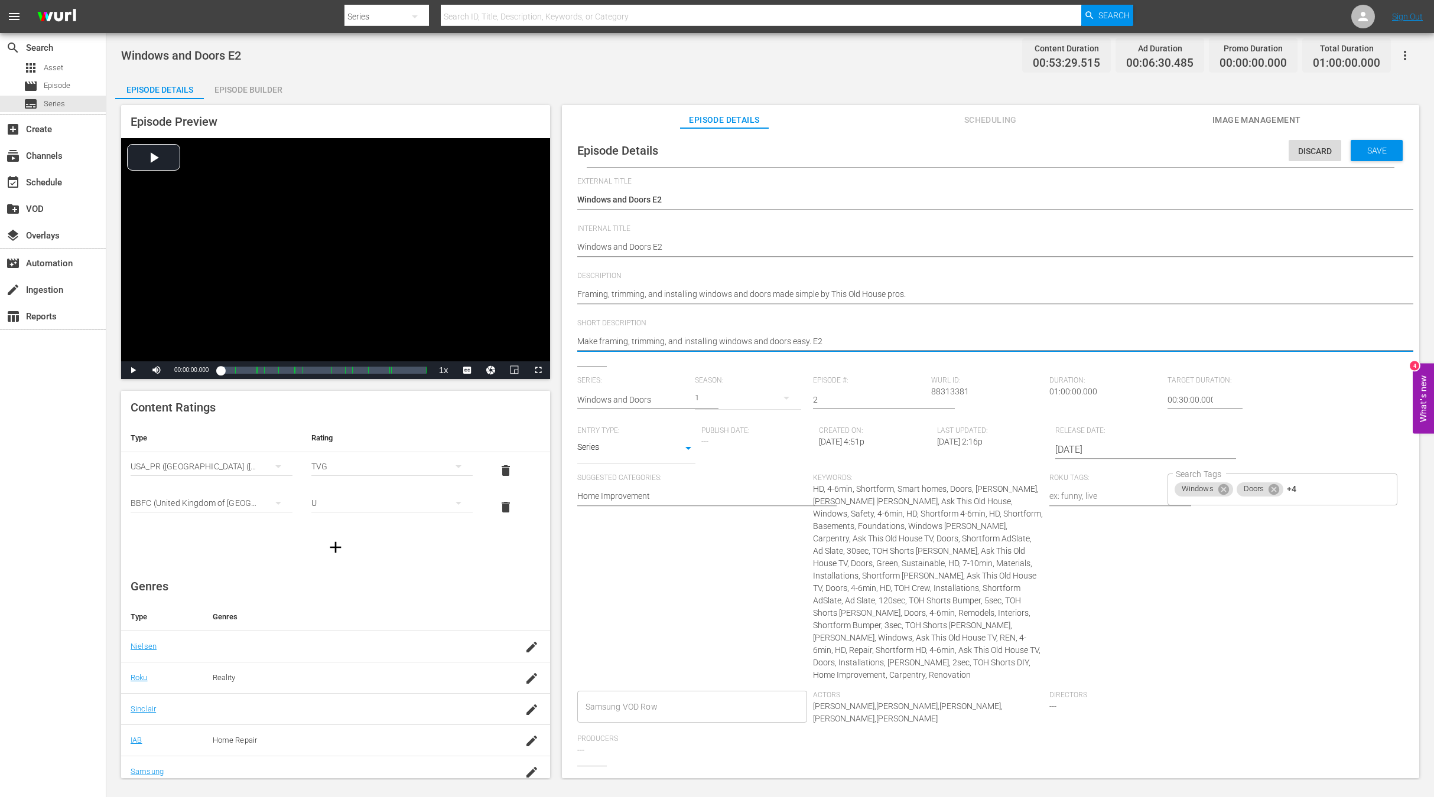
click at [639, 338] on textarea "Make framing, trimming, and installing windows and doors easy. E2" at bounding box center [987, 343] width 820 height 14
paste textarea "Framing, trimming, and installing windows and doors made simple by This Old Hou…"
type textarea "Framing, trimming, and installing windows and doors made simple by This Old Hou…"
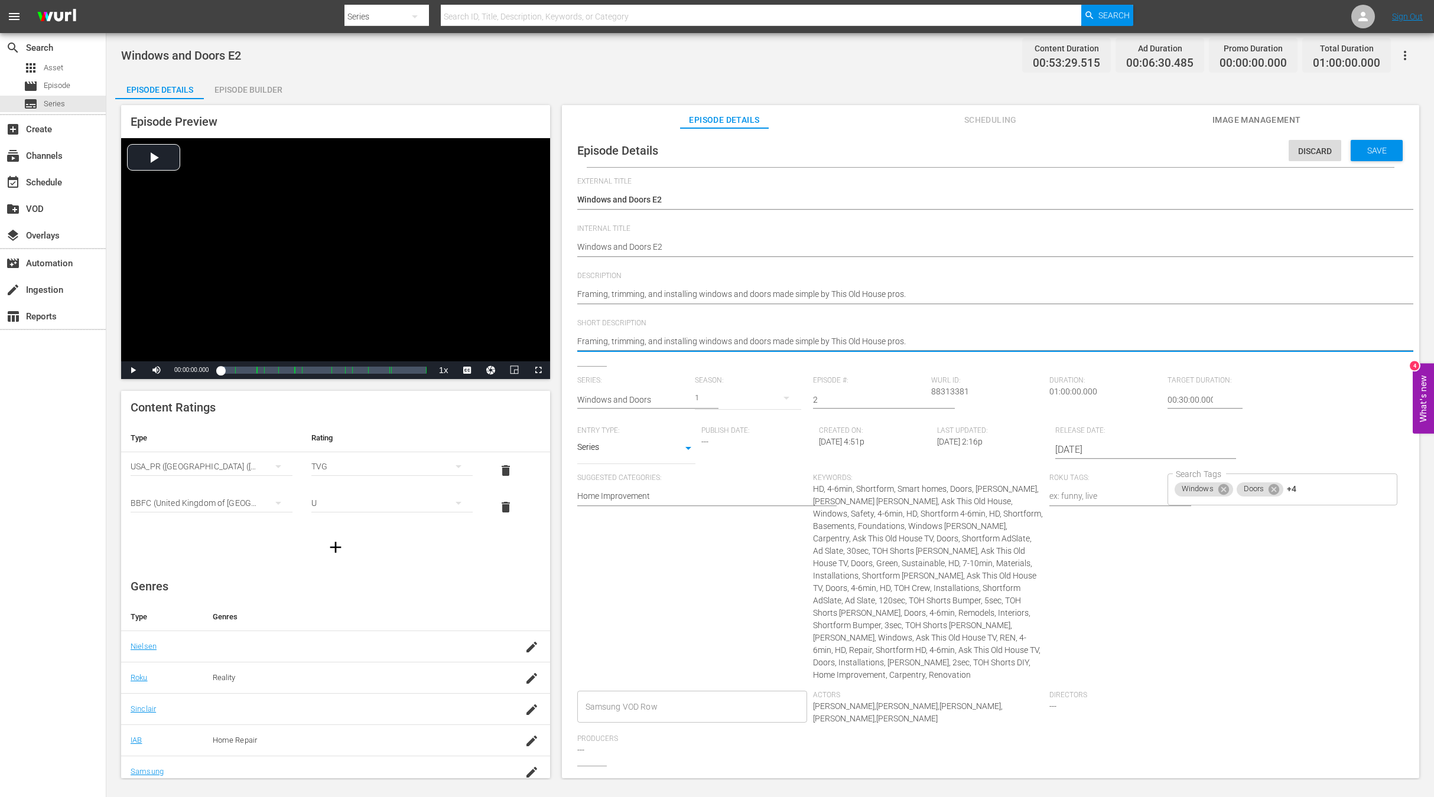
type textarea "Framing, trimming, and installing windows and doors made simple by This Old Hou…"
click at [1380, 149] on span "Save" at bounding box center [1376, 150] width 38 height 9
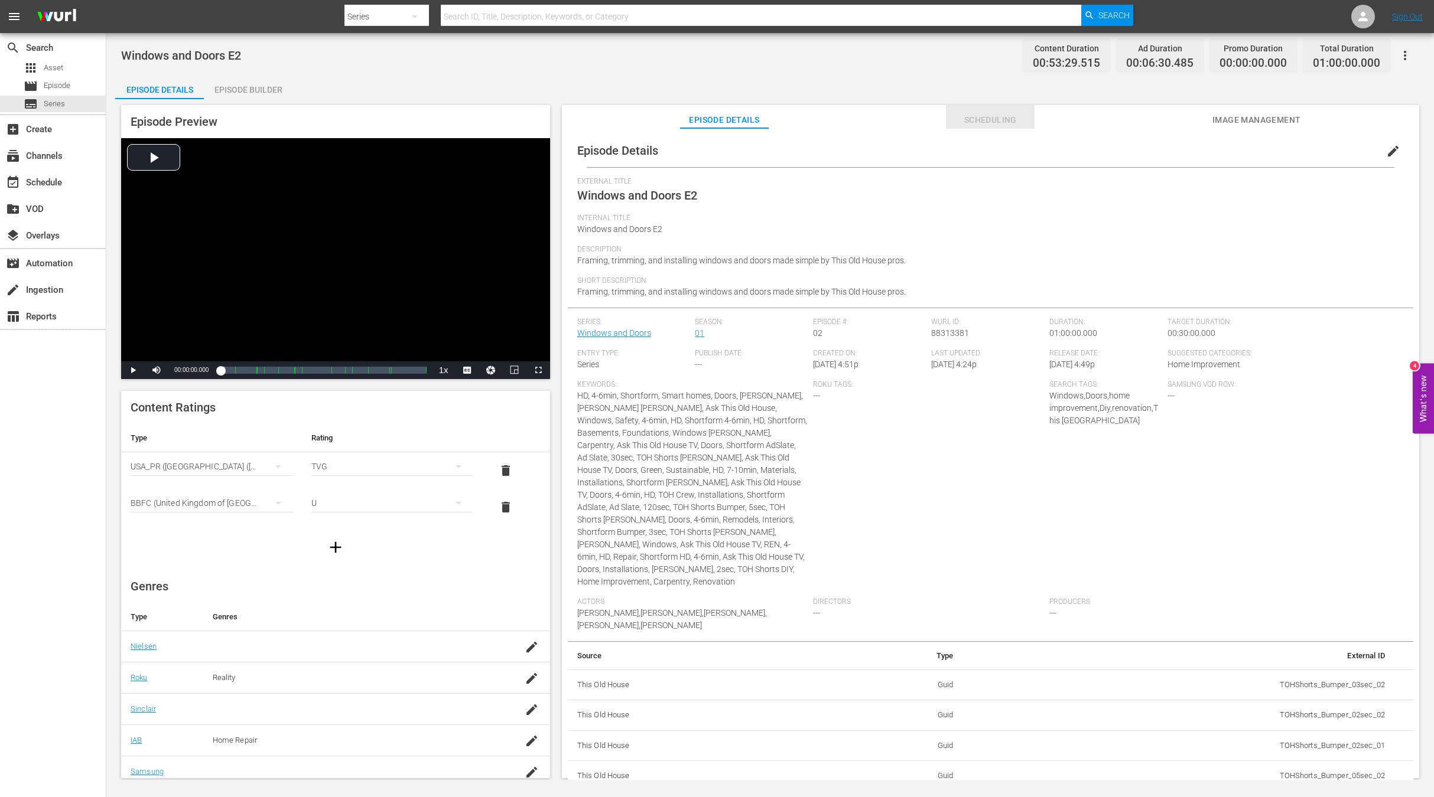
click at [999, 118] on span "Scheduling" at bounding box center [990, 120] width 89 height 15
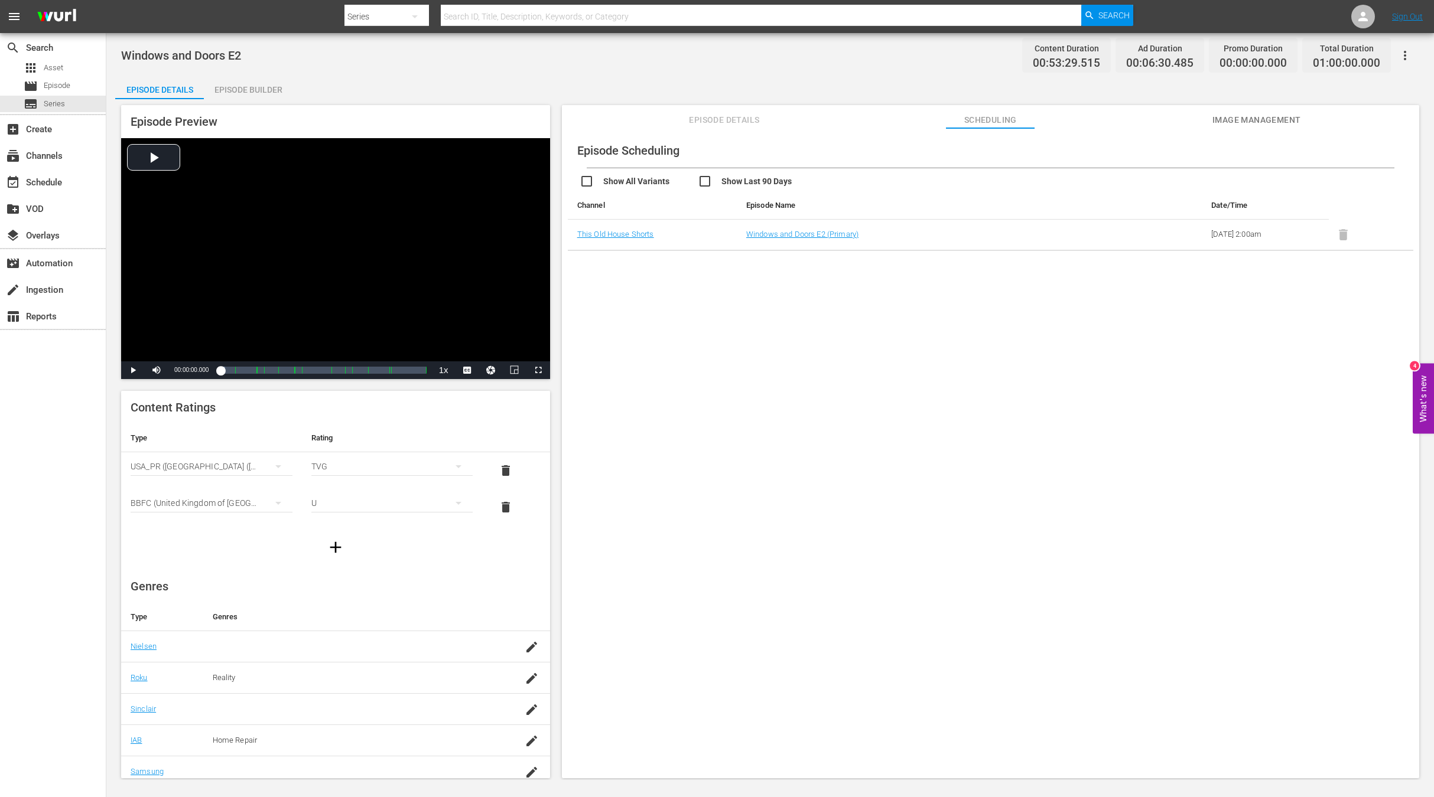
click at [1256, 116] on span "Image Management" at bounding box center [1256, 120] width 89 height 15
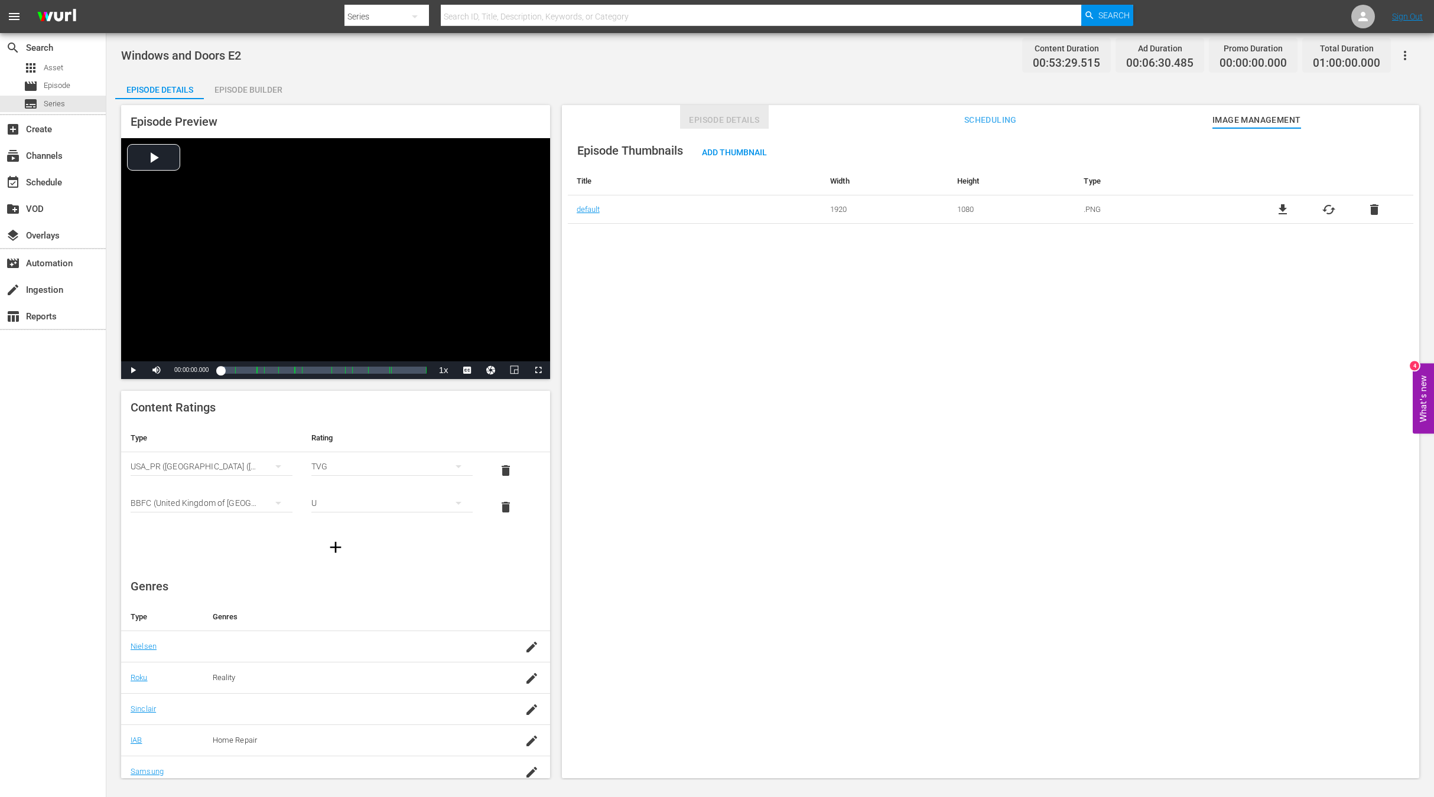
click at [702, 118] on span "Episode Details" at bounding box center [724, 120] width 89 height 15
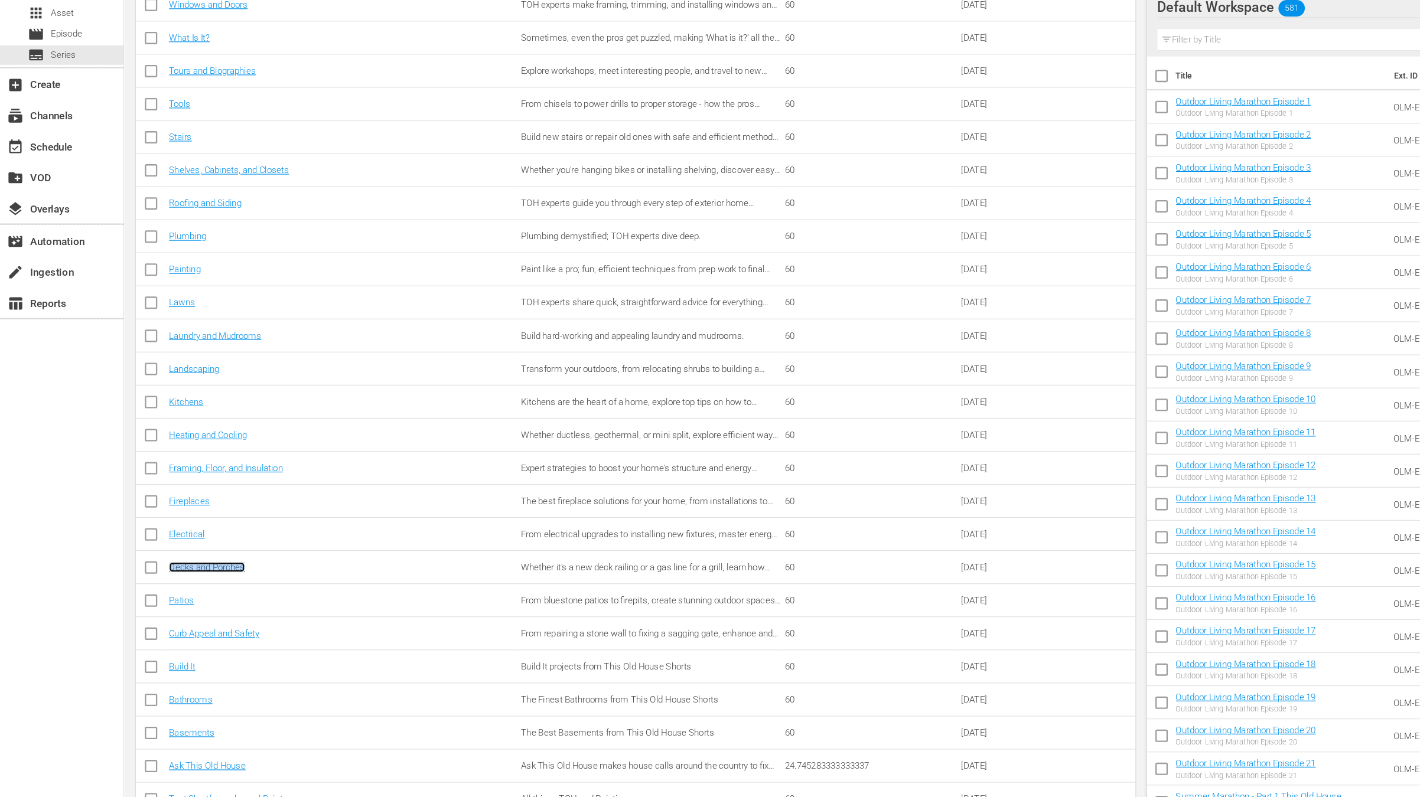
scroll to position [255, 0]
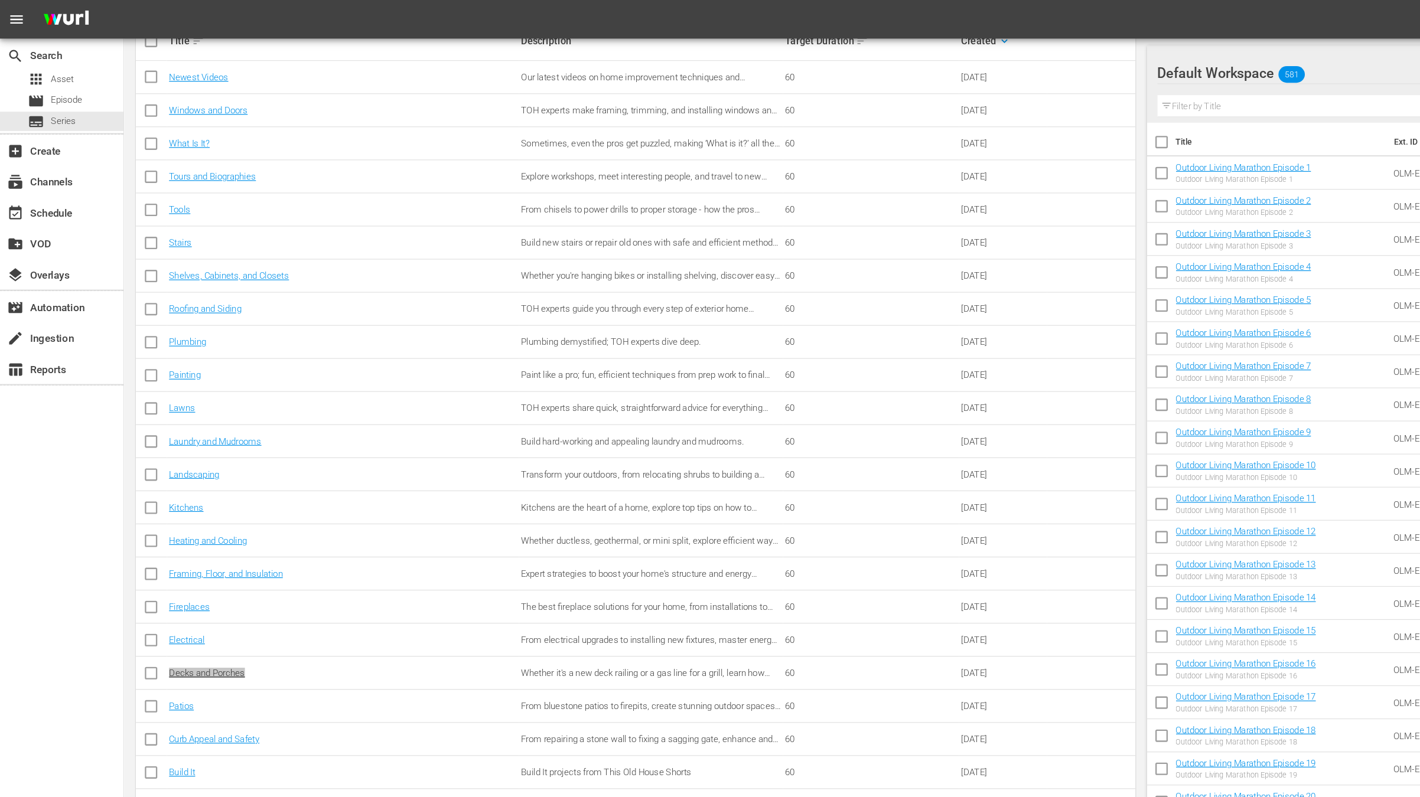
drag, startPoint x: 180, startPoint y: 449, endPoint x: 327, endPoint y: 1, distance: 472.0
click at [0, 0] on div "menu Sign Out search Search apps Asset movie Episode subtitles Series add_box C…" at bounding box center [710, 491] width 1420 height 1492
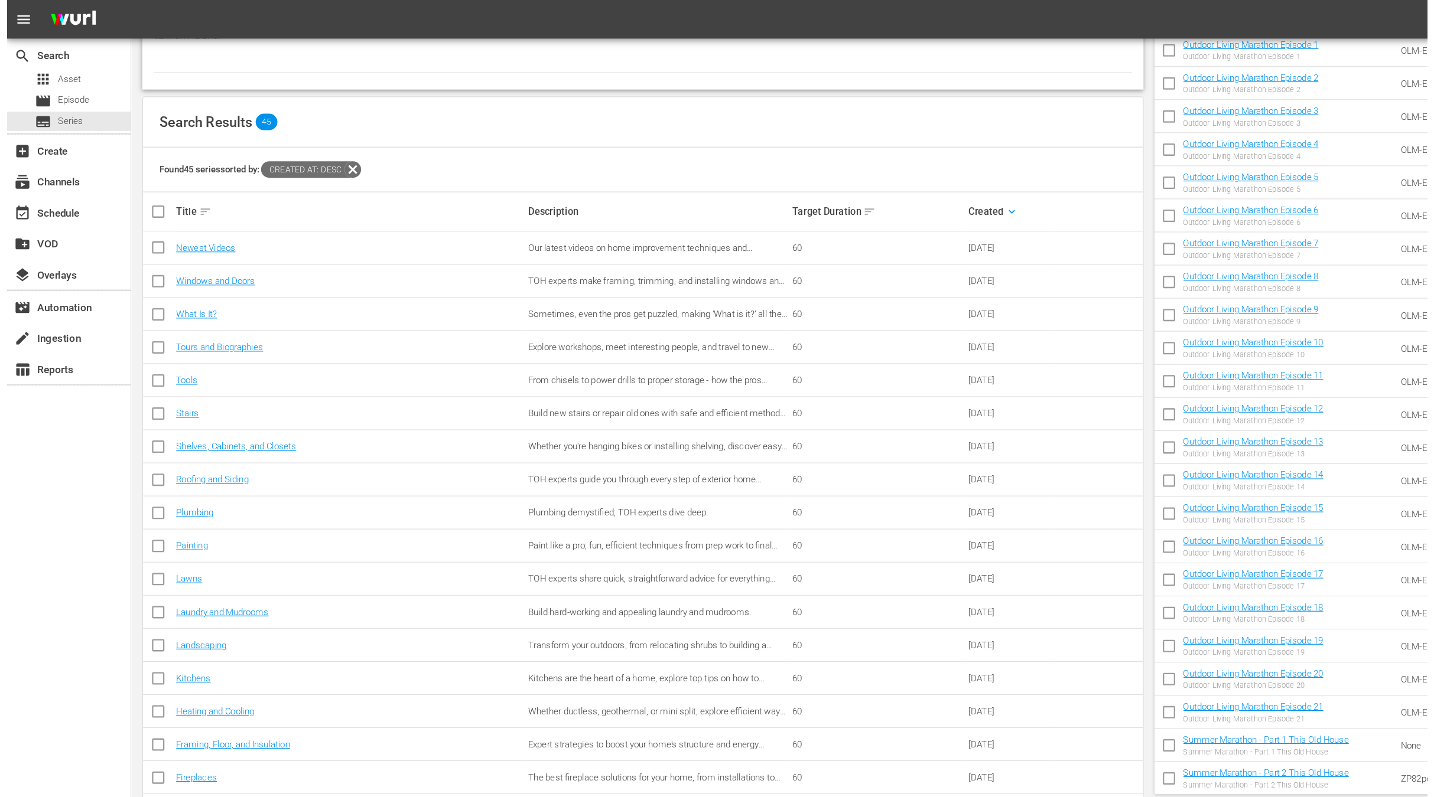
scroll to position [0, 0]
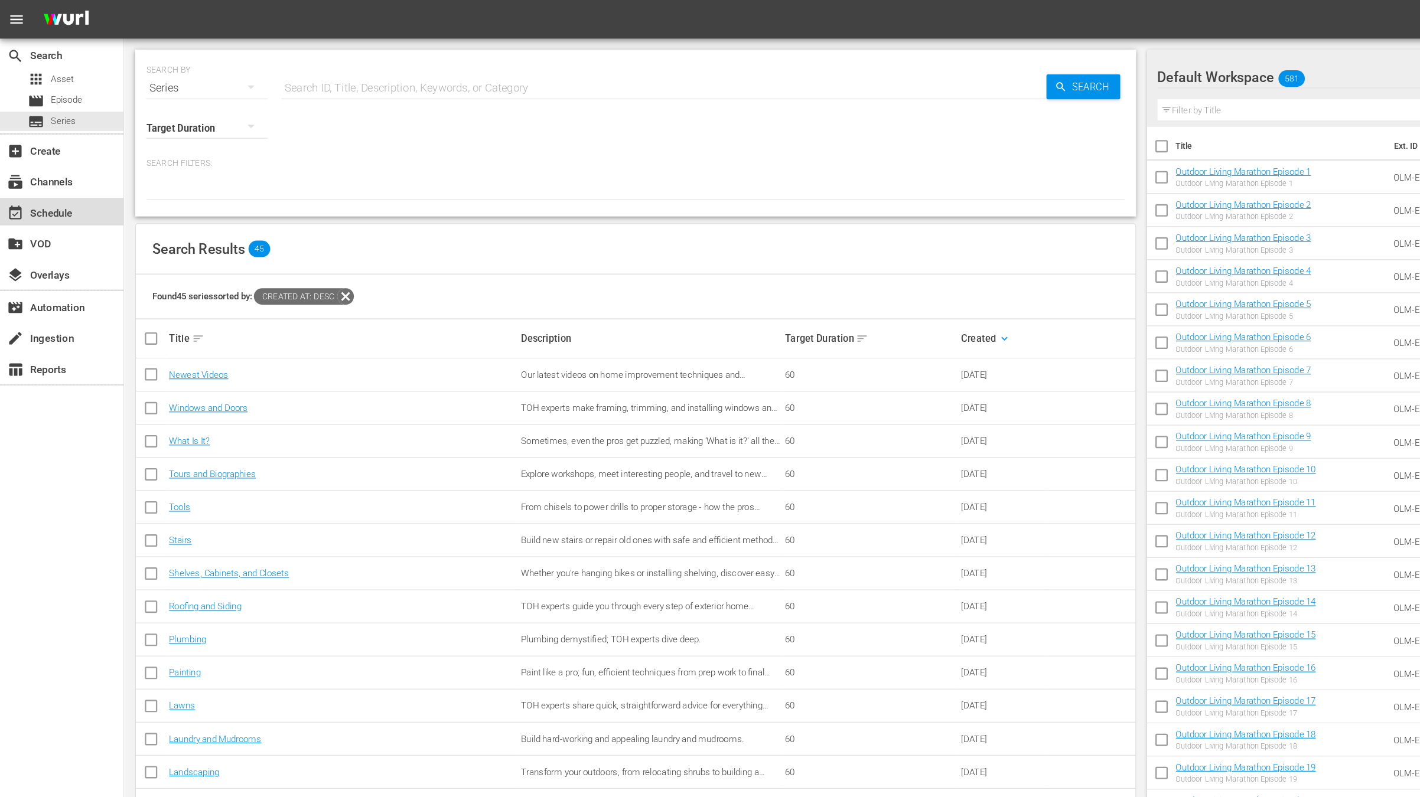
click at [47, 178] on div "event_available Schedule" at bounding box center [33, 180] width 66 height 11
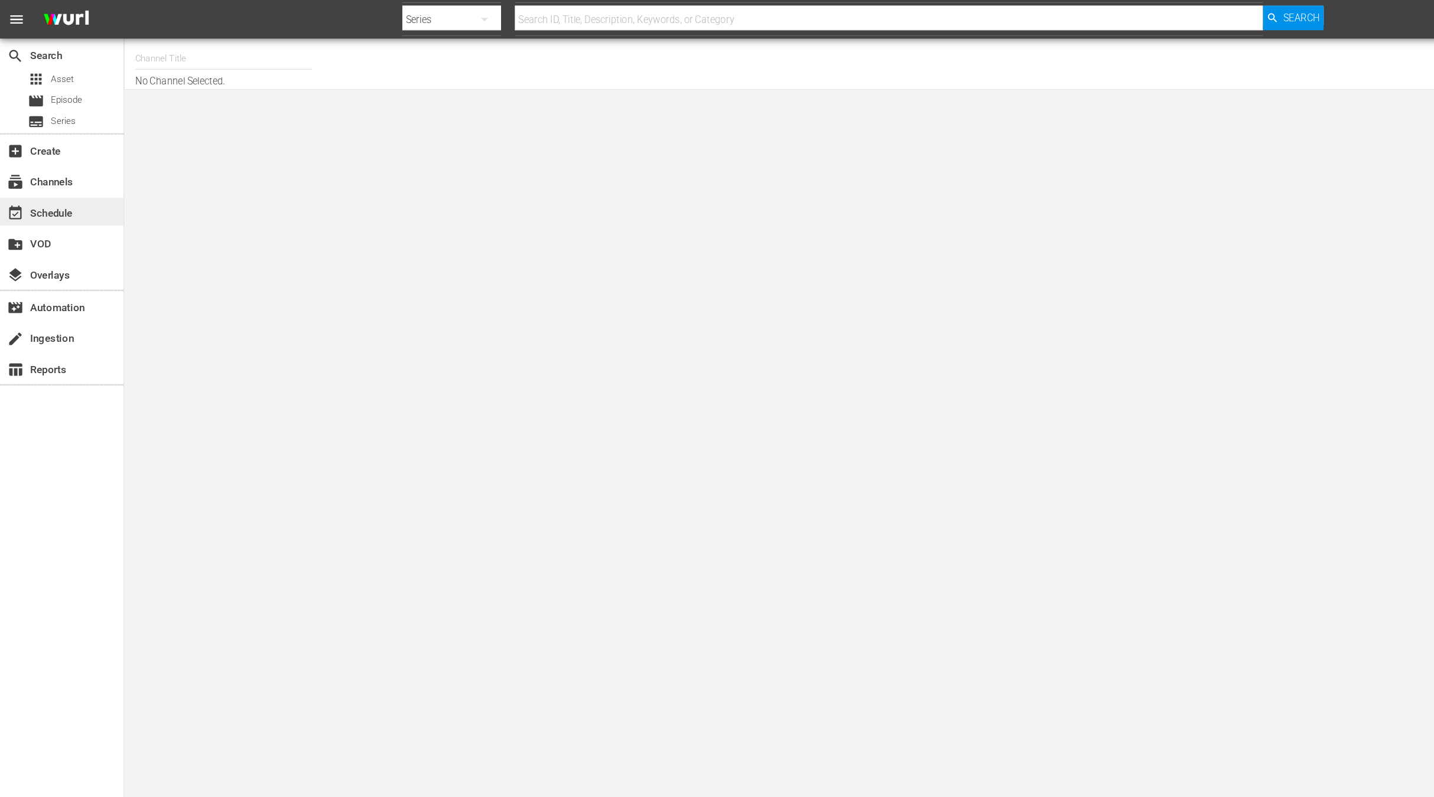
click at [34, 177] on div "event_available Schedule" at bounding box center [33, 180] width 66 height 11
click at [135, 50] on input "text" at bounding box center [191, 50] width 151 height 28
click at [201, 118] on div "This Old House Shorts (180 - thisoldhouse_samsung)" at bounding box center [278, 111] width 306 height 28
type input "This Old House Shorts (180 - thisoldhouse_samsung)"
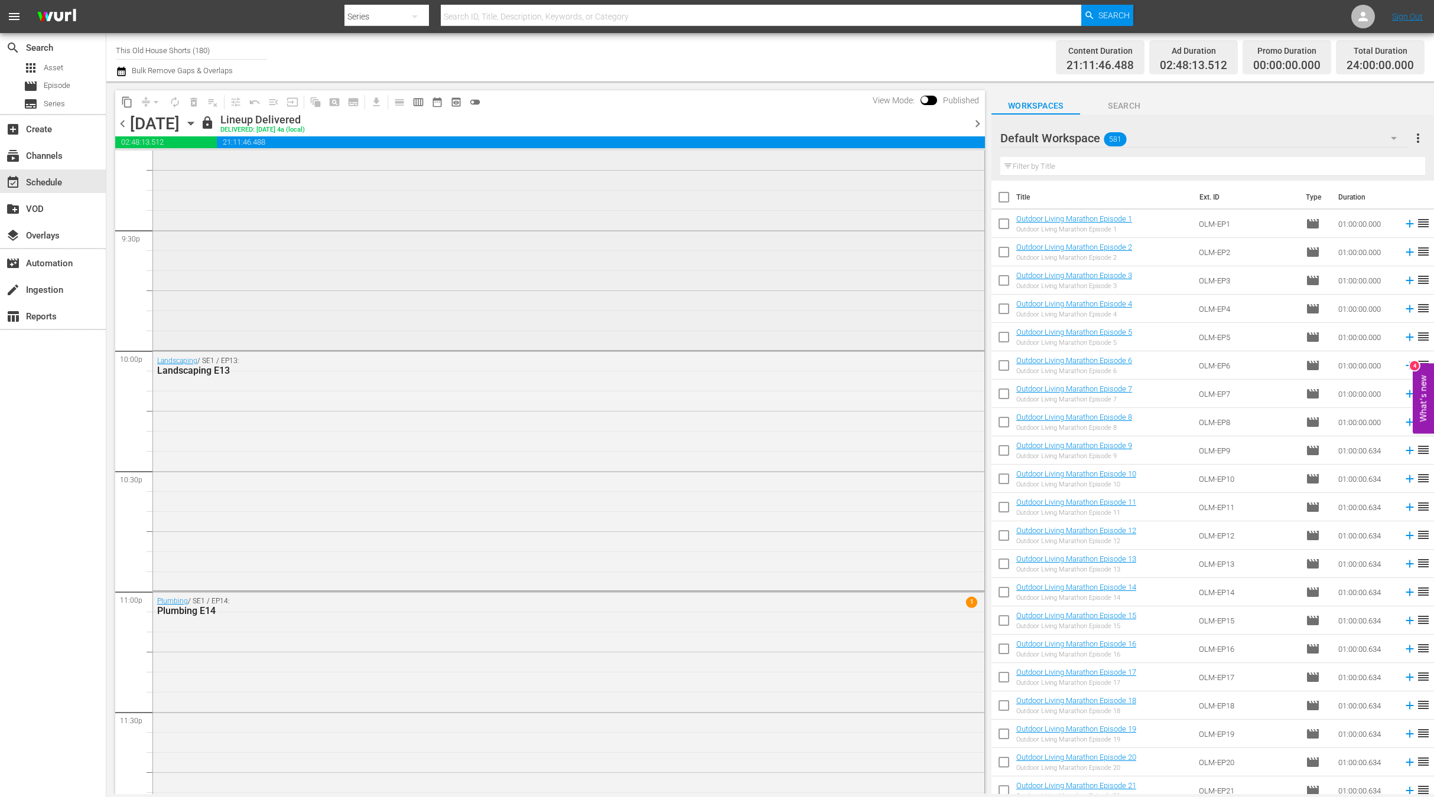
scroll to position [5110, 0]
click at [418, 102] on span "calendar_view_week_outlined" at bounding box center [418, 102] width 12 height 12
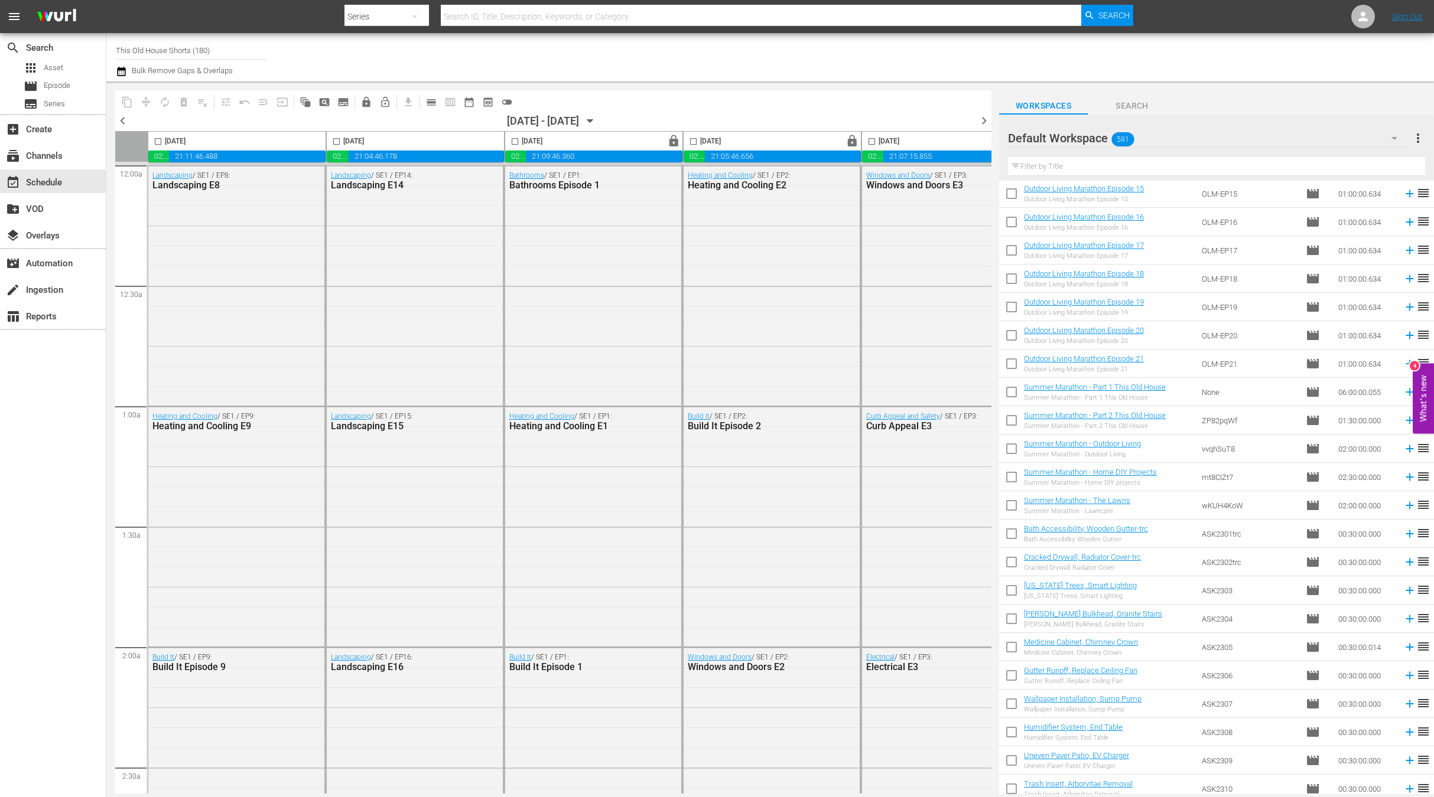
scroll to position [448, 0]
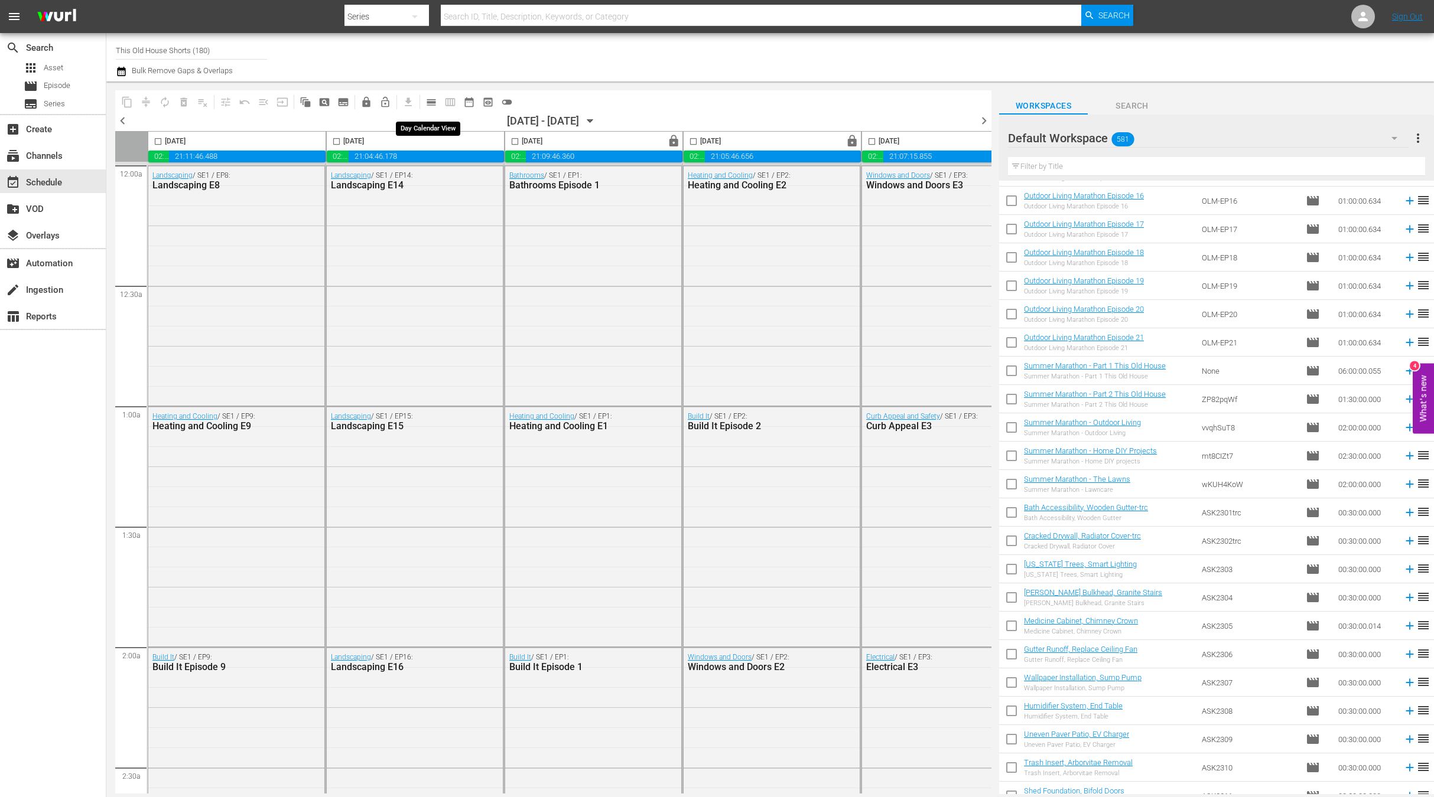
click at [431, 106] on span "calendar_view_day_outlined" at bounding box center [431, 102] width 12 height 12
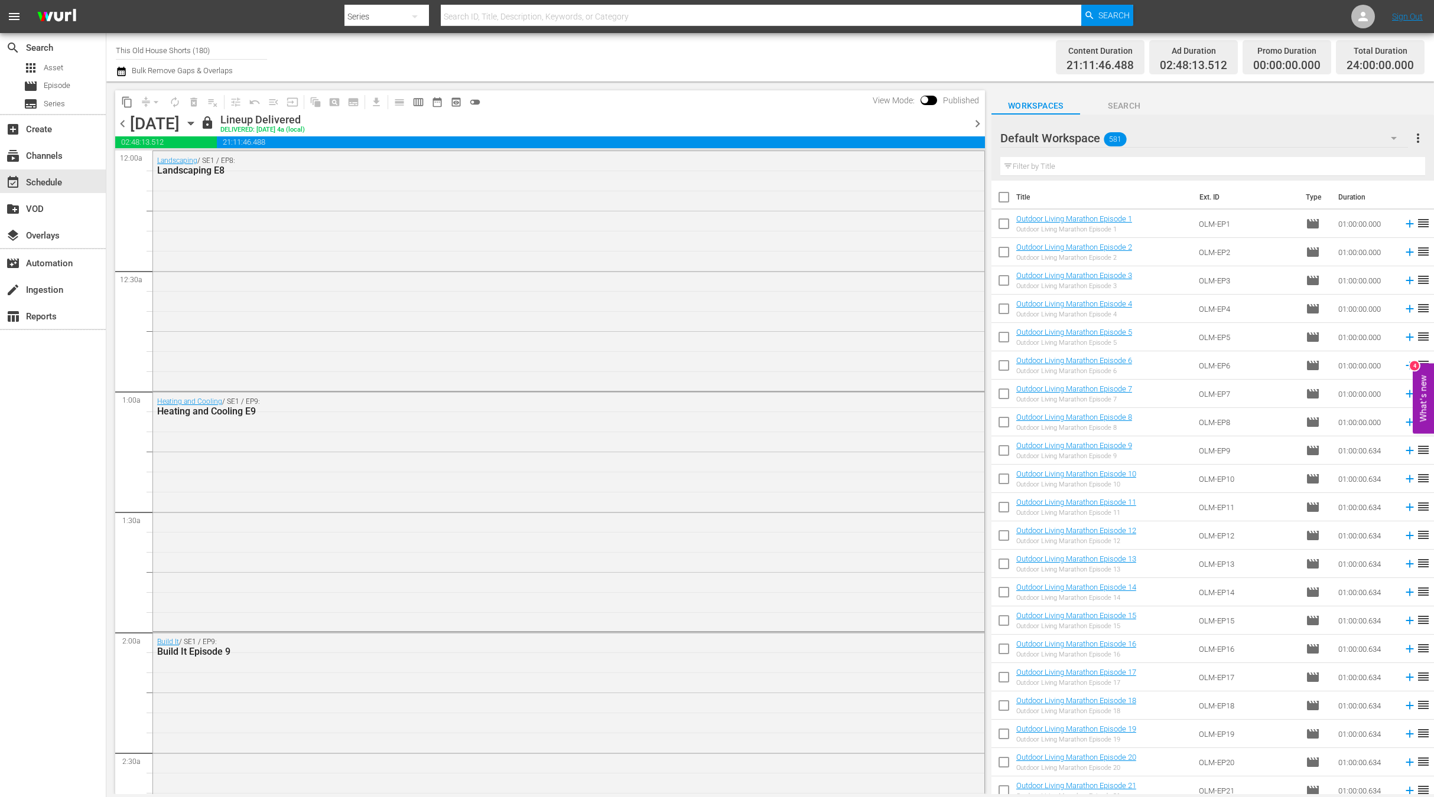
click at [197, 121] on icon "button" at bounding box center [190, 123] width 13 height 13
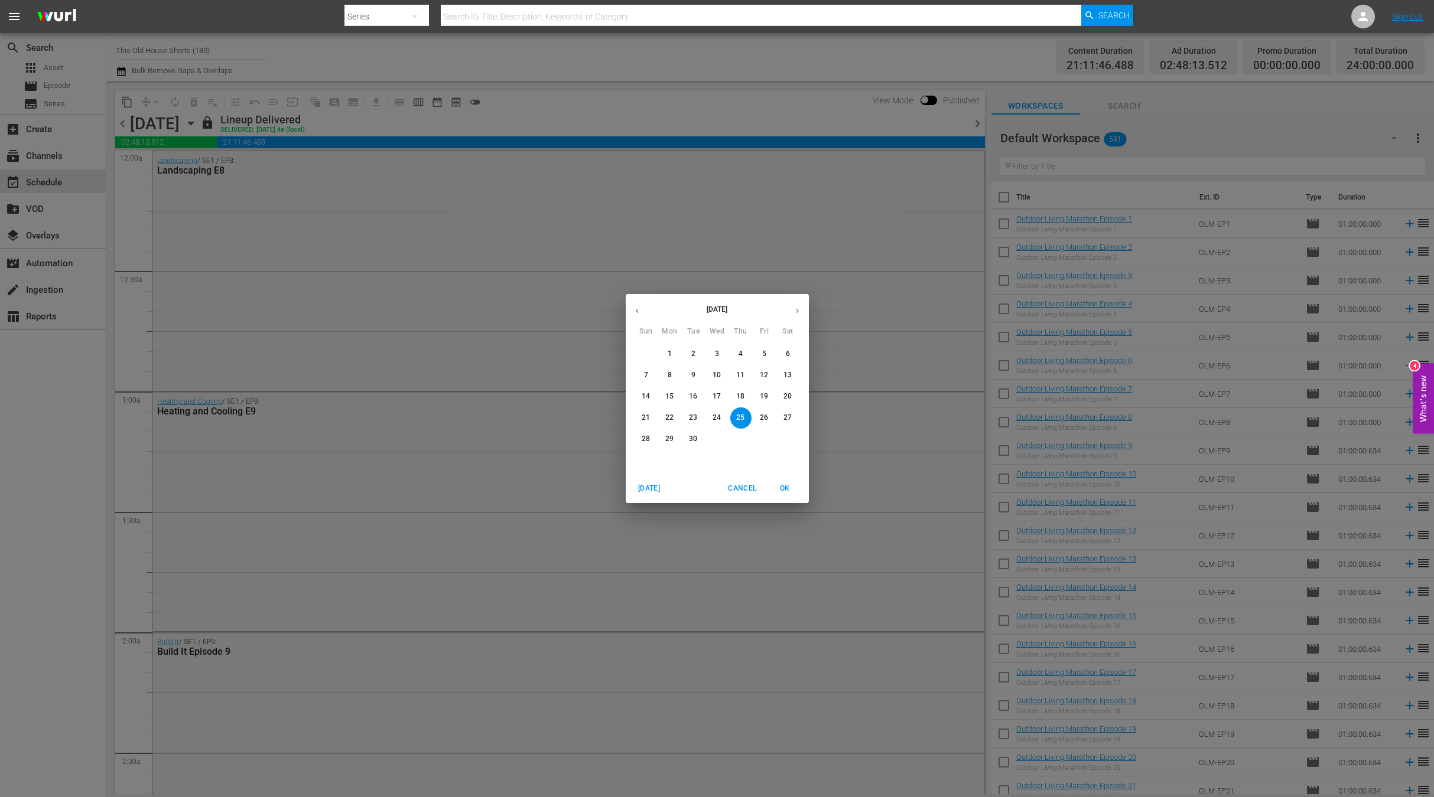
click at [796, 314] on icon "button" at bounding box center [797, 311] width 9 height 9
click at [720, 353] on span "1" at bounding box center [716, 354] width 21 height 10
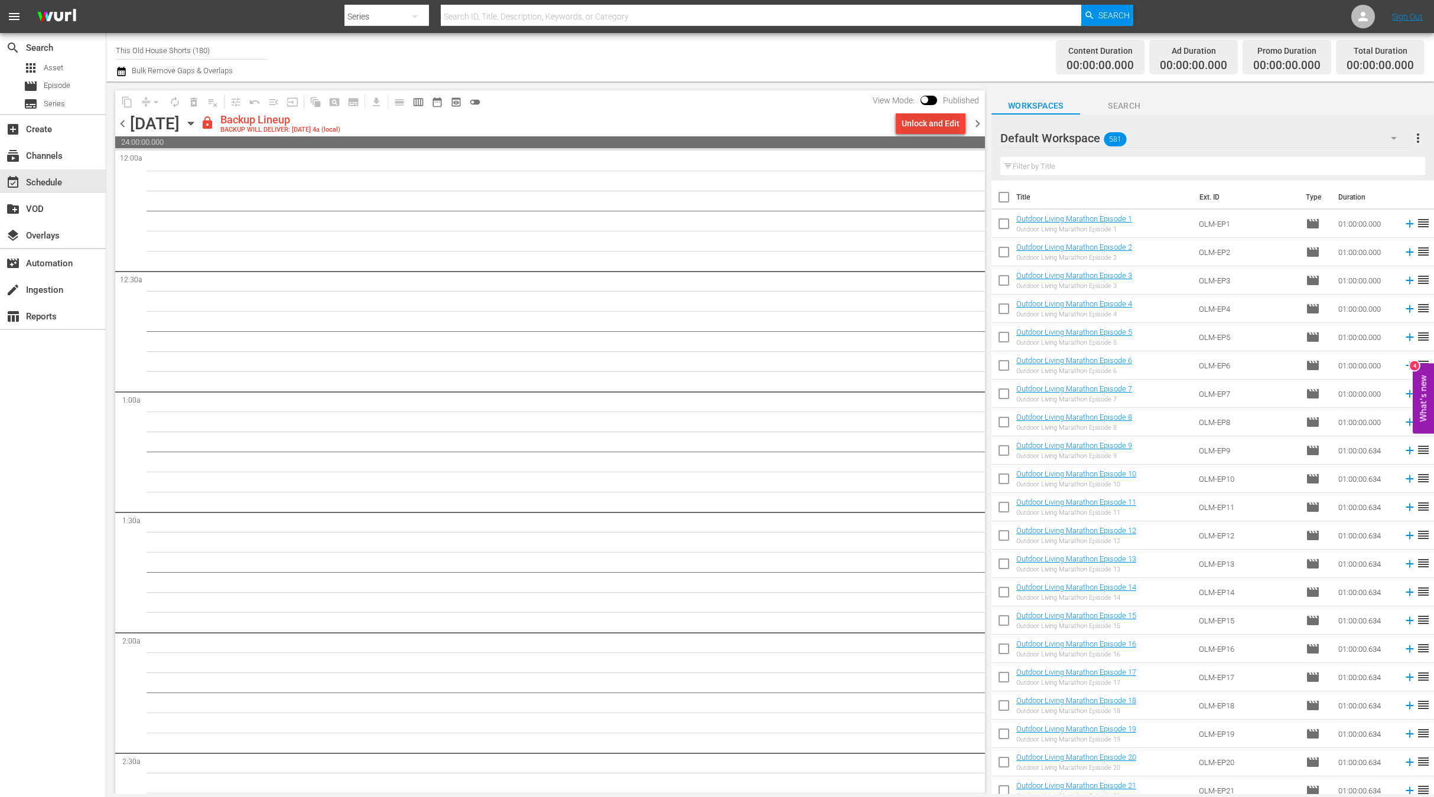
click at [924, 126] on div "Unlock and Edit" at bounding box center [930, 123] width 58 height 21
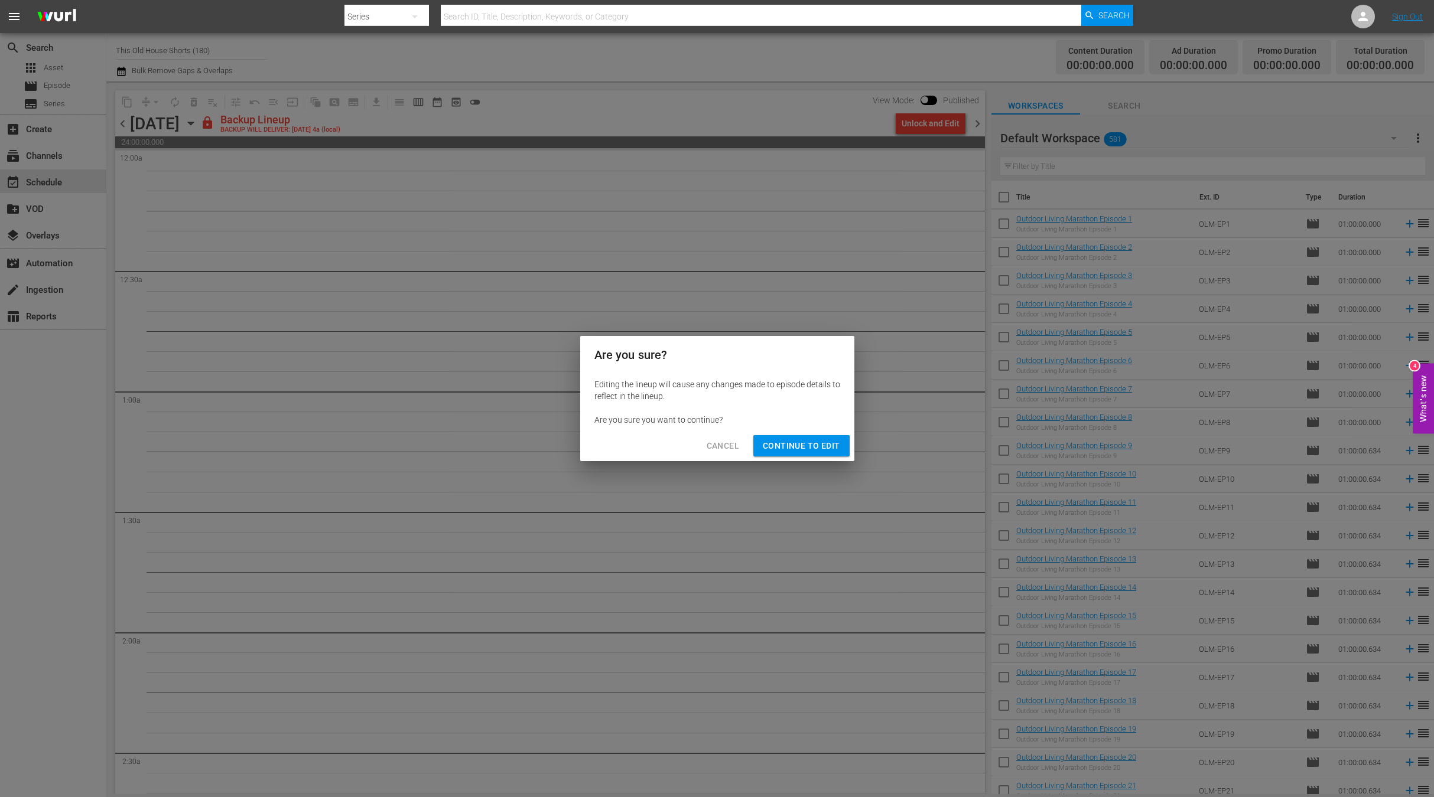
click at [803, 444] on span "Continue to Edit" at bounding box center [801, 446] width 77 height 15
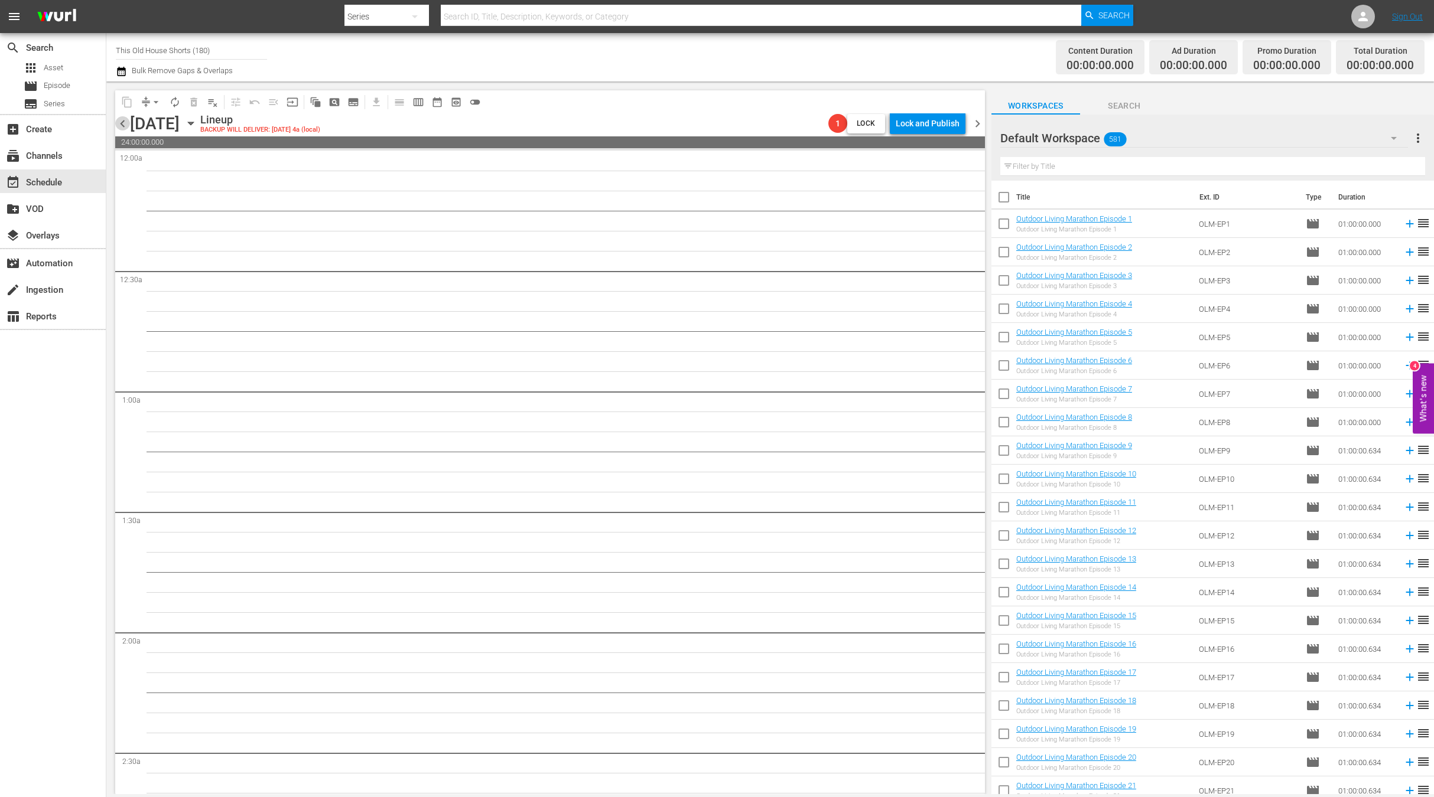
click at [124, 124] on span "chevron_left" at bounding box center [122, 123] width 15 height 15
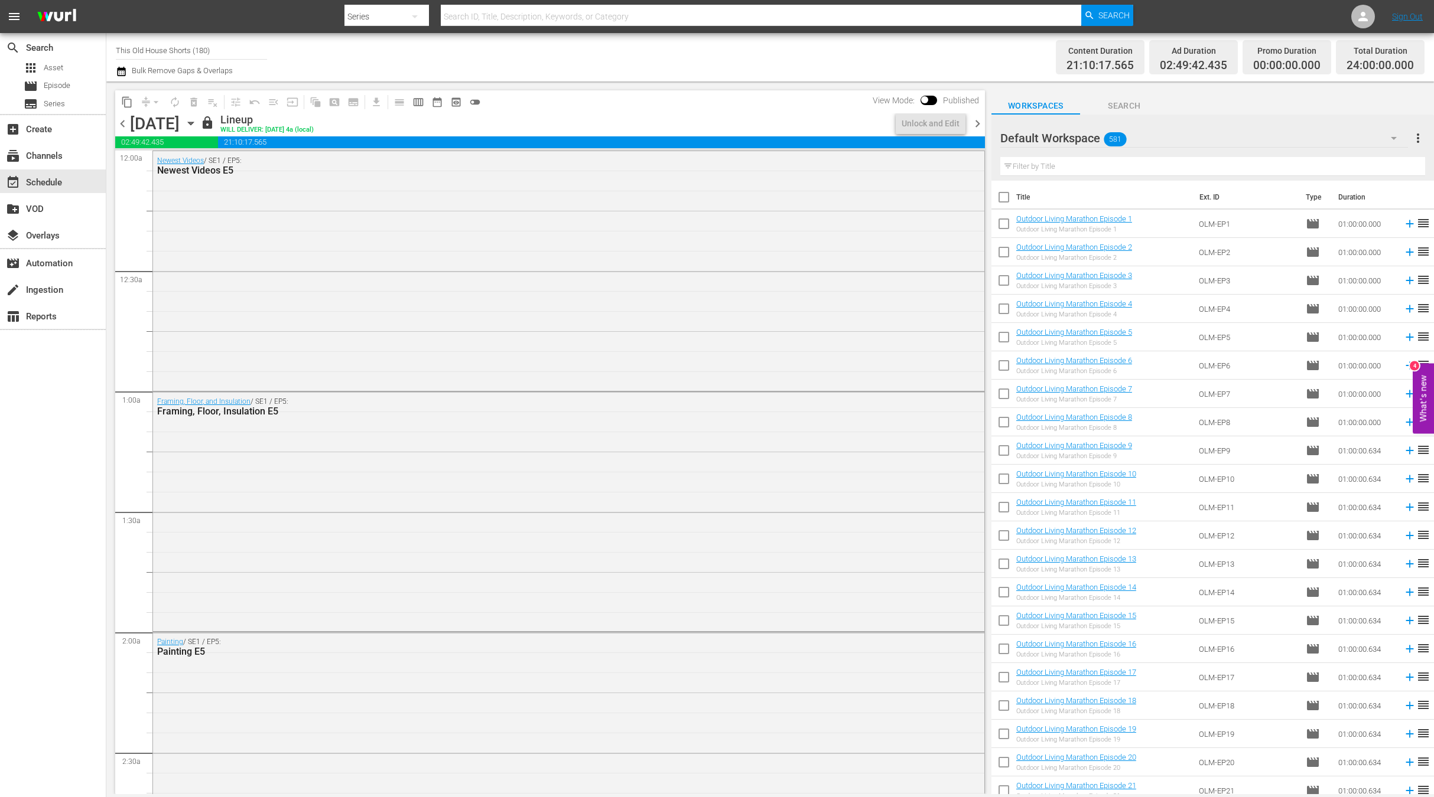
click at [1225, 136] on div "Default Workspace 581" at bounding box center [1204, 138] width 408 height 33
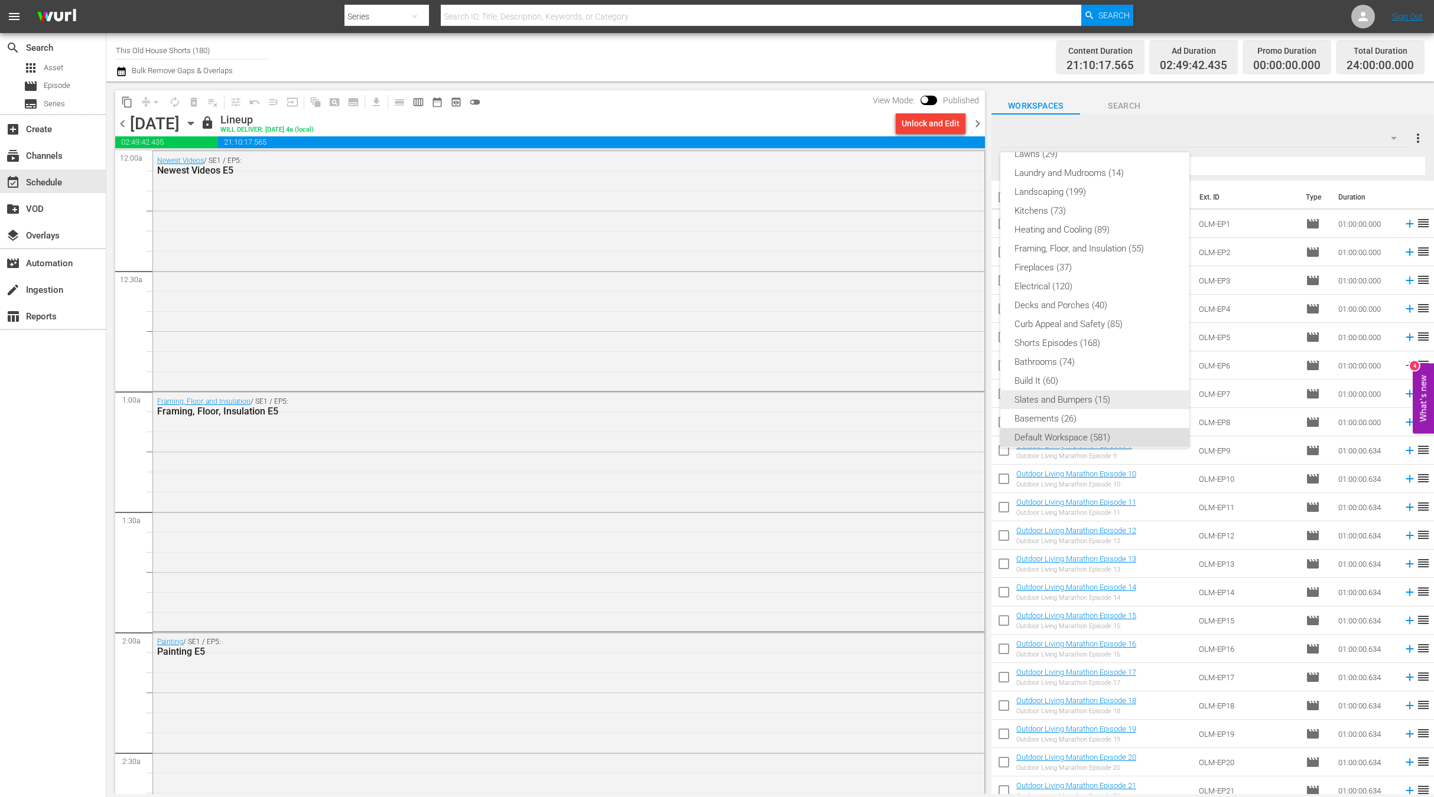
scroll to position [234, 0]
click at [1061, 335] on div "Shorts Episodes (168)" at bounding box center [1094, 334] width 161 height 19
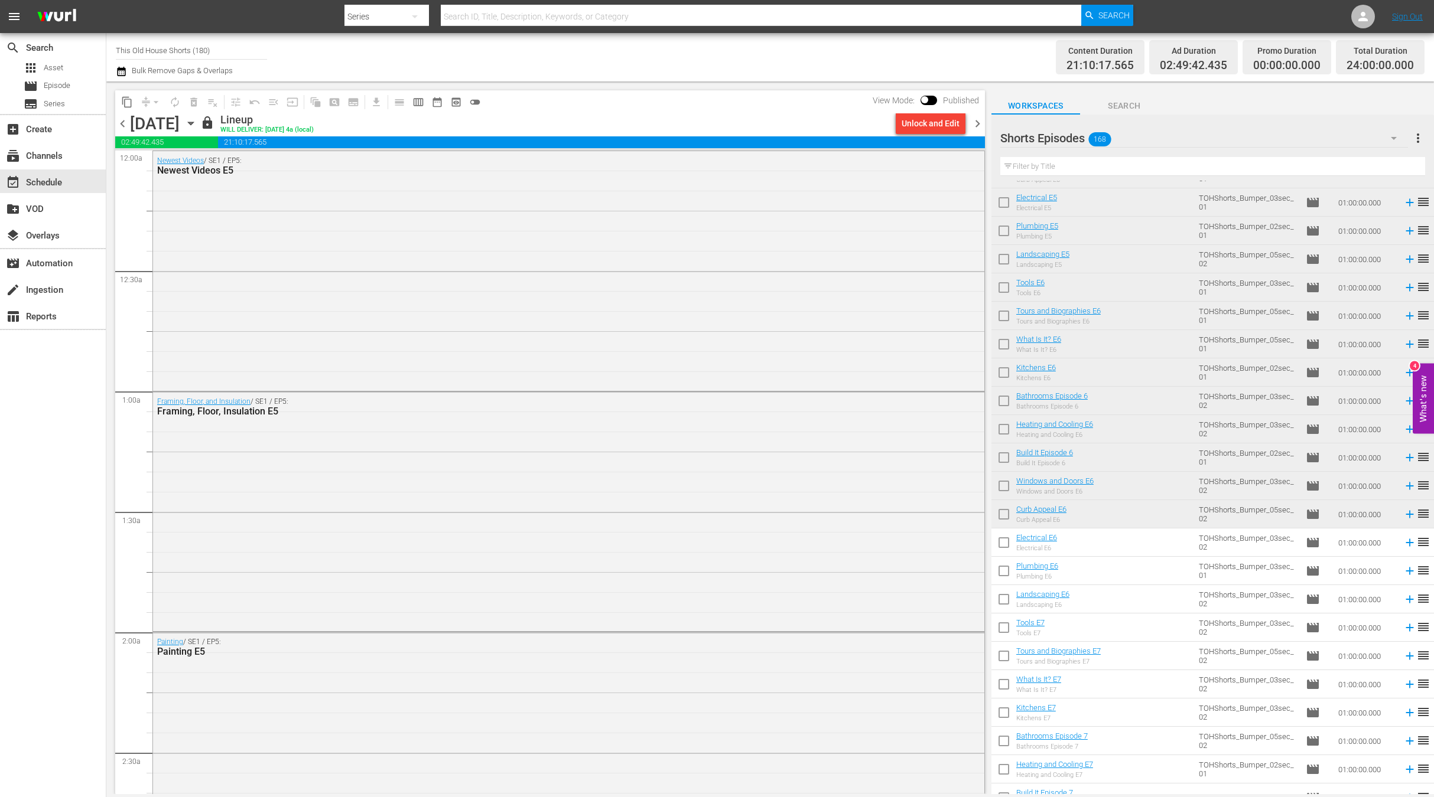
scroll to position [3013, 0]
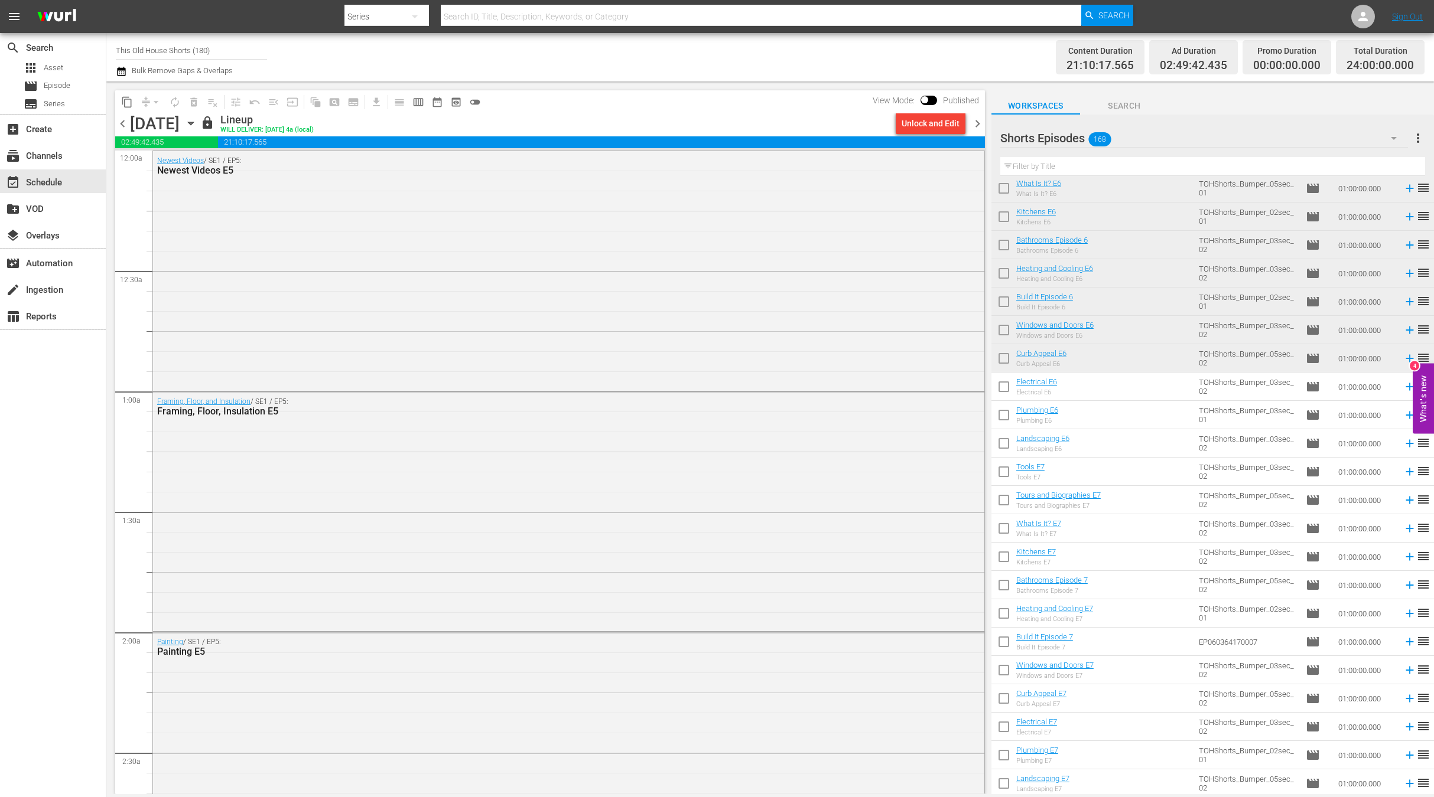
click at [1004, 393] on input "checkbox" at bounding box center [1003, 389] width 25 height 25
checkbox input "true"
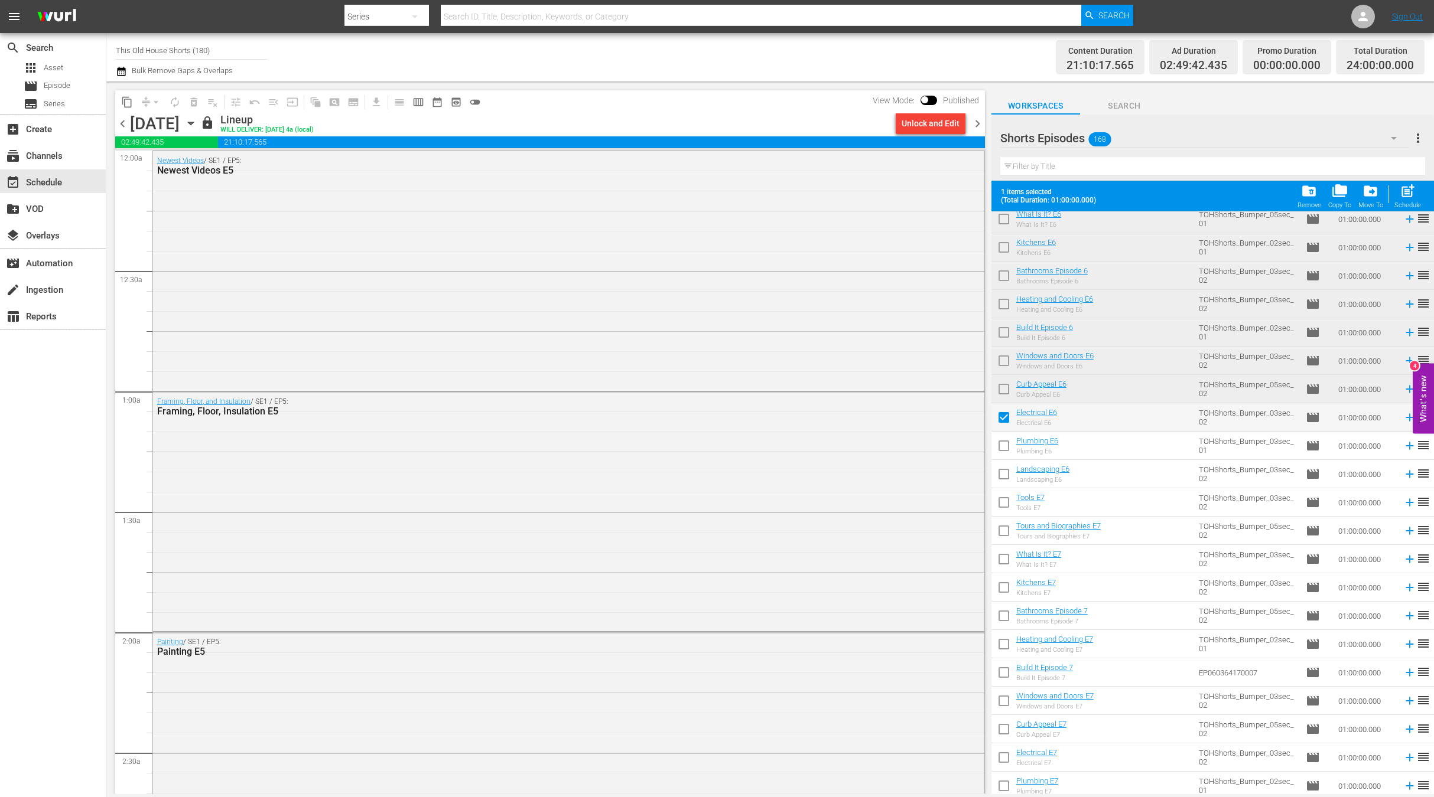
click at [973, 124] on span "chevron_right" at bounding box center [977, 123] width 15 height 15
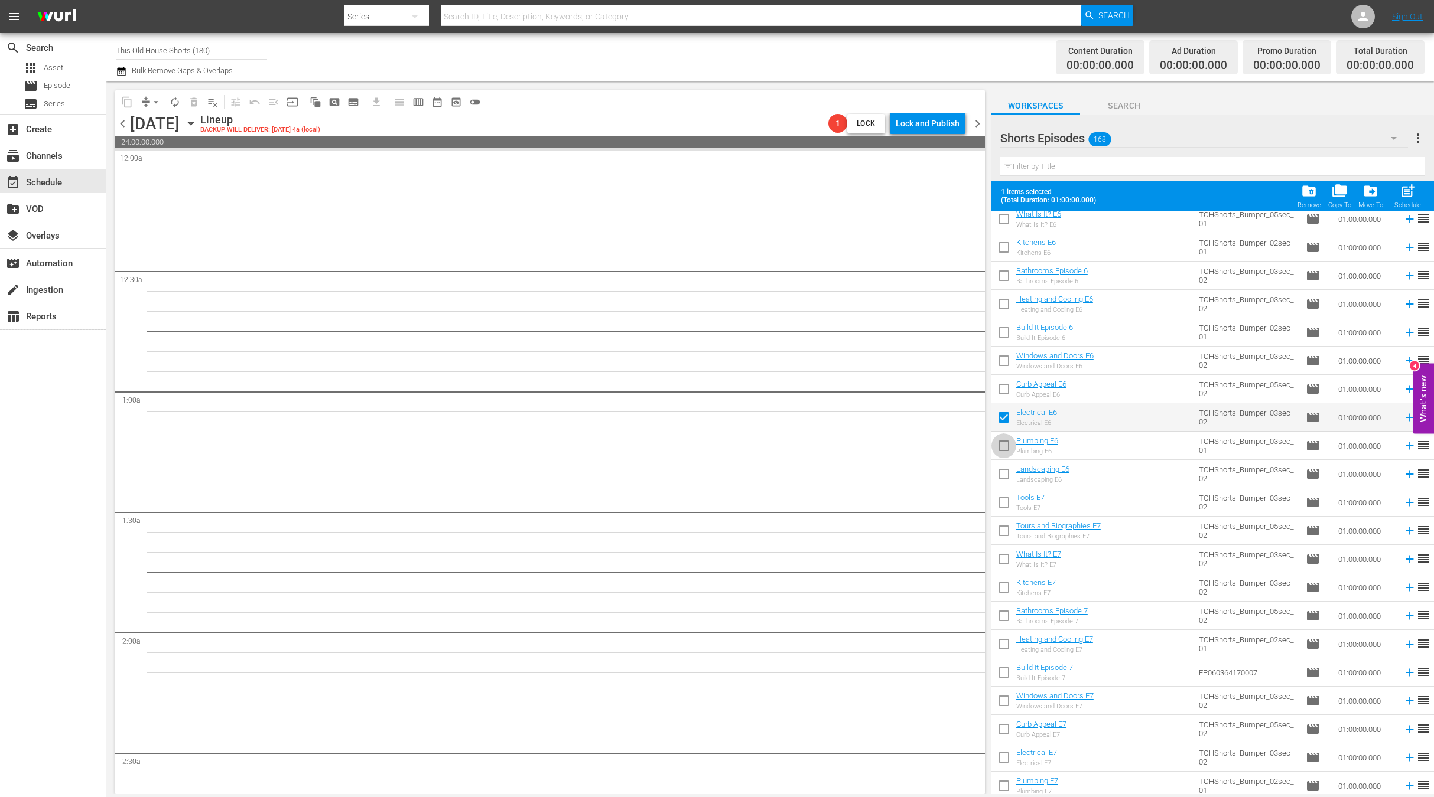
click at [1007, 446] on input "checkbox" at bounding box center [1003, 448] width 25 height 25
checkbox input "true"
click at [1002, 474] on input "checkbox" at bounding box center [1003, 476] width 25 height 25
checkbox input "true"
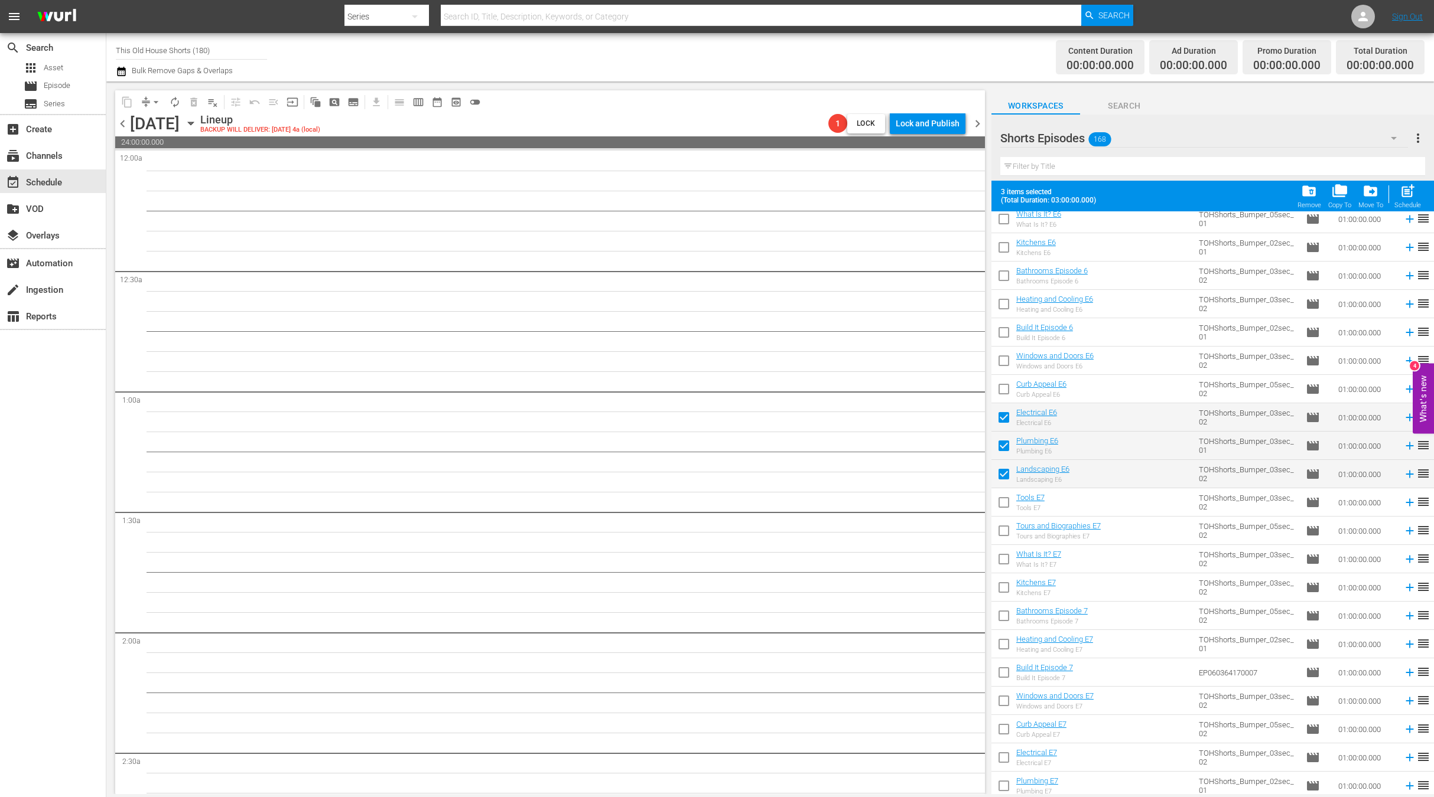
click at [1002, 502] on input "checkbox" at bounding box center [1003, 505] width 25 height 25
checkbox input "true"
click at [1002, 531] on input "checkbox" at bounding box center [1003, 533] width 25 height 25
checkbox input "true"
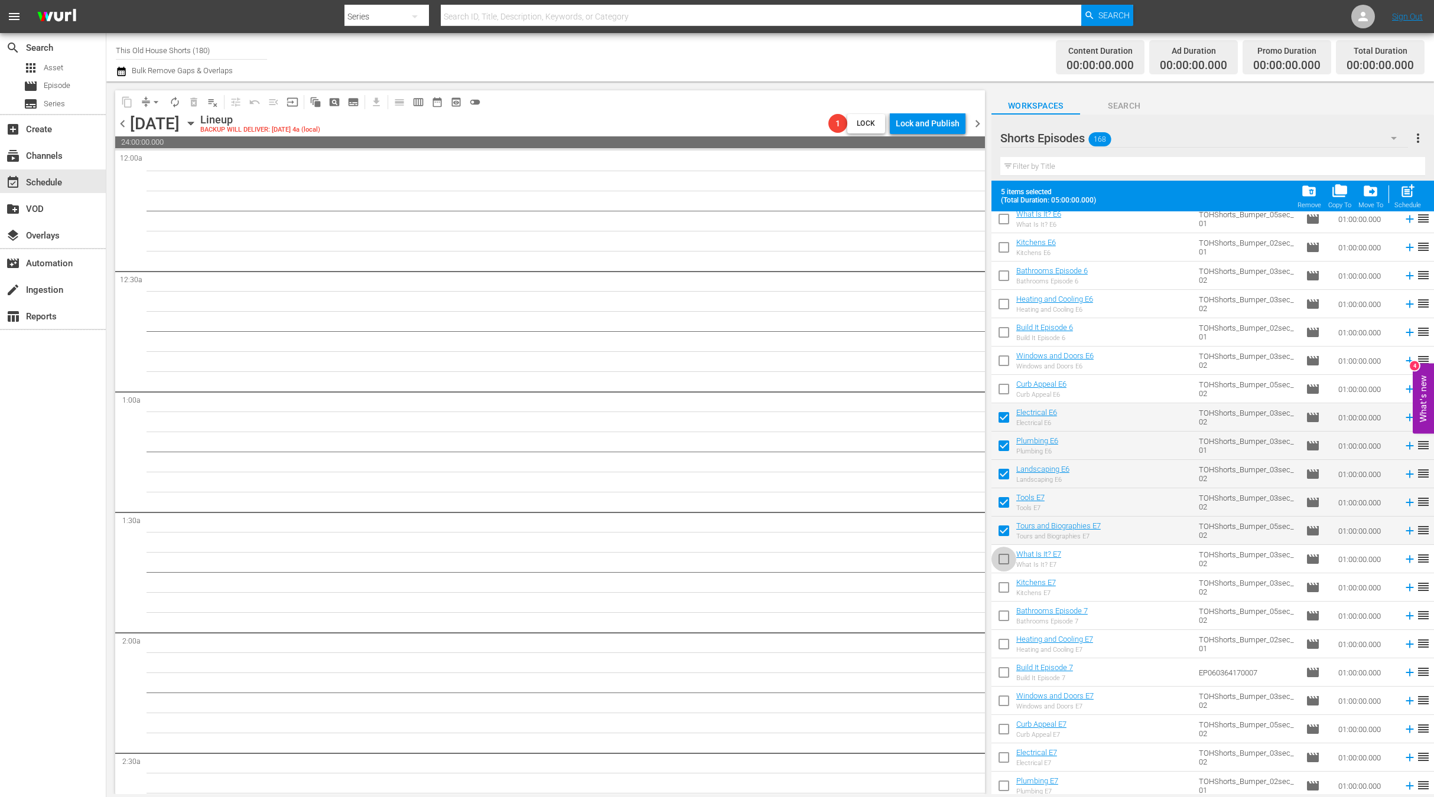
click at [1003, 561] on input "checkbox" at bounding box center [1003, 561] width 25 height 25
checkbox input "true"
click at [1003, 591] on input "checkbox" at bounding box center [1003, 590] width 25 height 25
checkbox input "true"
click at [1003, 613] on input "checkbox" at bounding box center [1003, 618] width 25 height 25
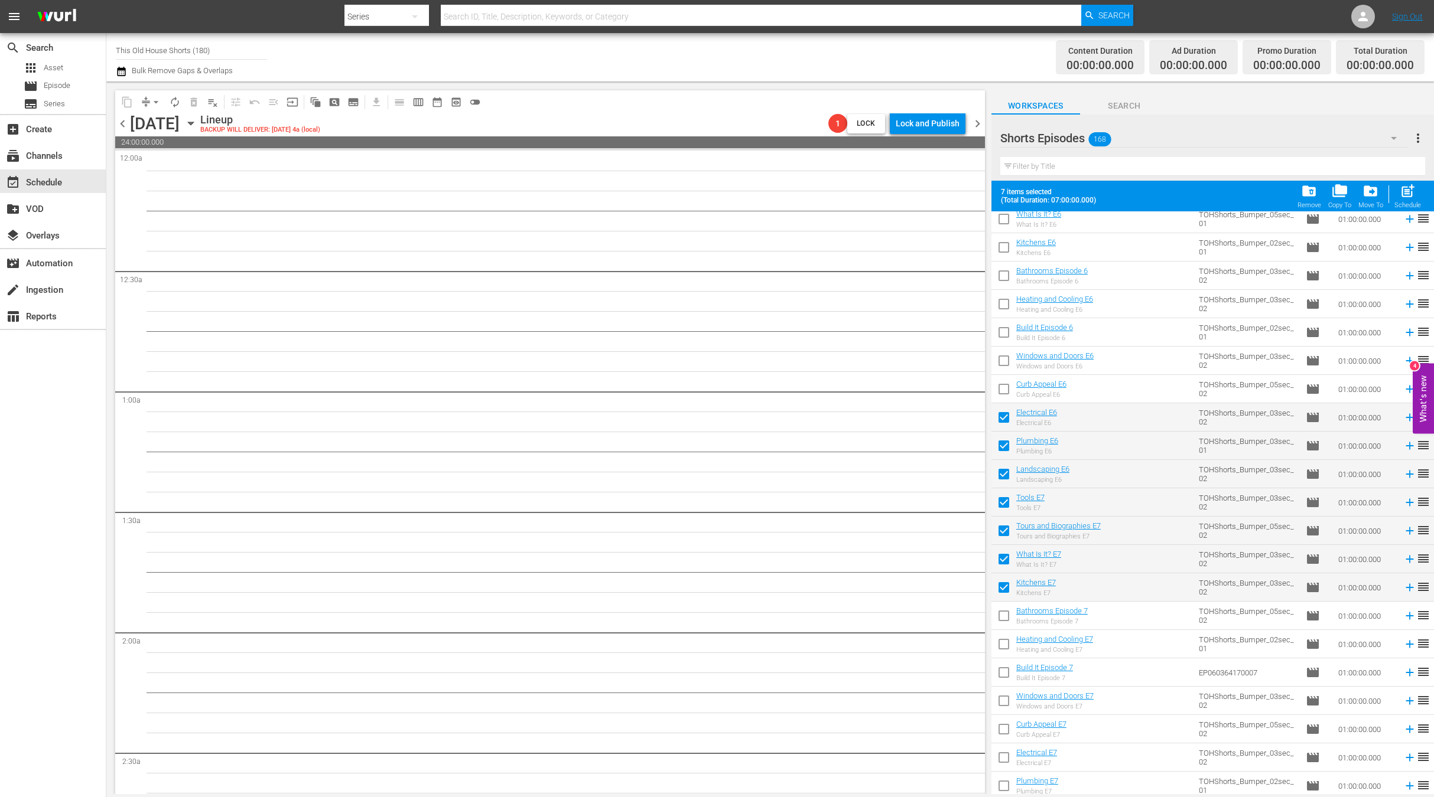
checkbox input "true"
click at [1003, 646] on input "checkbox" at bounding box center [1003, 646] width 25 height 25
checkbox input "true"
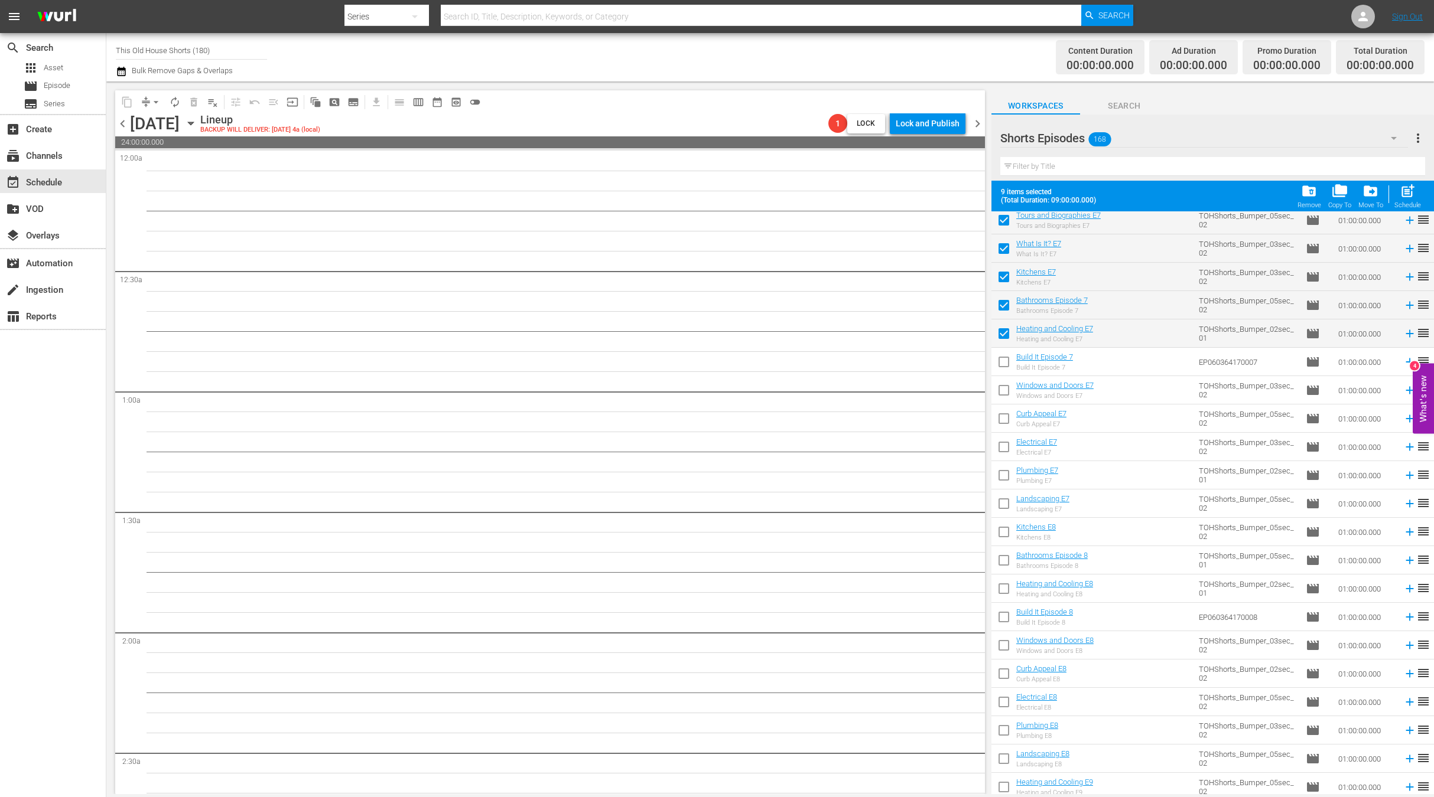
scroll to position [3337, 0]
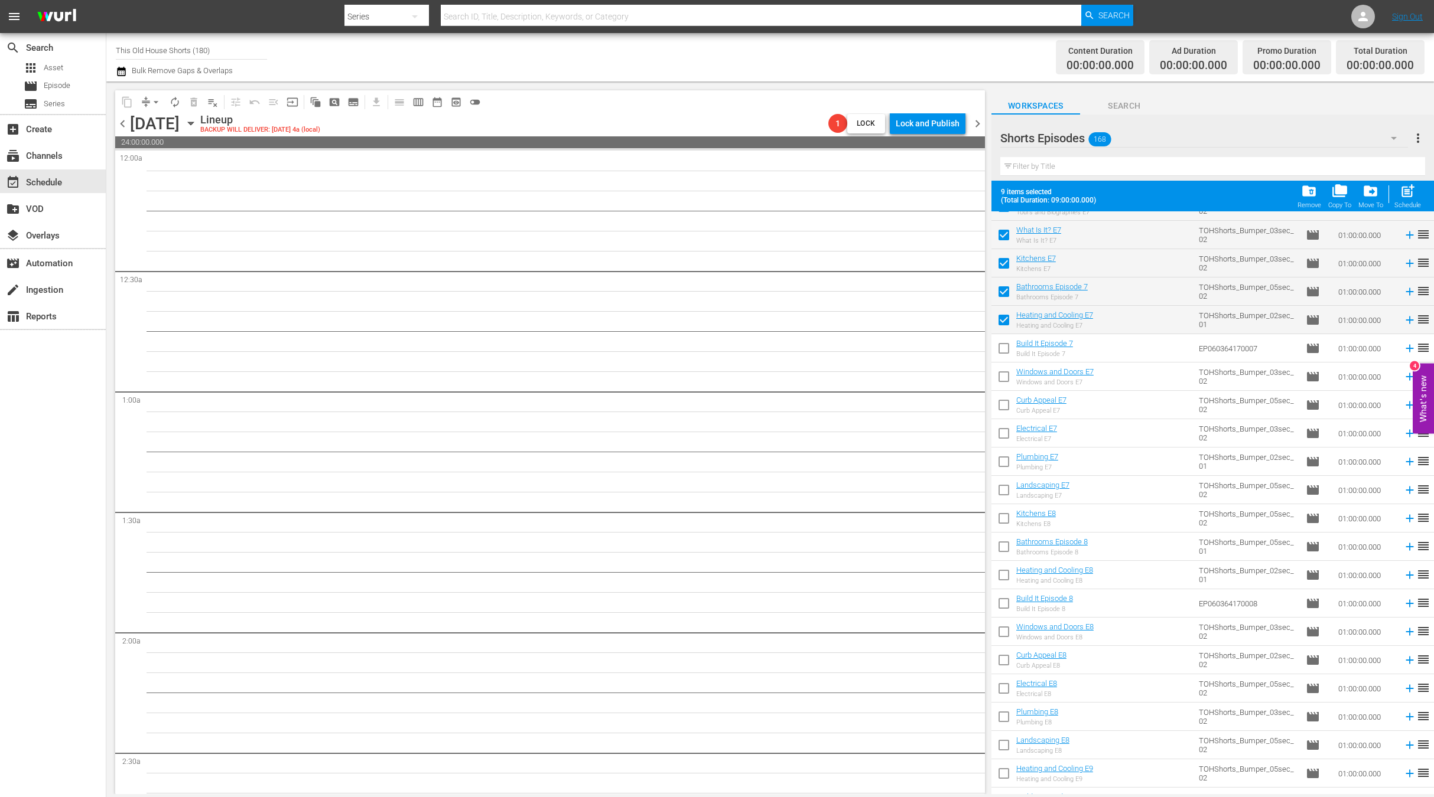
click at [1007, 344] on input "checkbox" at bounding box center [1003, 350] width 25 height 25
checkbox input "true"
click at [1007, 372] on input "checkbox" at bounding box center [1003, 379] width 25 height 25
click at [1007, 391] on input "checkbox" at bounding box center [1003, 379] width 25 height 25
click at [1003, 381] on input "checkbox" at bounding box center [1003, 379] width 25 height 25
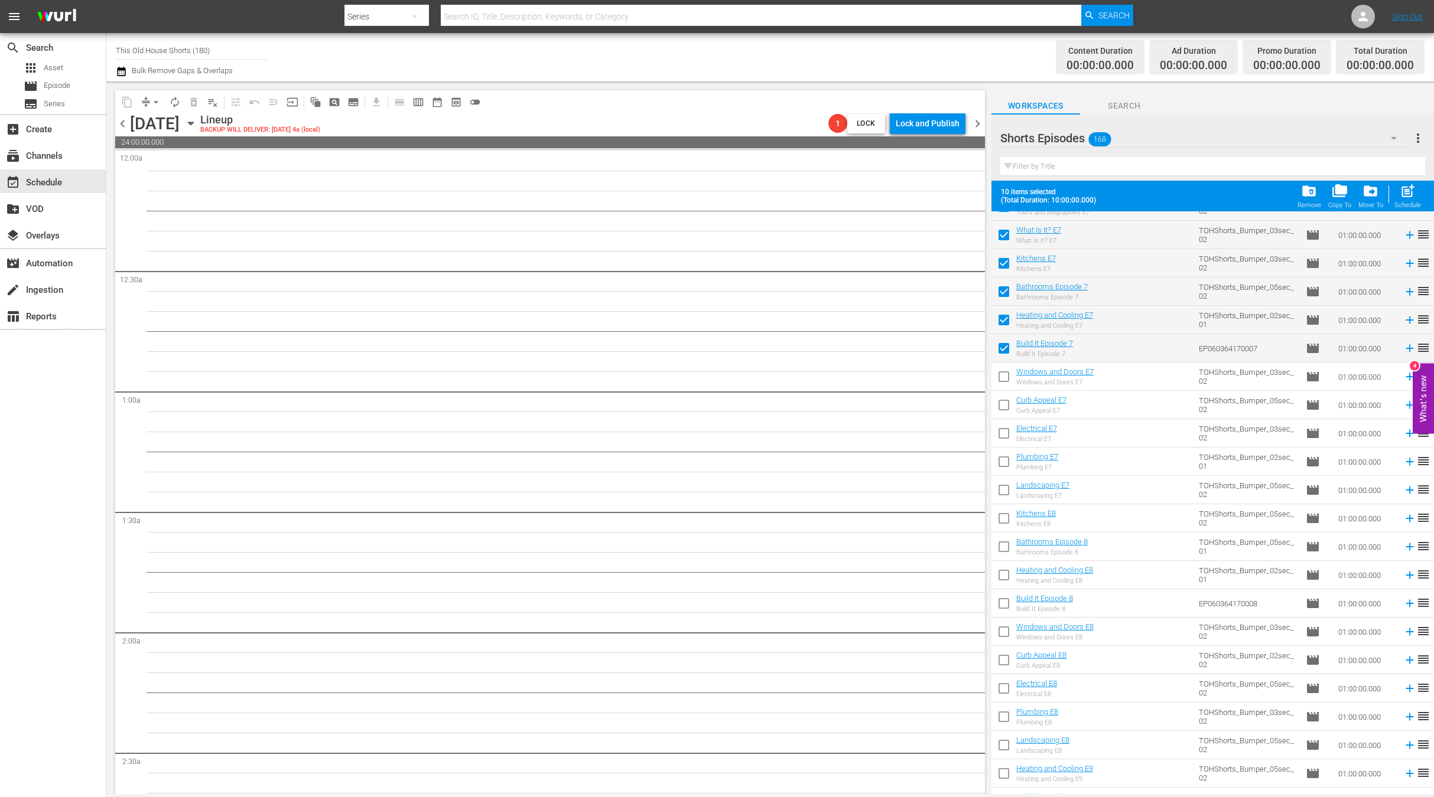
checkbox input "true"
click at [1003, 406] on input "checkbox" at bounding box center [1003, 407] width 25 height 25
checkbox input "true"
click at [1003, 424] on input "checkbox" at bounding box center [1003, 436] width 25 height 25
checkbox input "true"
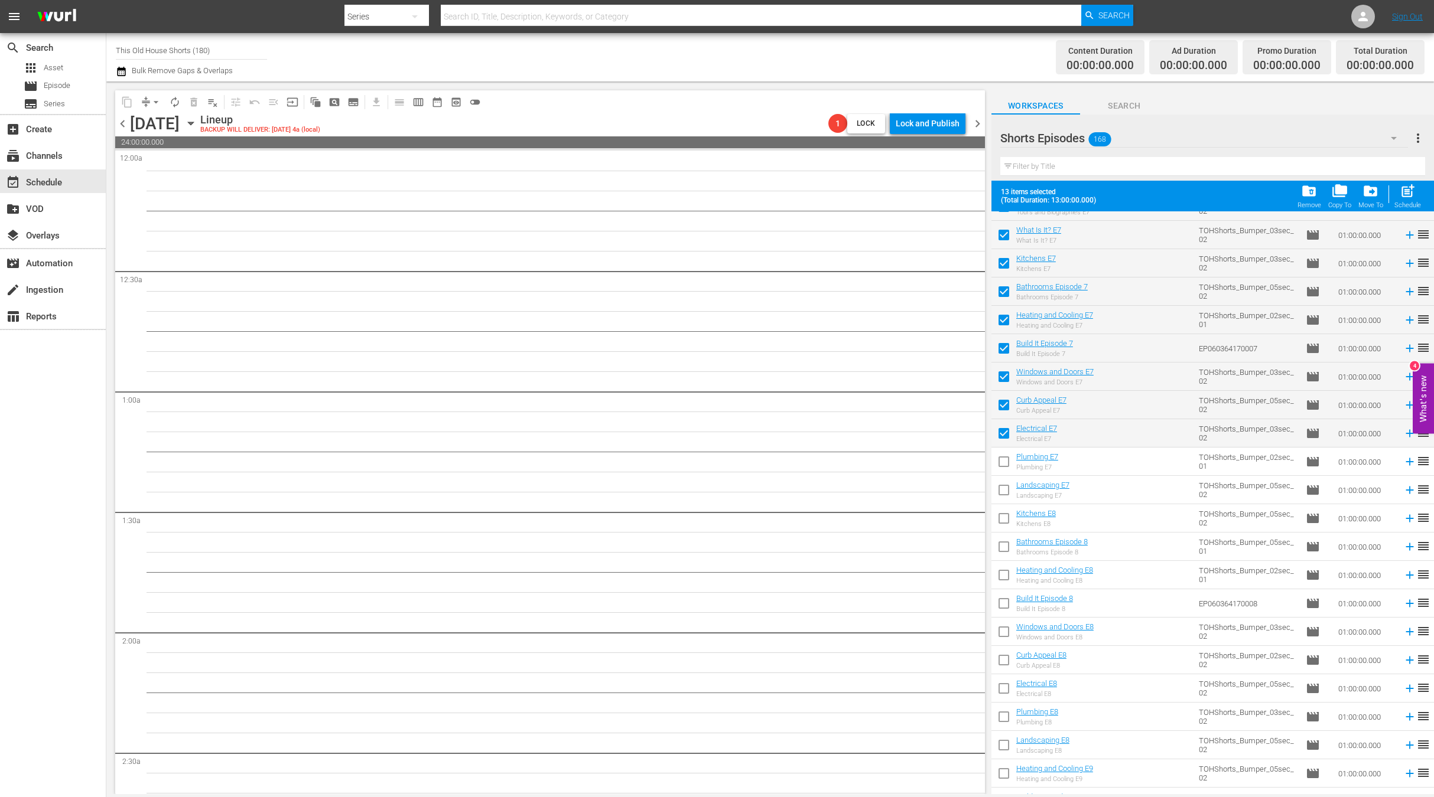
click at [1005, 464] on input "checkbox" at bounding box center [1003, 464] width 25 height 25
checkbox input "true"
click at [1005, 480] on input "checkbox" at bounding box center [1003, 492] width 25 height 25
checkbox input "true"
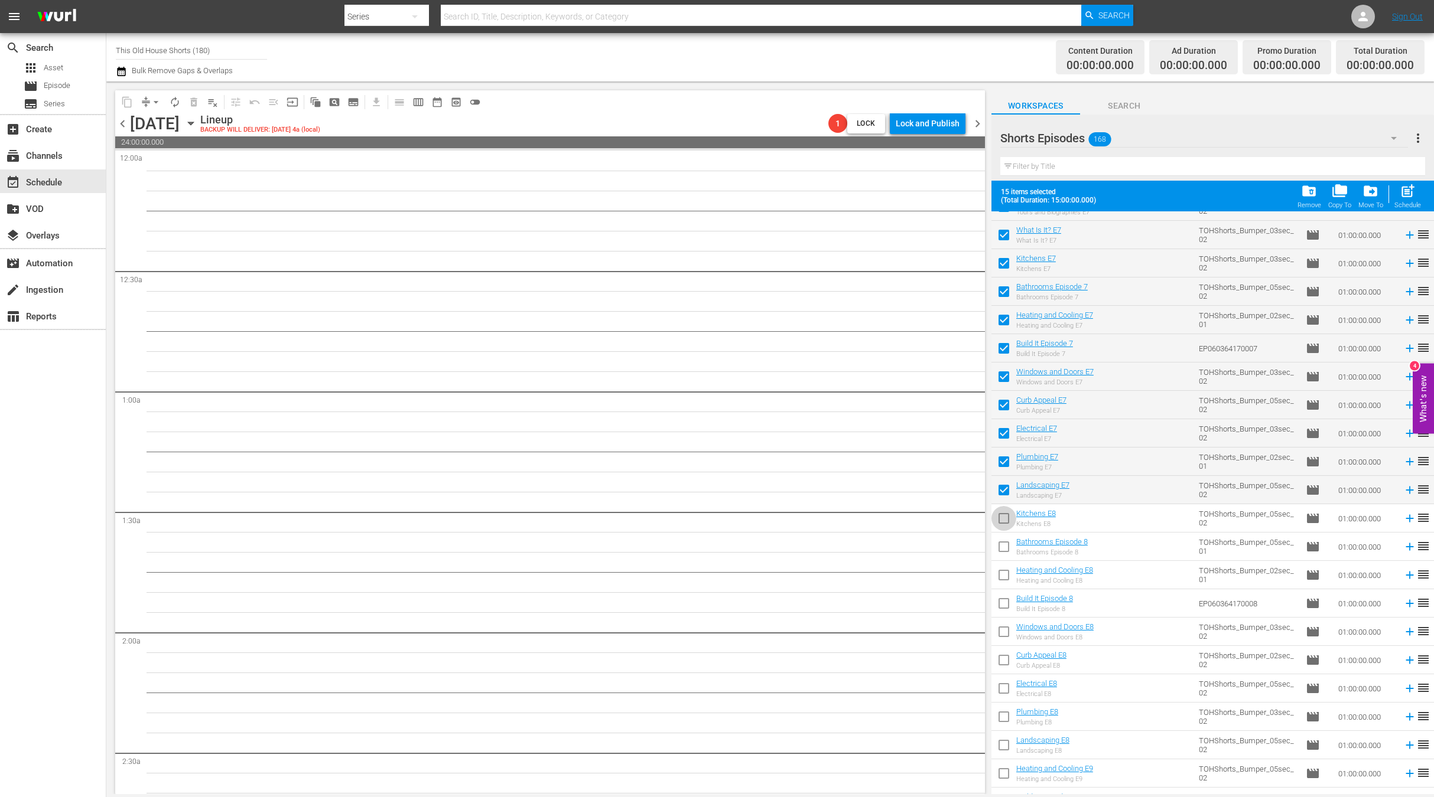
click at [1002, 515] on input "checkbox" at bounding box center [1003, 521] width 25 height 25
checkbox input "true"
click at [1005, 549] on input "checkbox" at bounding box center [1003, 549] width 25 height 25
checkbox input "true"
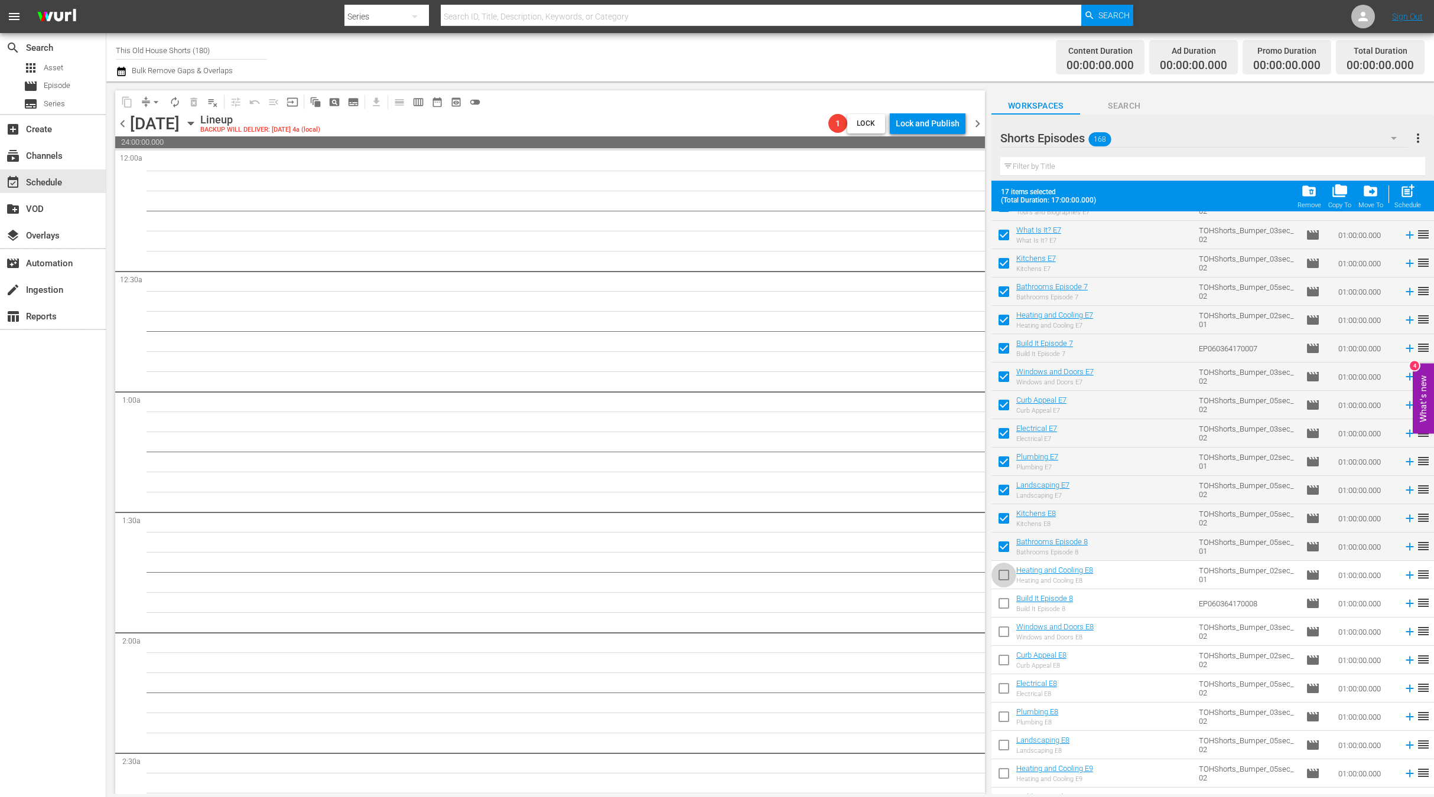
click at [1008, 572] on input "checkbox" at bounding box center [1003, 577] width 25 height 25
checkbox input "true"
click at [1006, 600] on input "checkbox" at bounding box center [1003, 606] width 25 height 25
checkbox input "true"
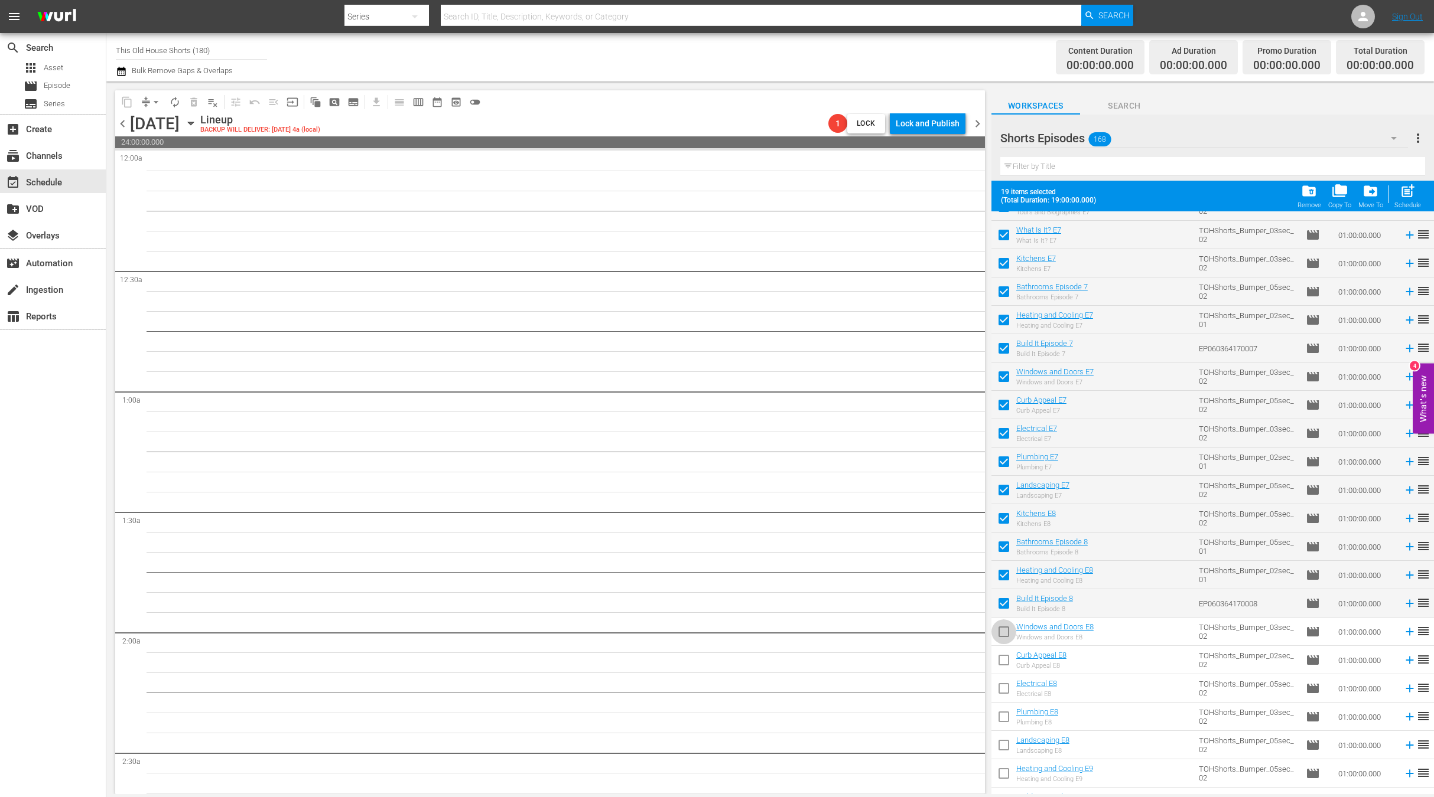
click at [999, 627] on input "checkbox" at bounding box center [1003, 634] width 25 height 25
checkbox input "true"
click at [999, 652] on input "checkbox" at bounding box center [1003, 662] width 25 height 25
checkbox input "true"
click at [1005, 684] on input "checkbox" at bounding box center [1003, 691] width 25 height 25
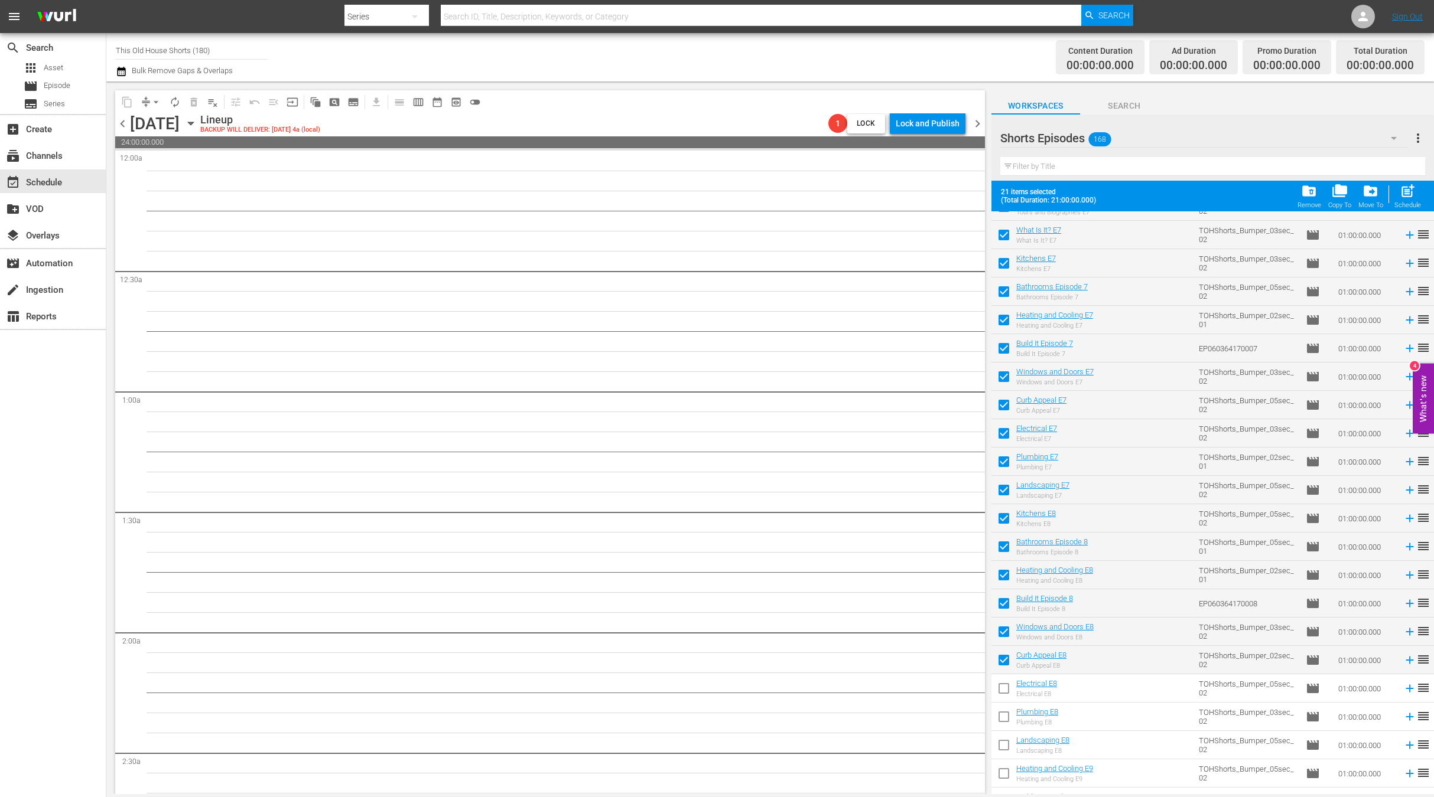
checkbox input "true"
click at [1005, 714] on input "checkbox" at bounding box center [1003, 719] width 25 height 25
checkbox input "true"
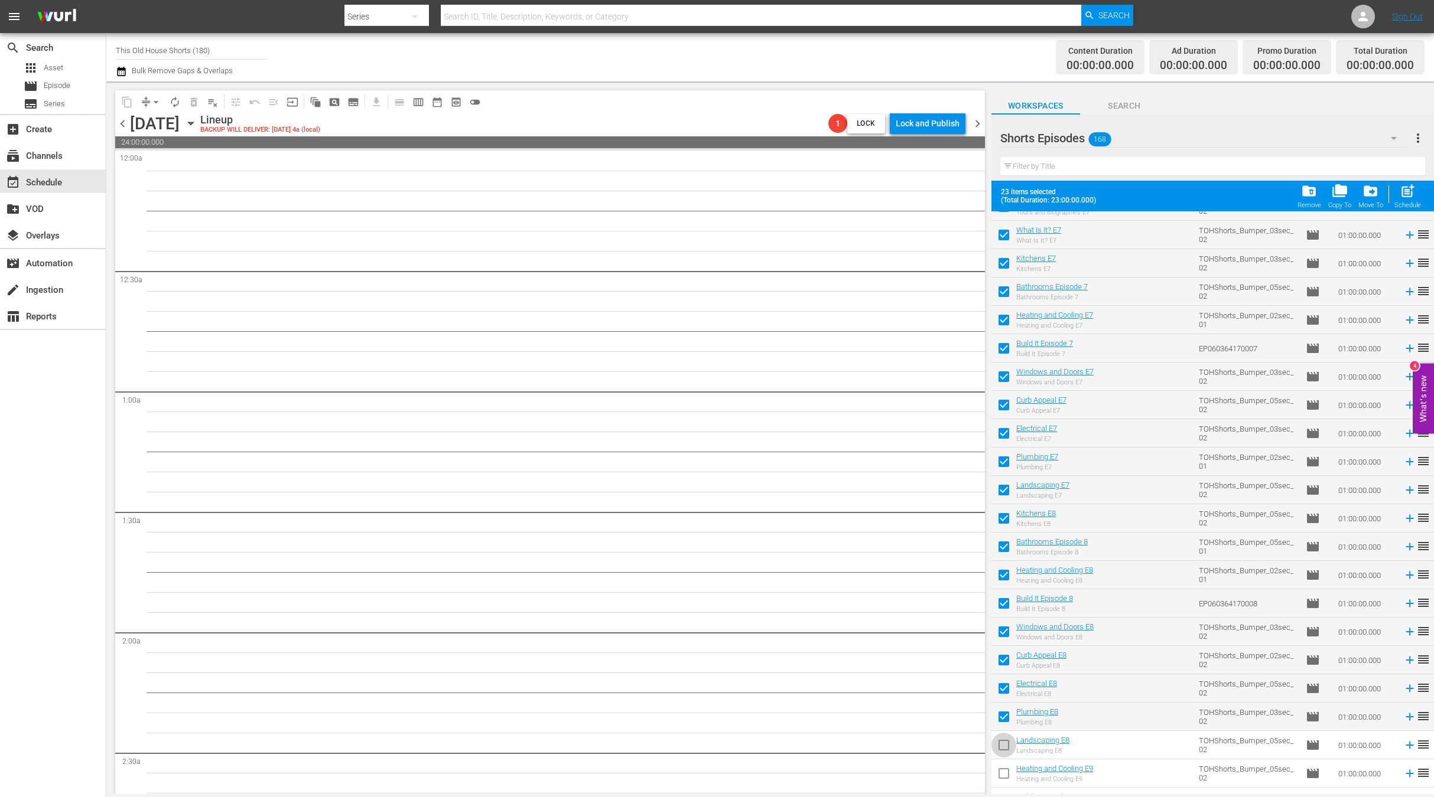
click at [1005, 738] on input "checkbox" at bounding box center [1003, 747] width 25 height 25
checkbox input "true"
click at [1005, 767] on input "checkbox" at bounding box center [1003, 776] width 25 height 25
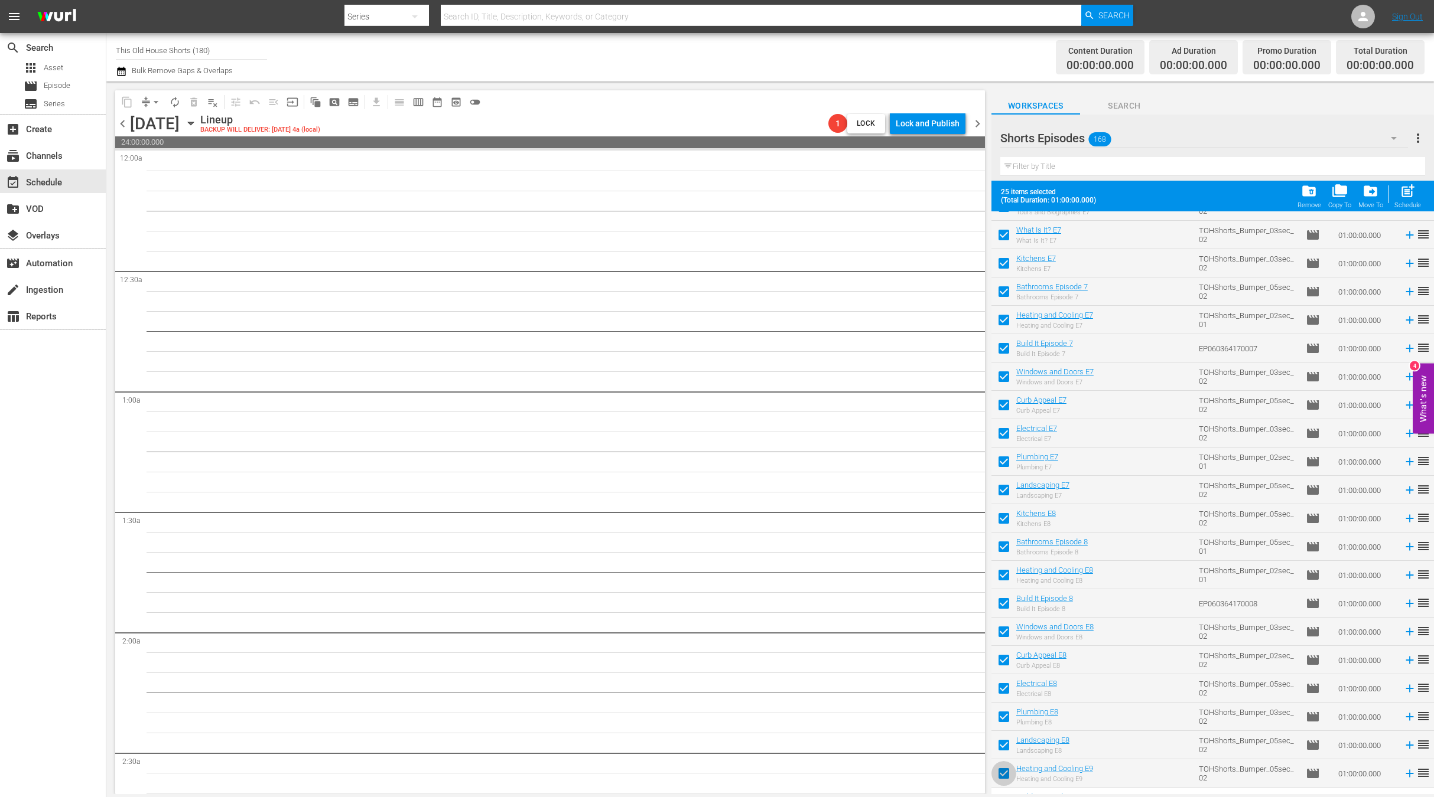
click at [1004, 768] on input "checkbox" at bounding box center [1003, 776] width 25 height 25
checkbox input "false"
click at [1408, 189] on span "post_add" at bounding box center [1407, 191] width 16 height 16
checkbox input "false"
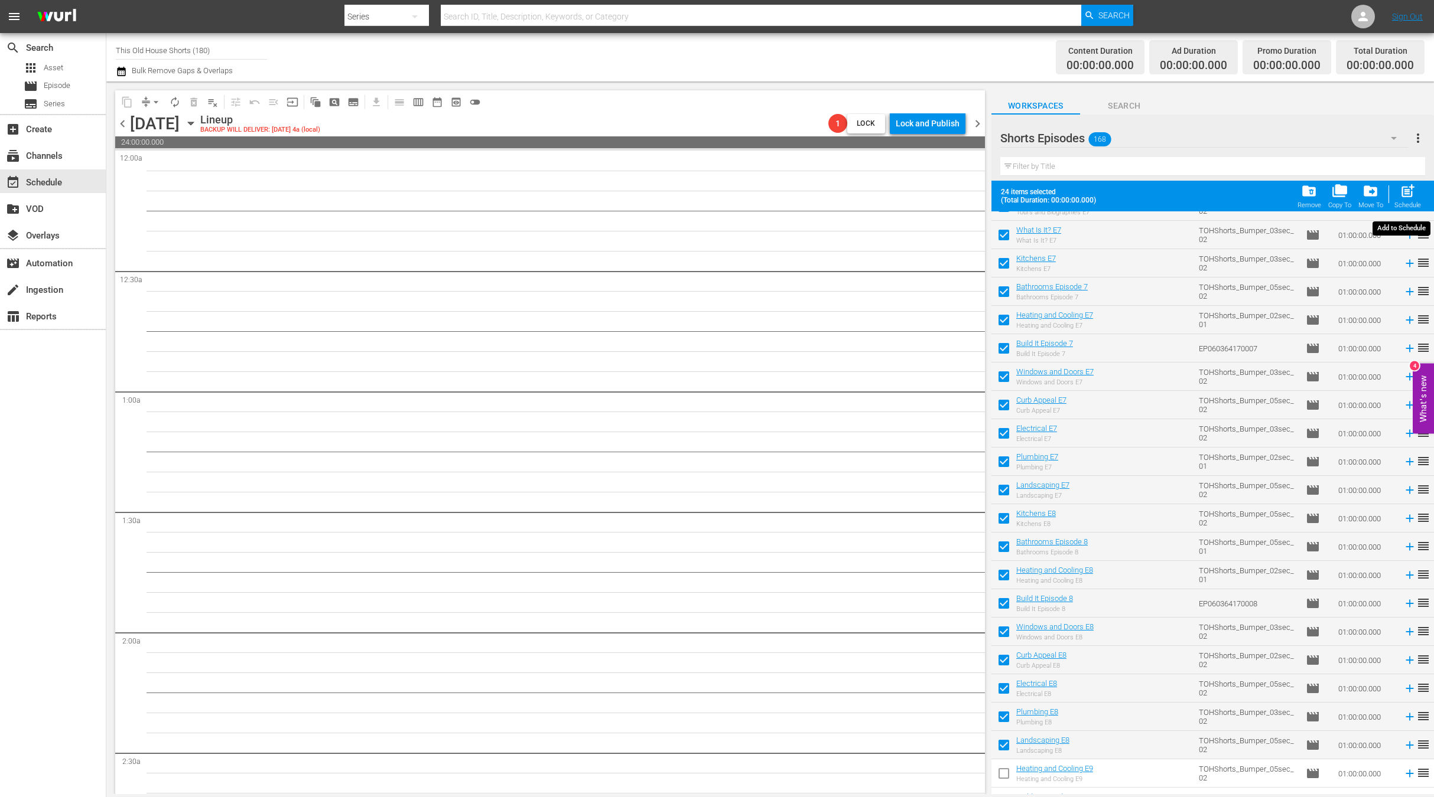
checkbox input "false"
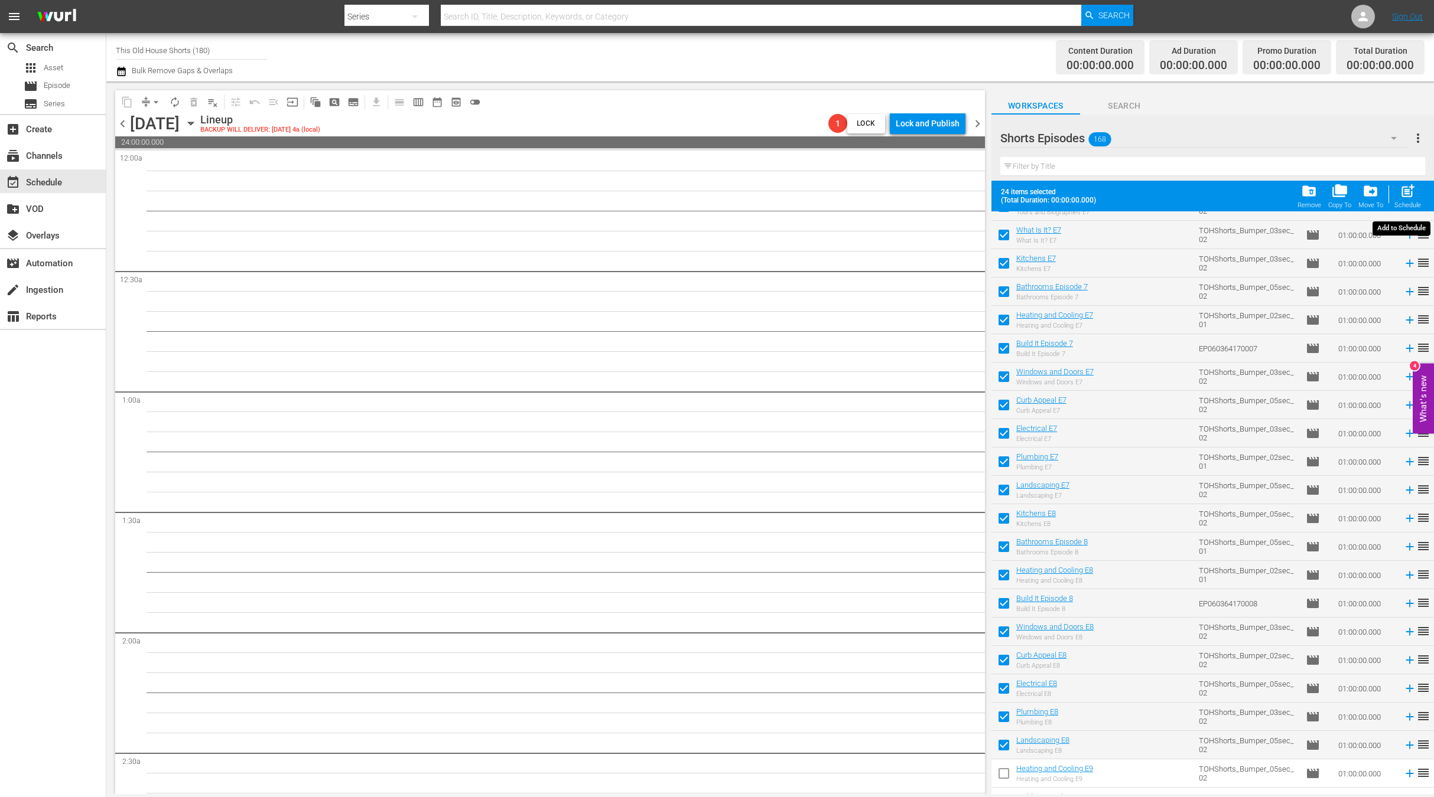
checkbox input "false"
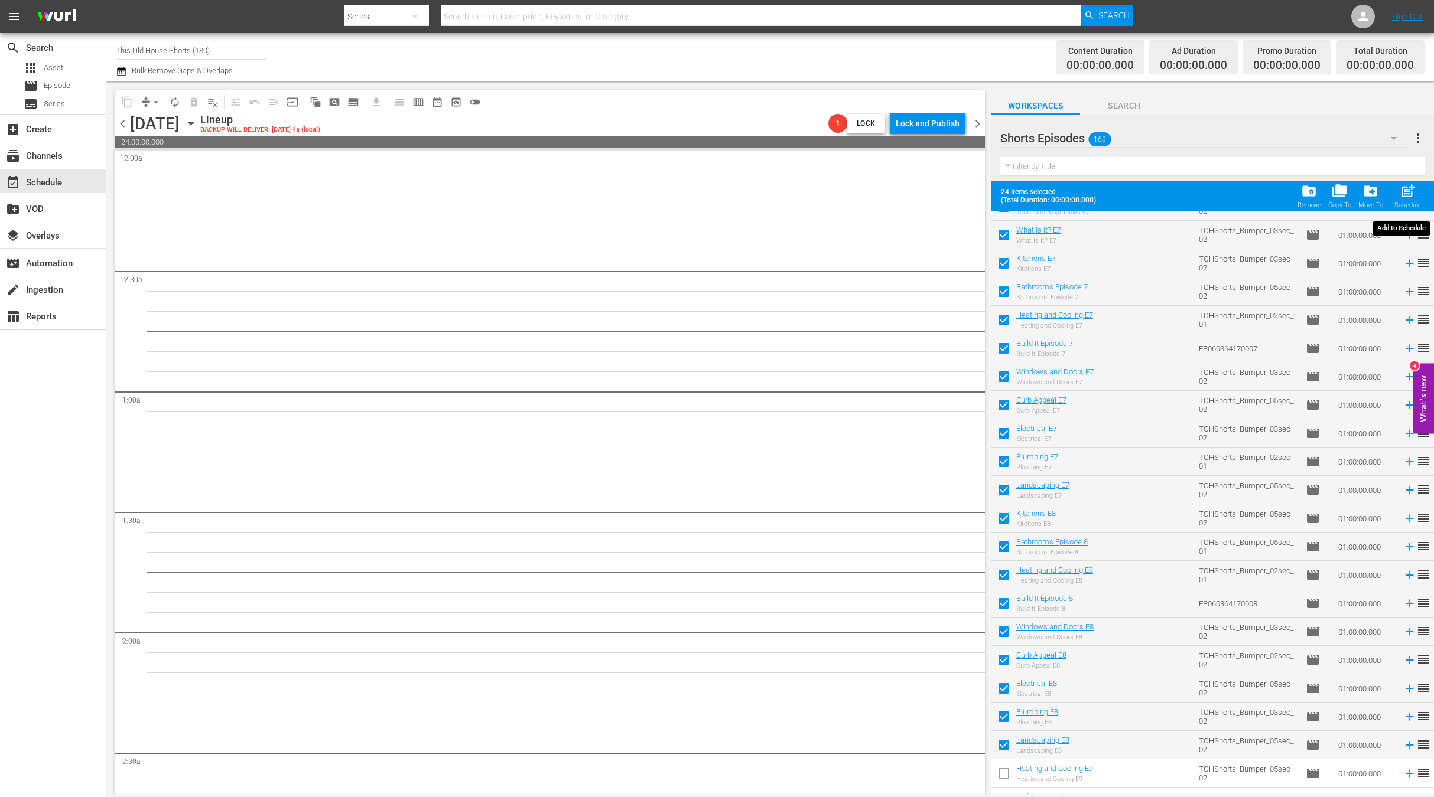
checkbox input "false"
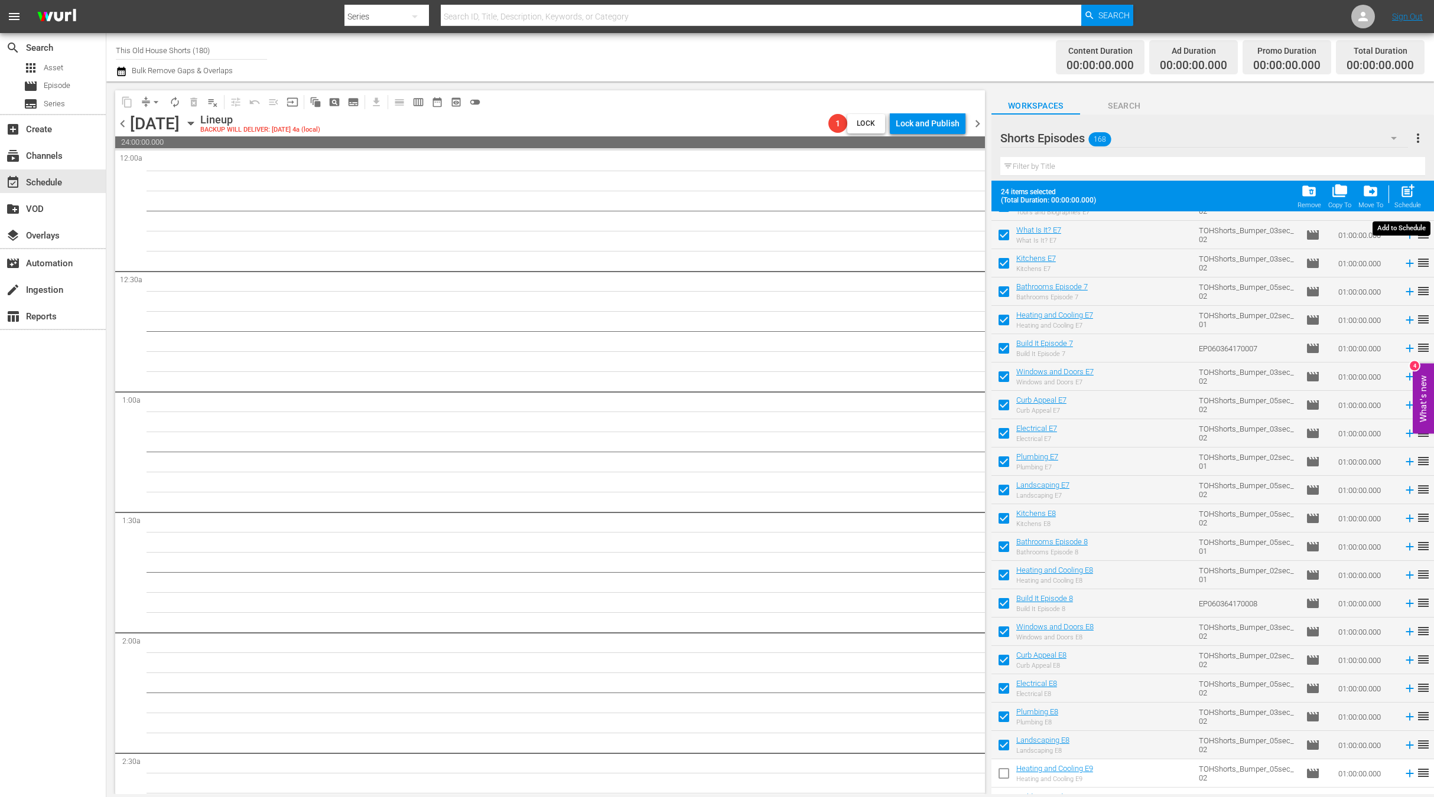
checkbox input "false"
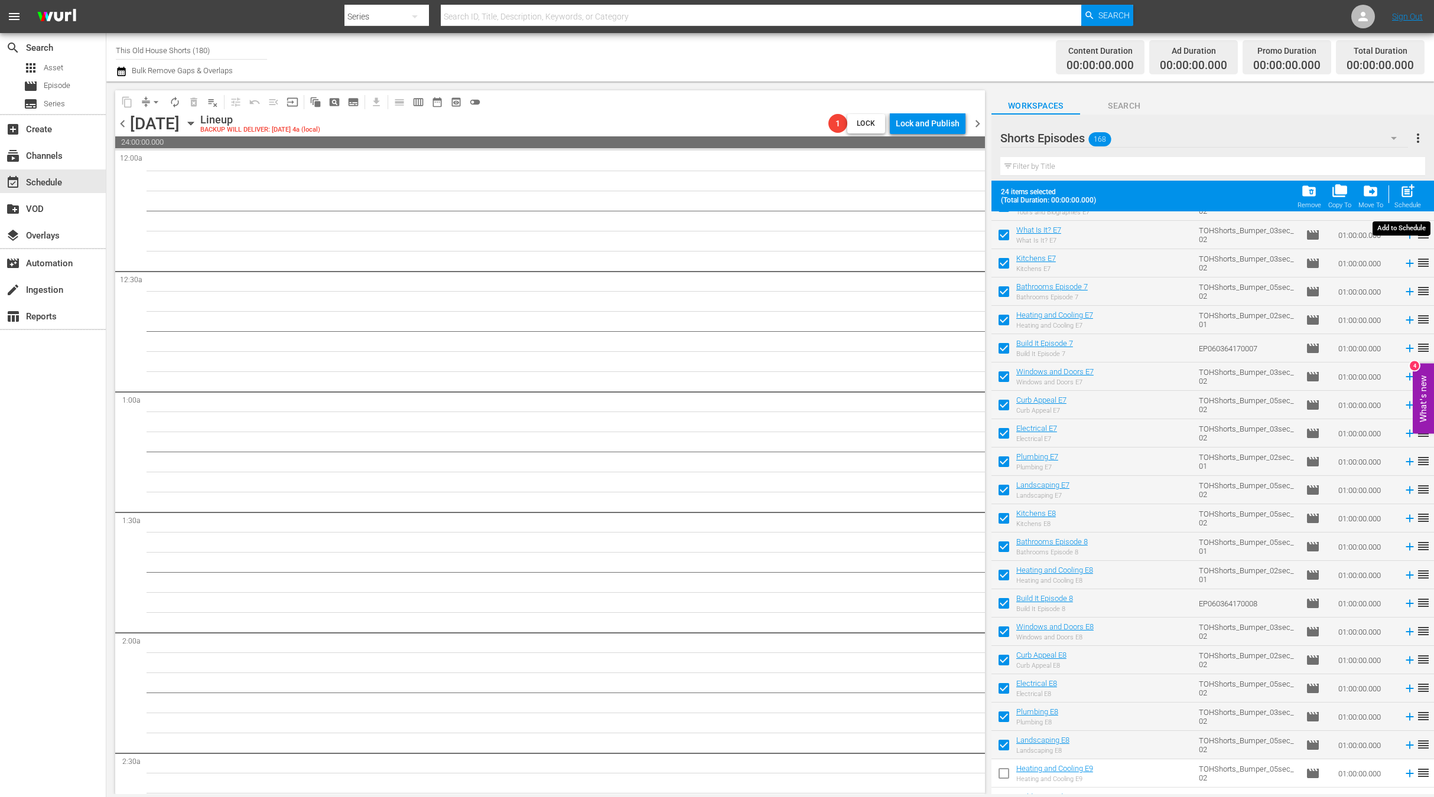
checkbox input "false"
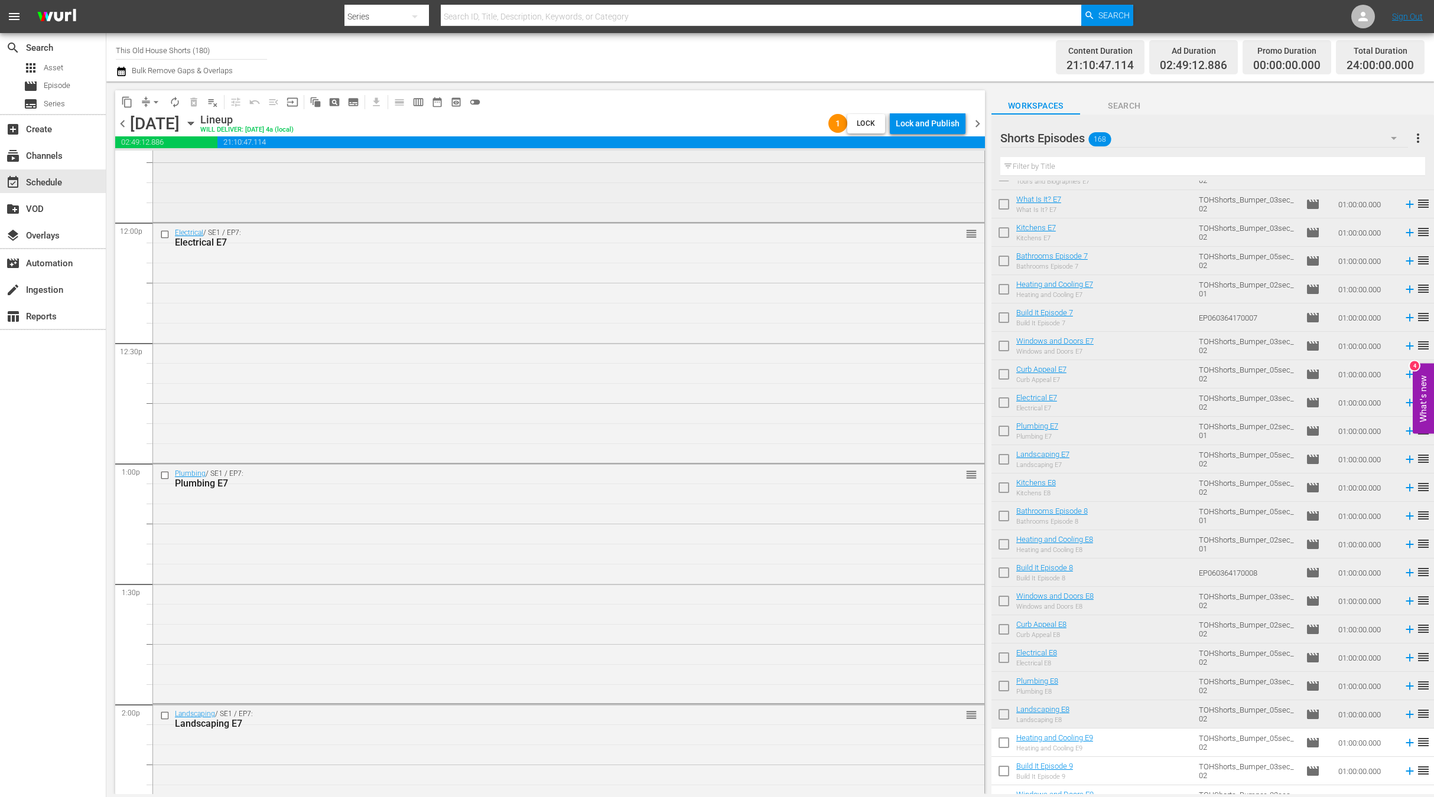
scroll to position [2637, 0]
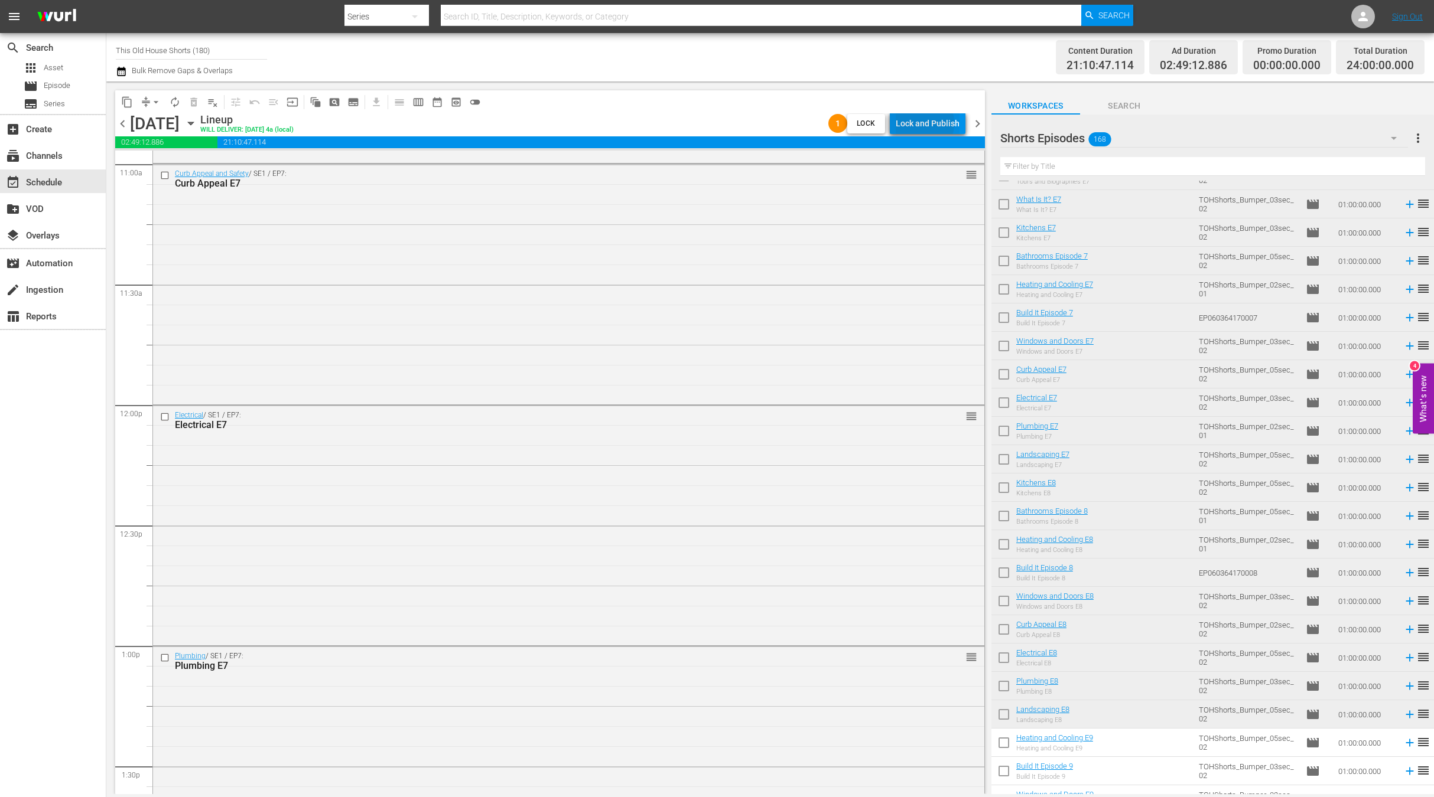
click at [921, 123] on div "Lock and Publish" at bounding box center [927, 123] width 64 height 21
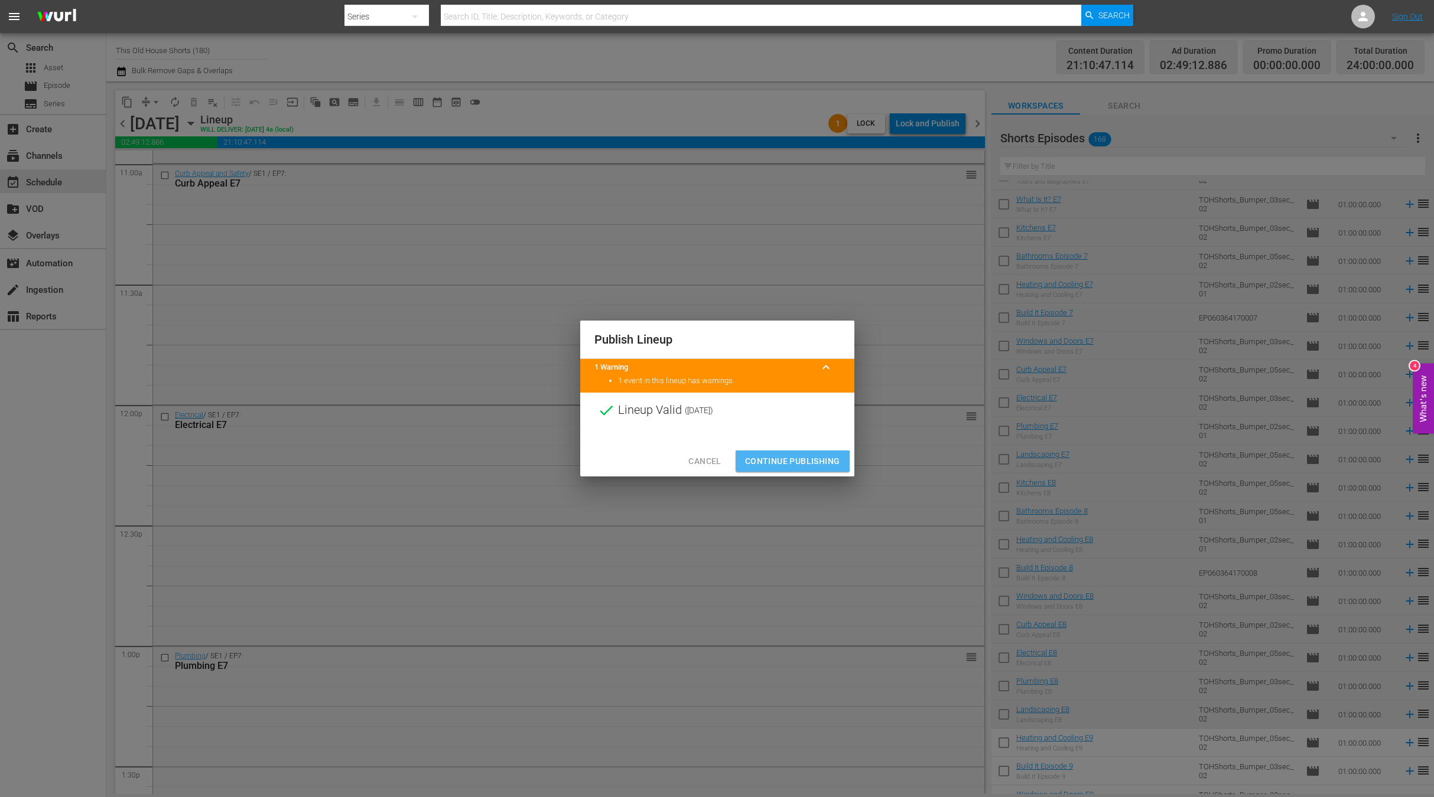
click at [783, 466] on span "Continue Publishing" at bounding box center [792, 461] width 95 height 15
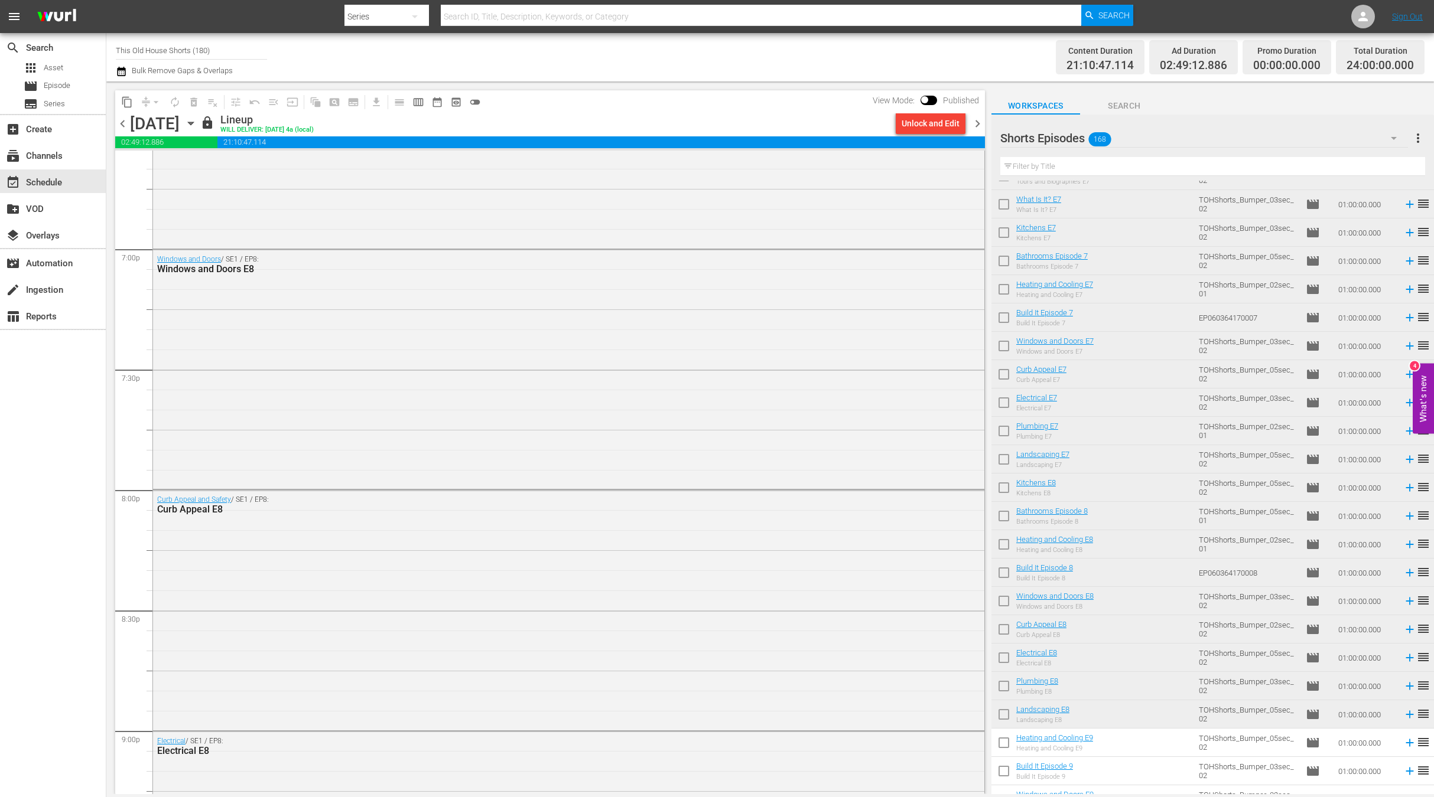
scroll to position [4468, 0]
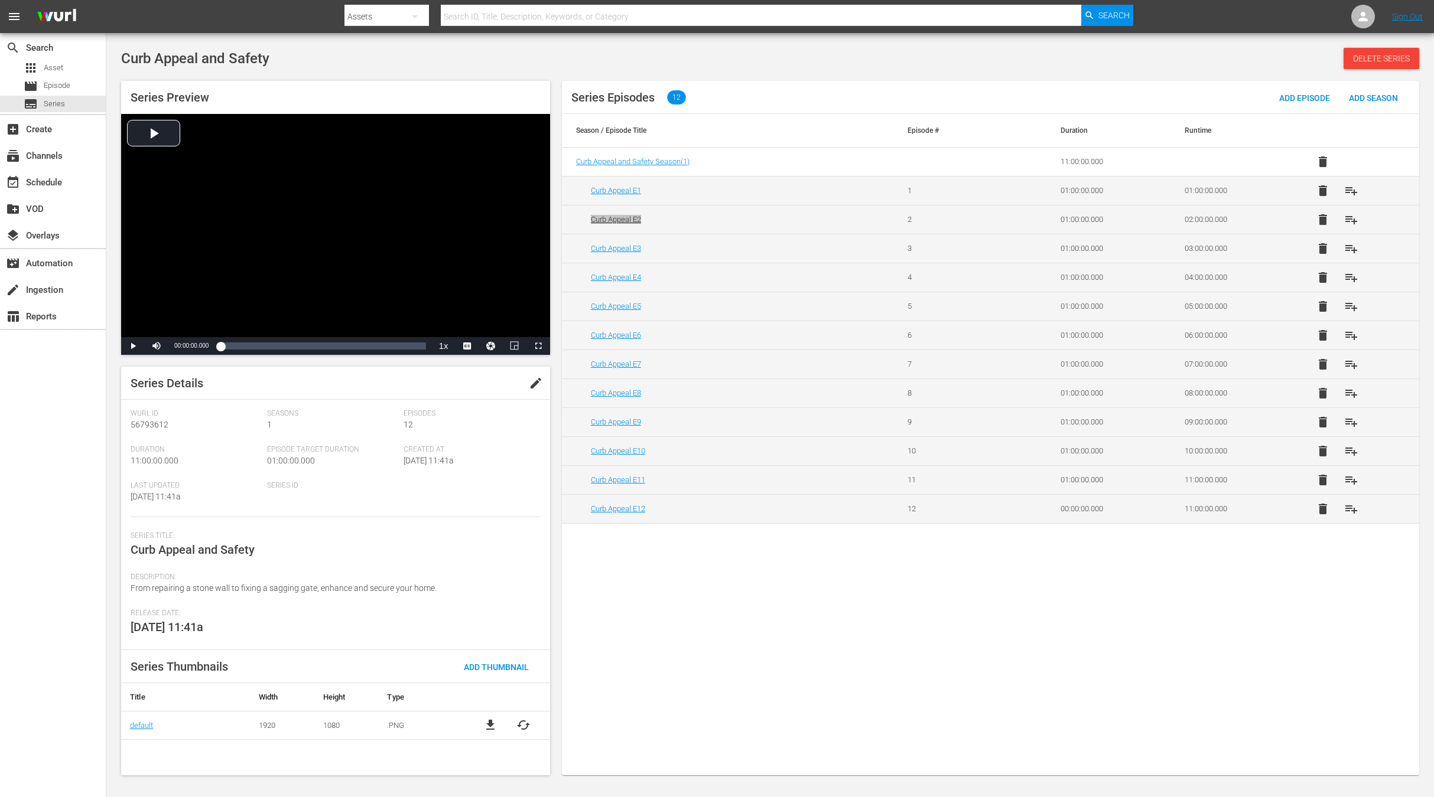
drag, startPoint x: 617, startPoint y: 216, endPoint x: 569, endPoint y: 8, distance: 213.9
click at [0, 0] on div "menu Search By Assets Search ID, Title, Description, Keywords, or Category Sear…" at bounding box center [717, 389] width 1434 height 779
drag, startPoint x: 636, startPoint y: 277, endPoint x: 619, endPoint y: 152, distance: 126.3
click at [0, 0] on div "menu Search By Assets Search ID, Title, Description, Keywords, or Category Sear…" at bounding box center [717, 389] width 1434 height 779
